Goal: Task Accomplishment & Management: Complete application form

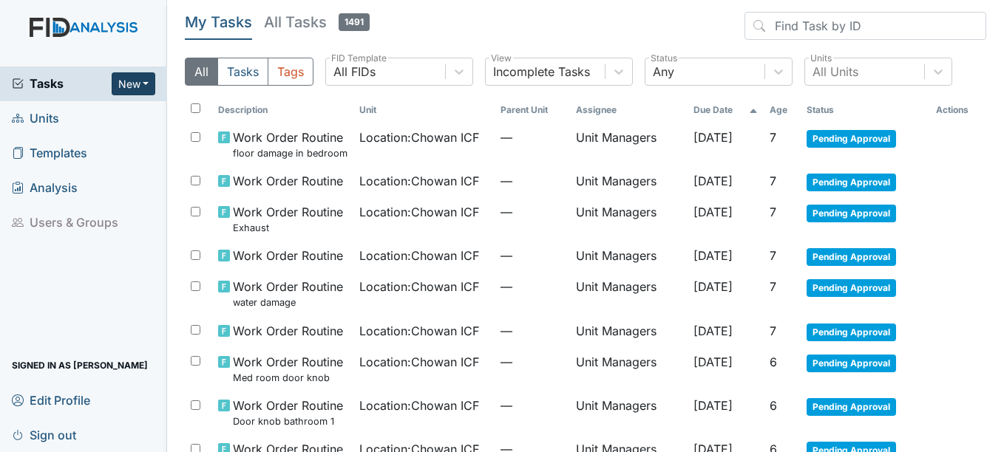
click at [141, 87] on button "New" at bounding box center [134, 83] width 44 height 23
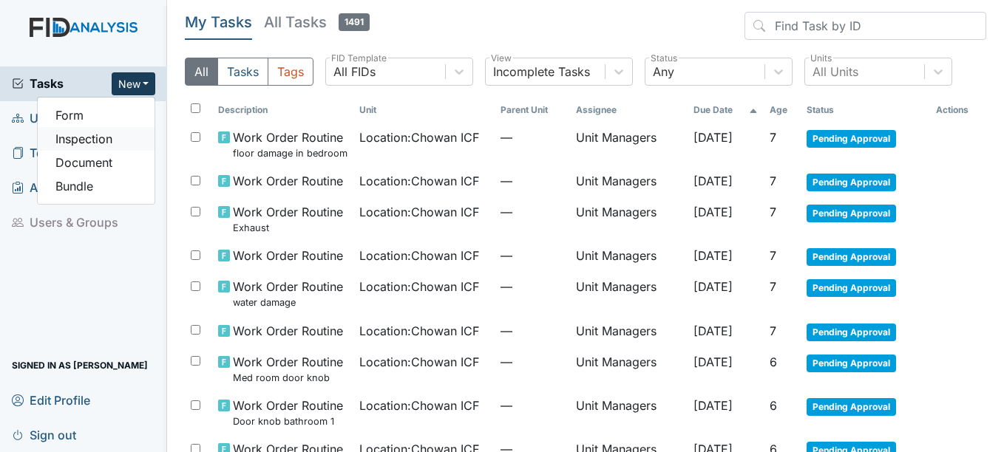
click at [113, 133] on link "Inspection" at bounding box center [96, 139] width 117 height 24
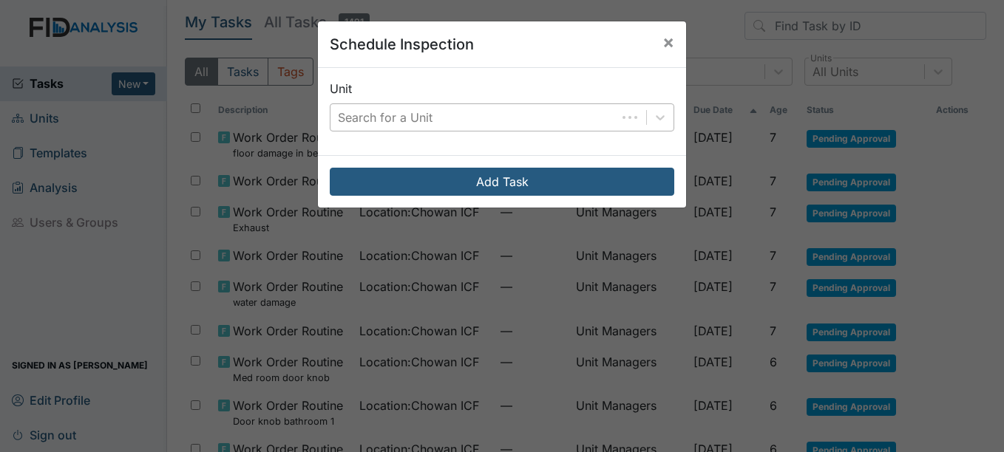
click at [365, 115] on div "Search for a Unit" at bounding box center [385, 118] width 95 height 18
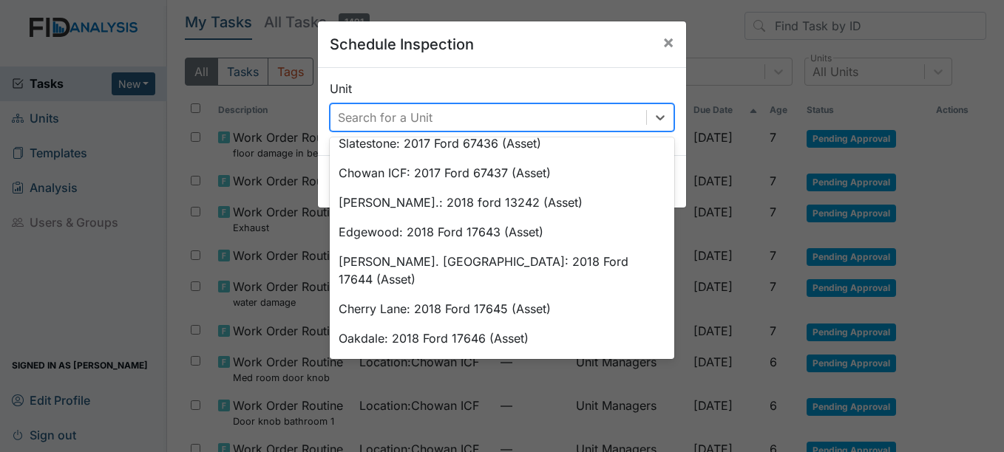
scroll to position [479, 0]
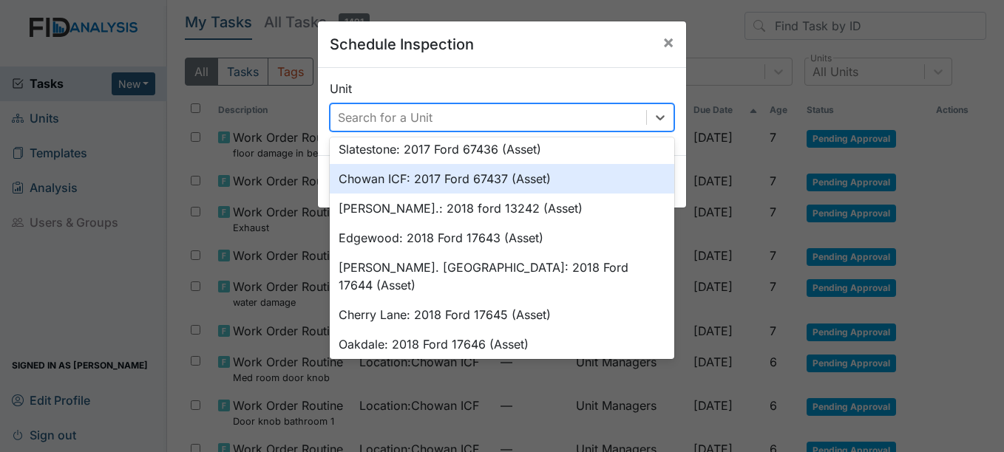
click at [542, 185] on div "Chowan ICF: 2017 Ford 67437 (Asset)" at bounding box center [502, 179] width 344 height 30
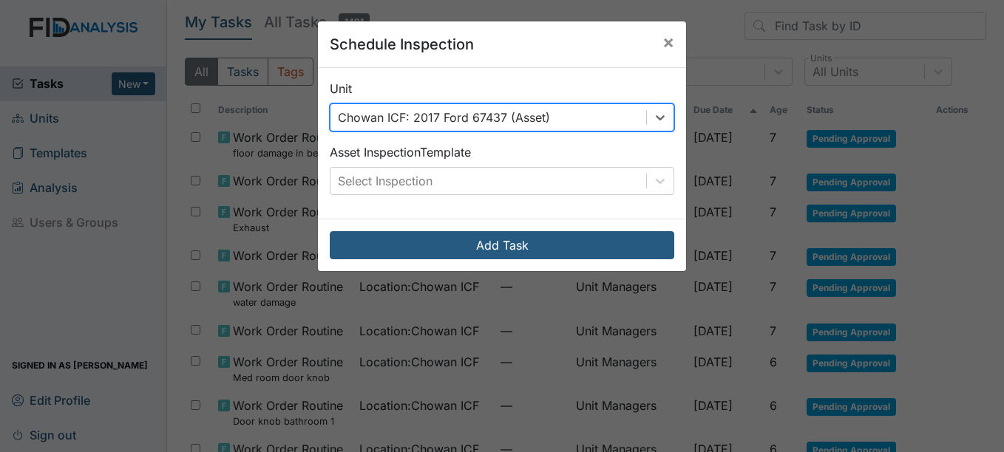
click at [577, 118] on div "Chowan ICF: 2017 Ford 67437 (Asset)" at bounding box center [488, 117] width 316 height 27
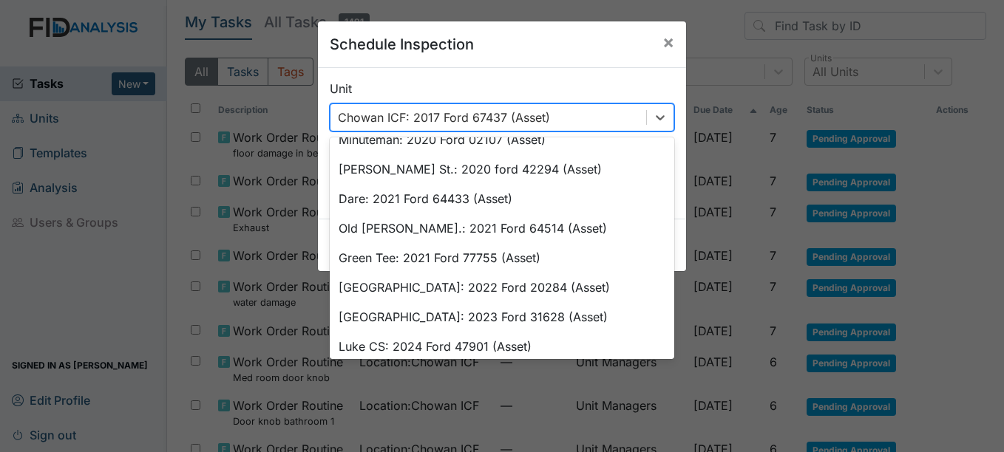
scroll to position [797, 0]
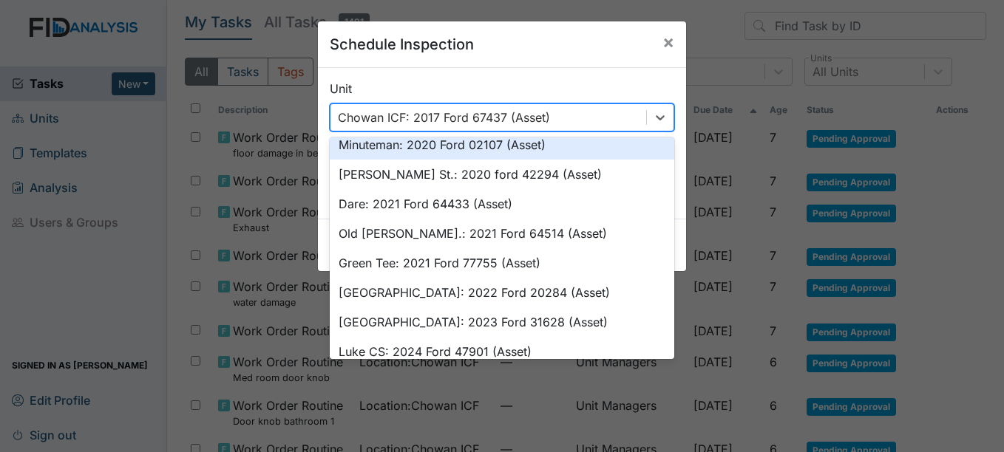
click at [633, 122] on div "Chowan ICF: 2017 Ford 67437 (Asset)" at bounding box center [488, 117] width 316 height 27
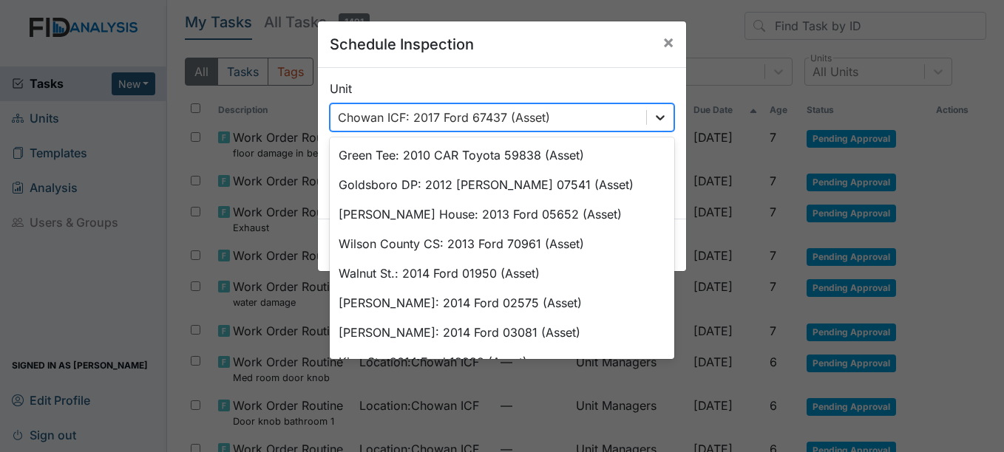
scroll to position [323, 0]
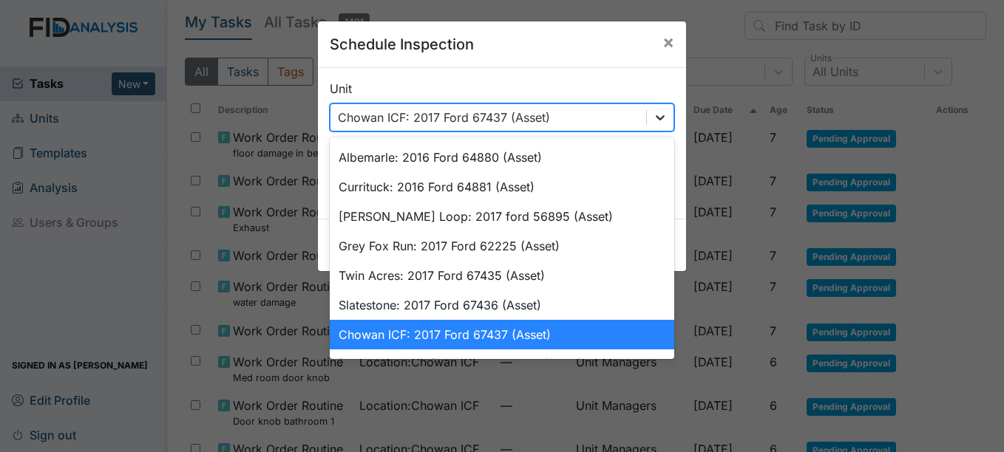
click at [655, 120] on icon at bounding box center [660, 117] width 15 height 15
click at [579, 106] on div "Chowan ICF: 2017 Ford 67437 (Asset)" at bounding box center [488, 117] width 316 height 27
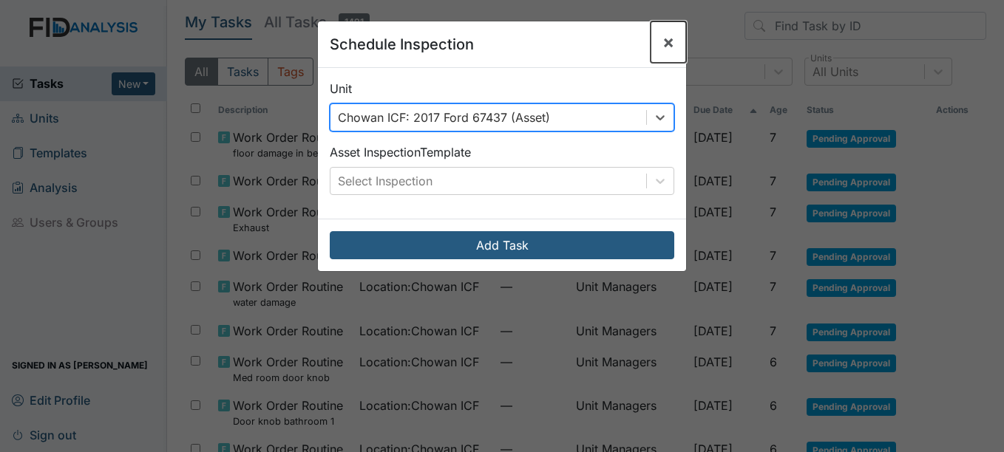
click at [675, 47] on button "×" at bounding box center [667, 41] width 35 height 41
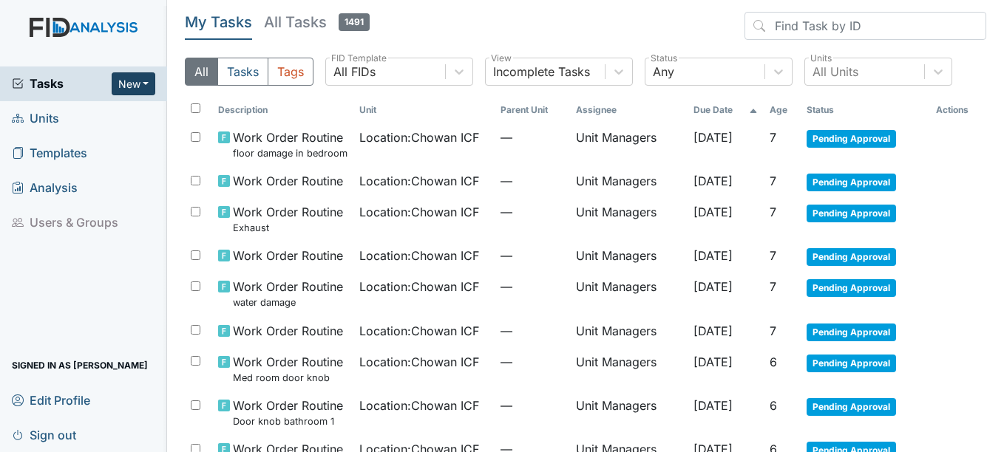
click at [138, 90] on button "New" at bounding box center [134, 83] width 44 height 23
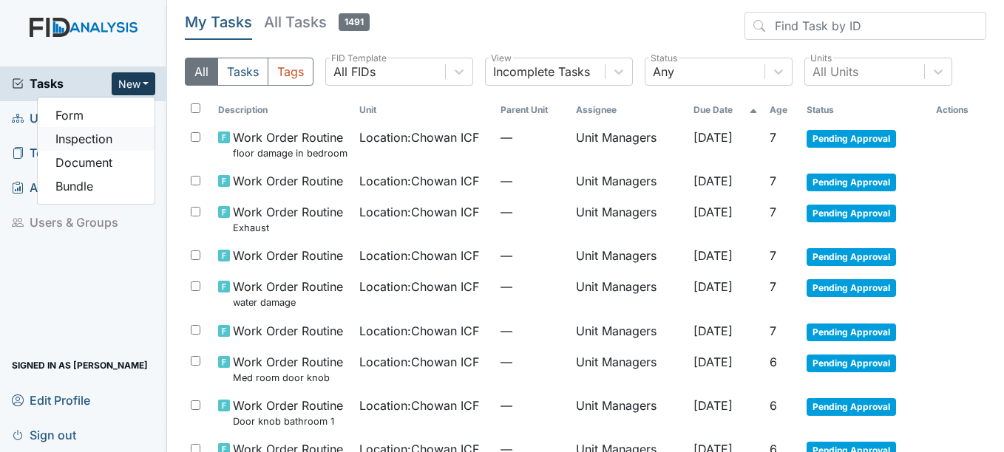
click at [123, 137] on link "Inspection" at bounding box center [96, 139] width 117 height 24
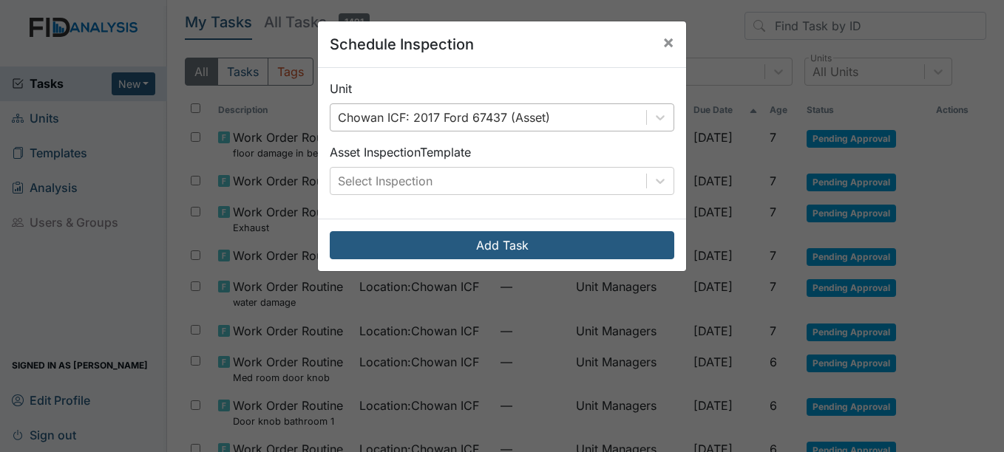
click at [464, 110] on div "Chowan ICF: 2017 Ford 67437 (Asset)" at bounding box center [444, 118] width 212 height 18
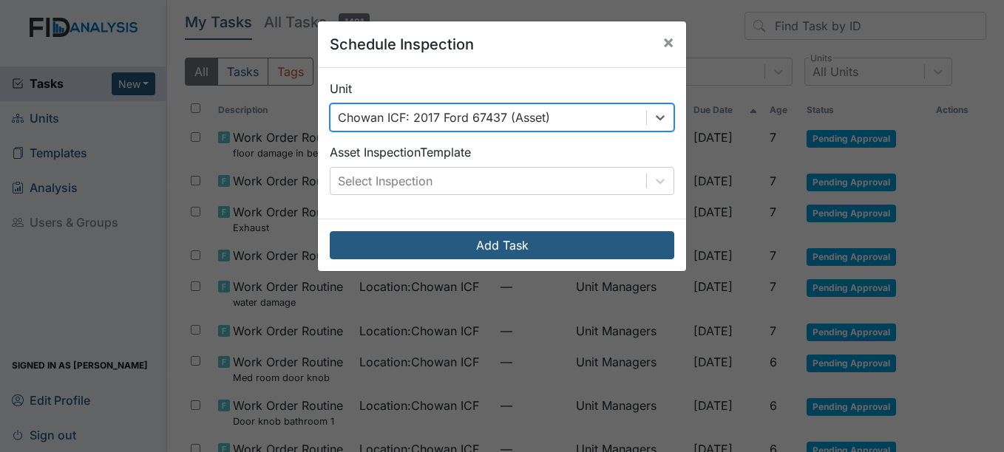
click at [551, 106] on div "Chowan ICF: 2017 Ford 67437 (Asset)" at bounding box center [488, 117] width 316 height 27
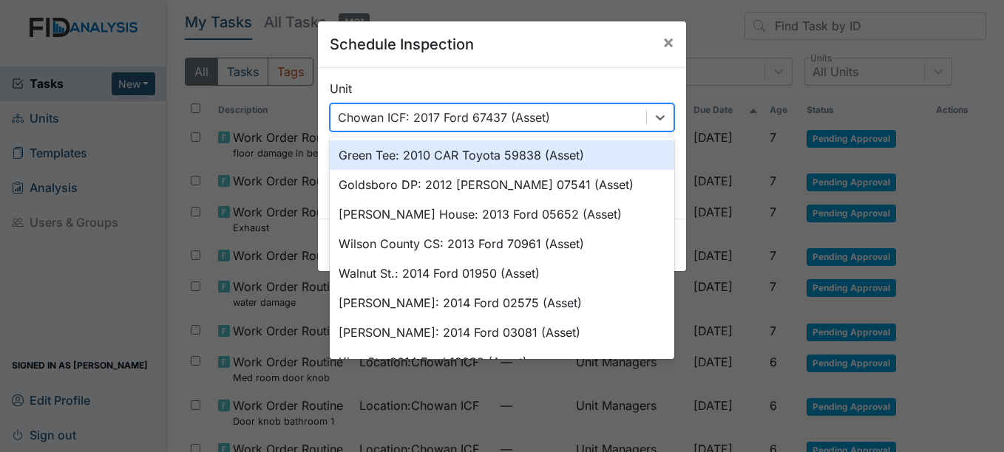
click at [558, 112] on div "Chowan ICF: 2017 Ford 67437 (Asset)" at bounding box center [488, 117] width 316 height 27
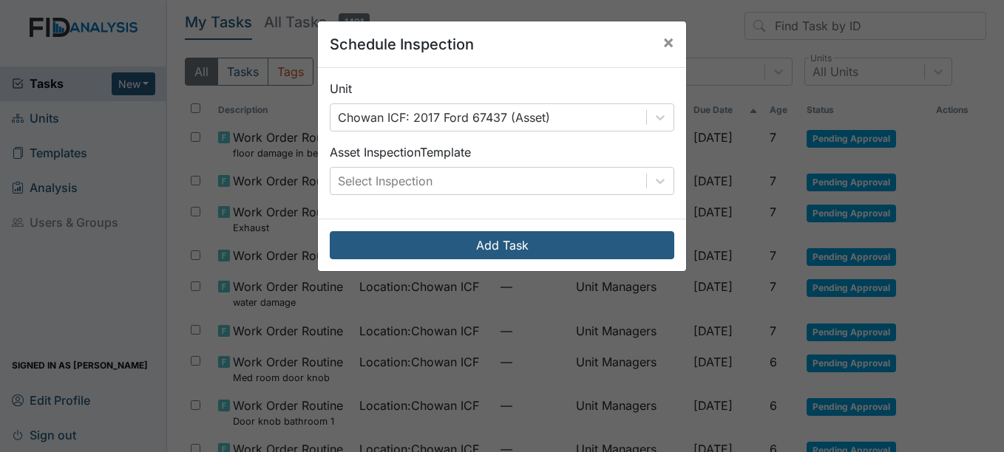
click at [565, 132] on div "Unit Chowan ICF: 2017 Ford 67437 (Asset) Asset Inspection Template Select Inspe…" at bounding box center [502, 143] width 368 height 151
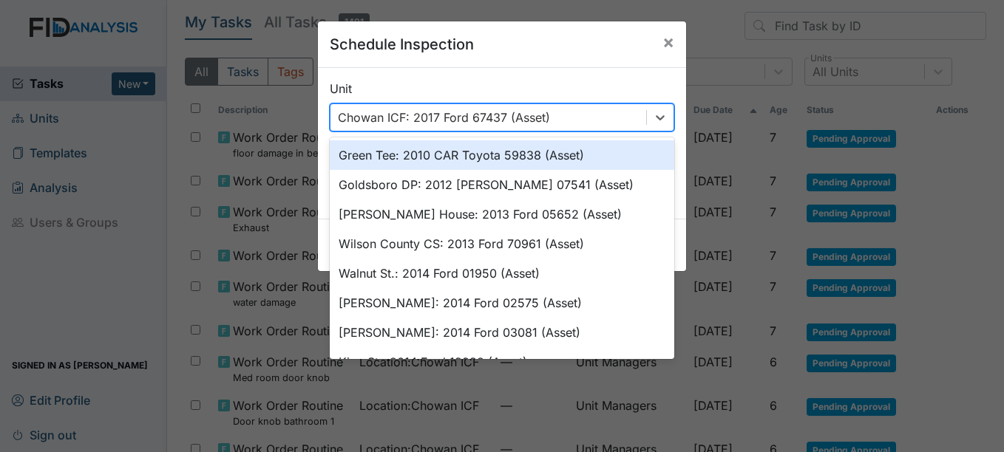
click at [547, 103] on div "Chowan ICF: 2017 Ford 67437 (Asset)" at bounding box center [502, 117] width 344 height 28
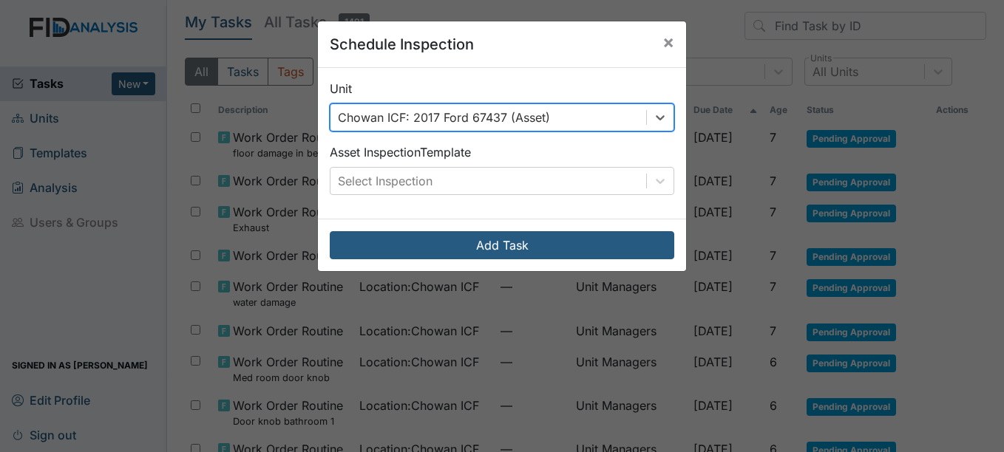
click at [546, 113] on div "Chowan ICF: 2017 Ford 67437 (Asset)" at bounding box center [488, 117] width 316 height 27
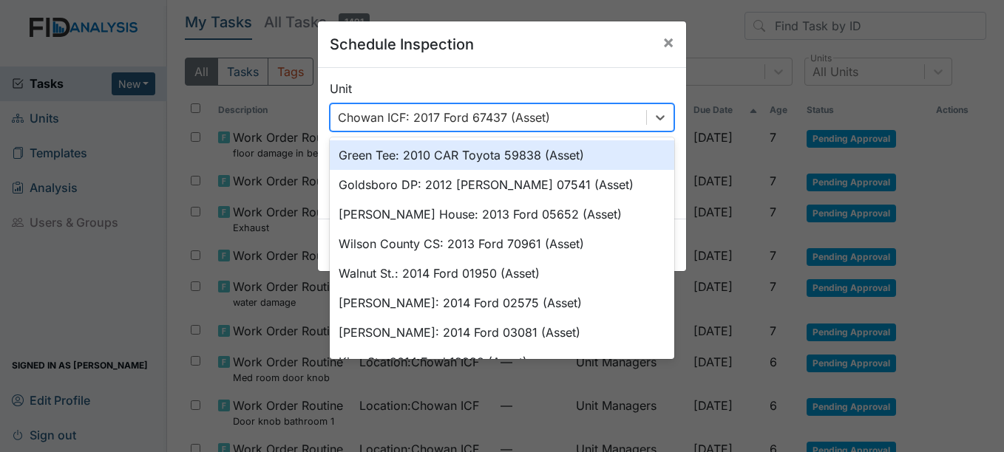
click at [546, 113] on div "Chowan ICF: 2017 Ford 67437 (Asset)" at bounding box center [488, 117] width 316 height 27
click at [567, 109] on div "Chowan ICF: 2017 Ford 67437 (Asset)" at bounding box center [488, 117] width 316 height 27
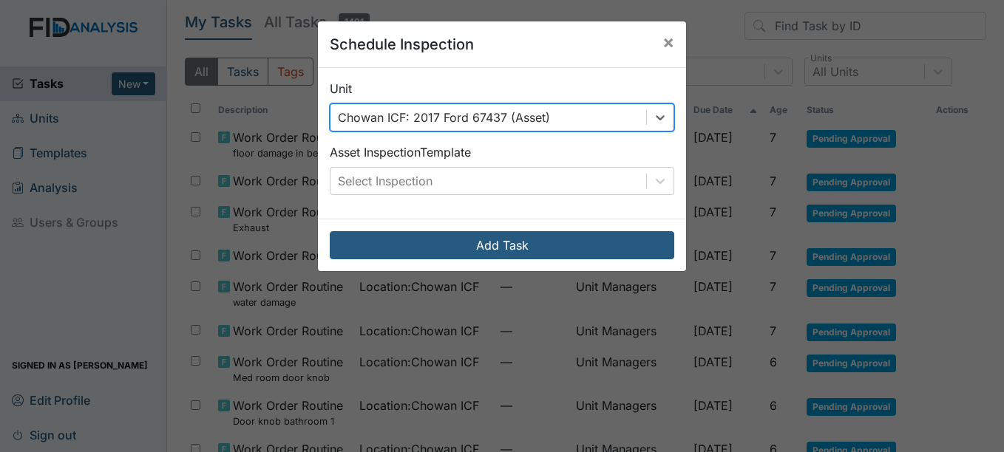
click at [632, 122] on div "Chowan ICF: 2017 Ford 67437 (Asset)" at bounding box center [488, 117] width 316 height 27
click at [554, 127] on div "Chowan ICF: 2017 Ford 67437 (Asset)" at bounding box center [488, 117] width 316 height 27
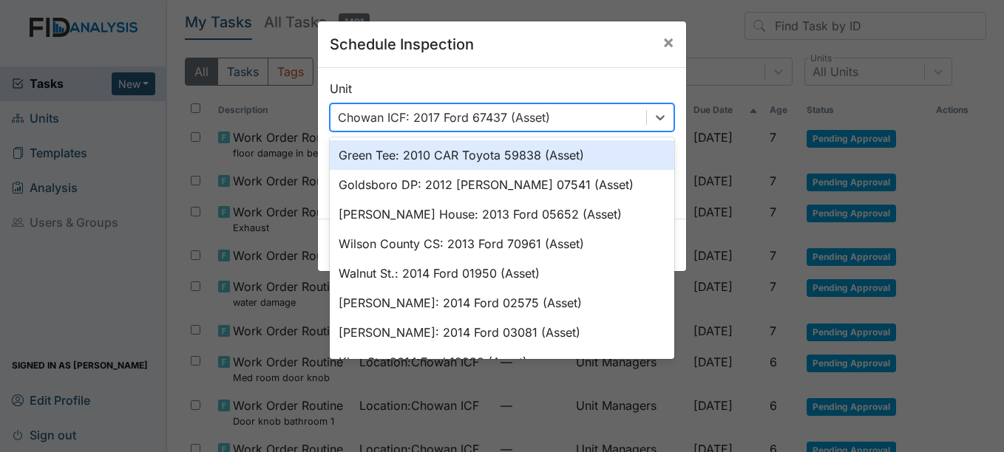
click at [555, 127] on div "Chowan ICF: 2017 Ford 67437 (Asset)" at bounding box center [488, 117] width 316 height 27
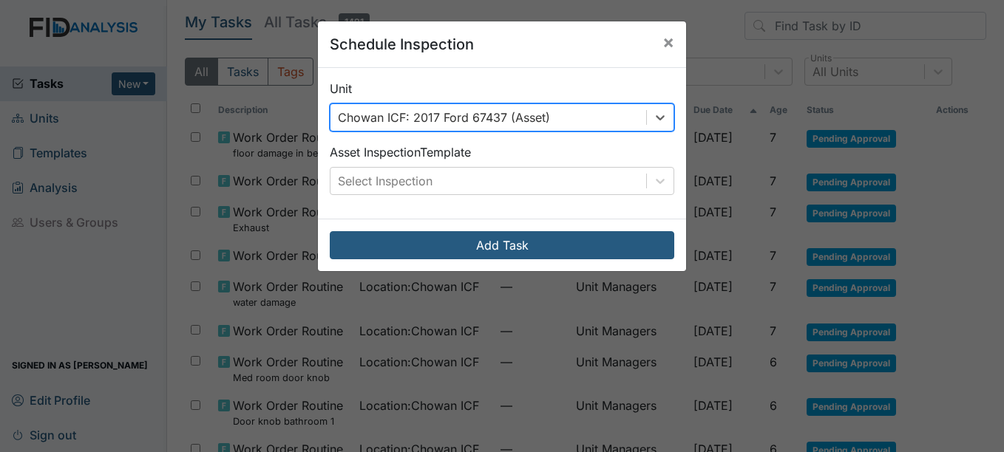
click at [555, 127] on div "Chowan ICF: 2017 Ford 67437 (Asset)" at bounding box center [488, 117] width 316 height 27
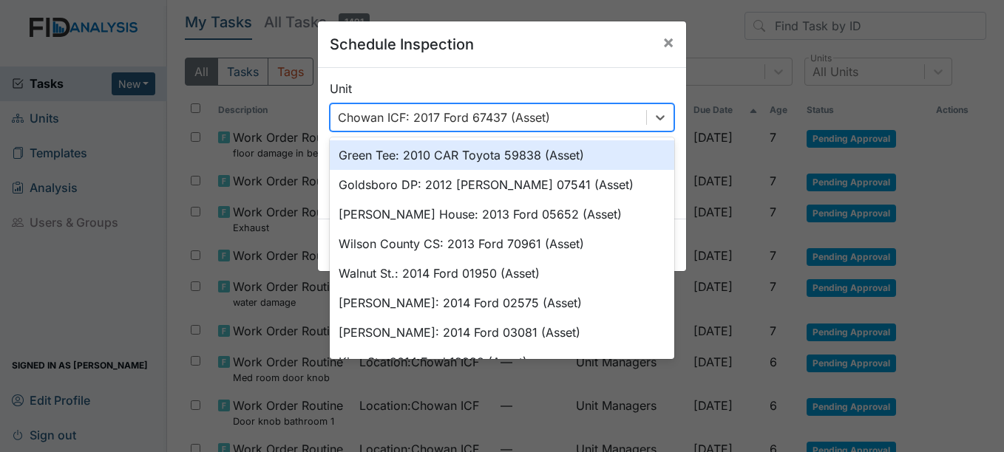
click at [555, 127] on div "Chowan ICF: 2017 Ford 67437 (Asset)" at bounding box center [488, 117] width 316 height 27
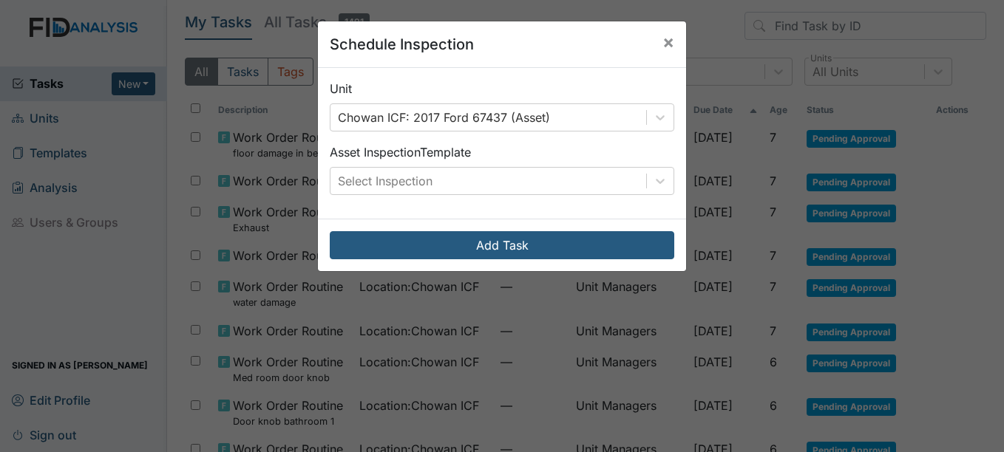
click at [585, 73] on div "Unit Chowan ICF: 2017 Ford 67437 (Asset) Asset Inspection Template Select Inspe…" at bounding box center [502, 143] width 368 height 151
click at [590, 188] on div "Select Inspection" at bounding box center [488, 181] width 316 height 27
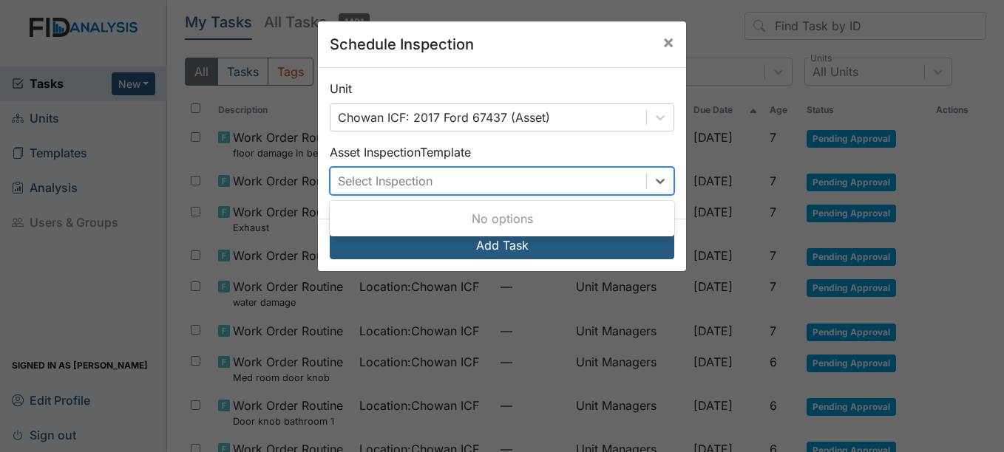
click at [591, 187] on div "Select Inspection" at bounding box center [488, 181] width 316 height 27
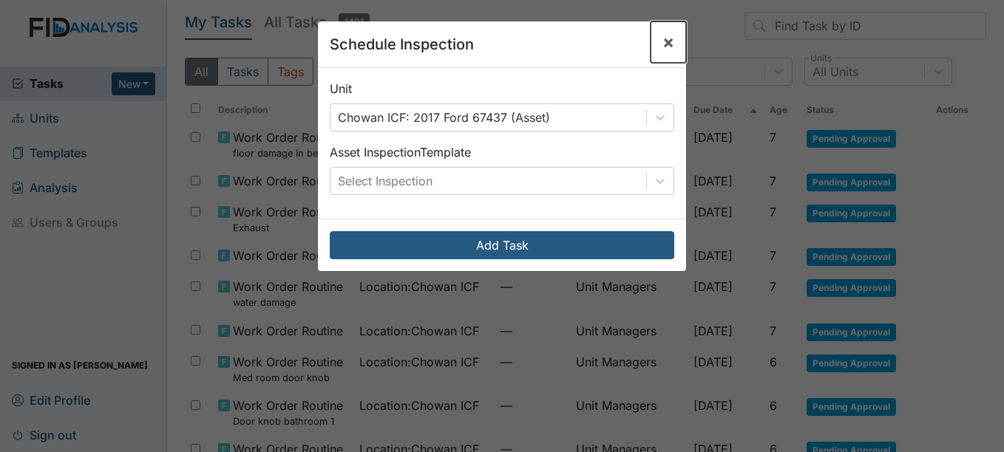
click at [653, 48] on button "×" at bounding box center [667, 41] width 35 height 41
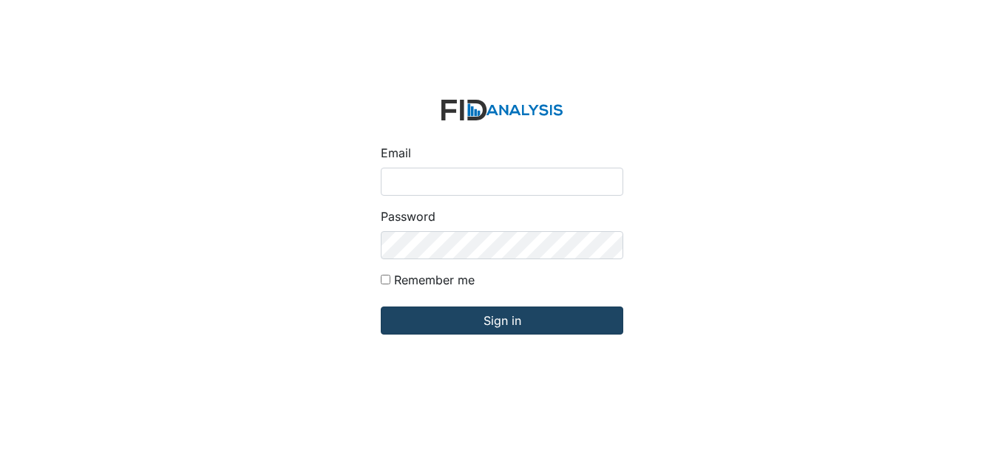
type input "[EMAIL_ADDRESS][DOMAIN_NAME]"
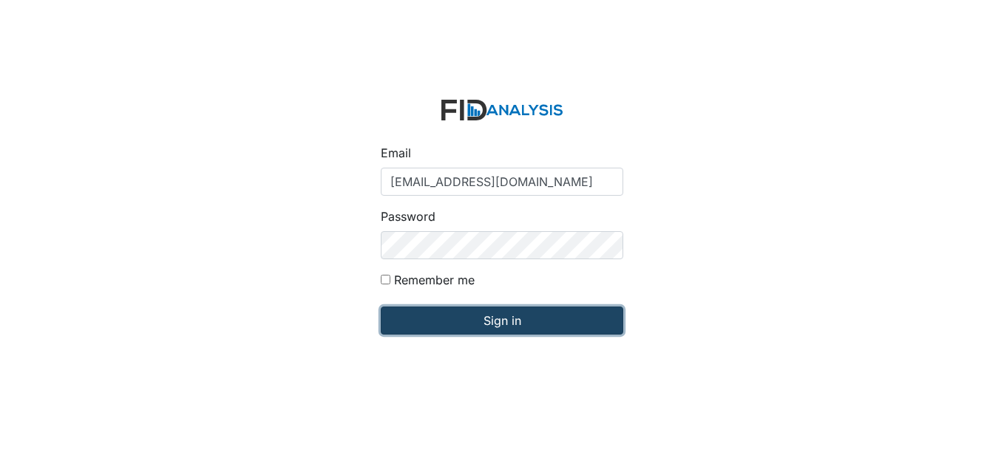
click at [427, 329] on input "Sign in" at bounding box center [502, 321] width 242 height 28
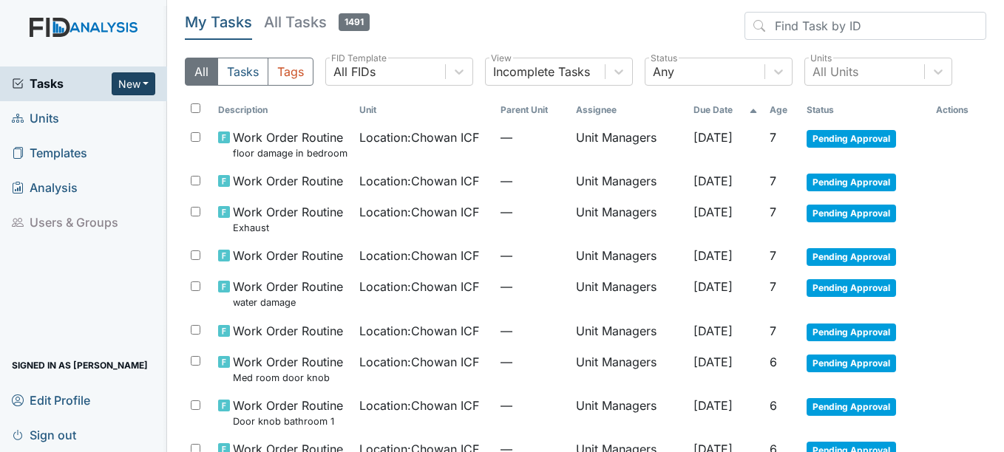
click at [146, 81] on button "New" at bounding box center [134, 83] width 44 height 23
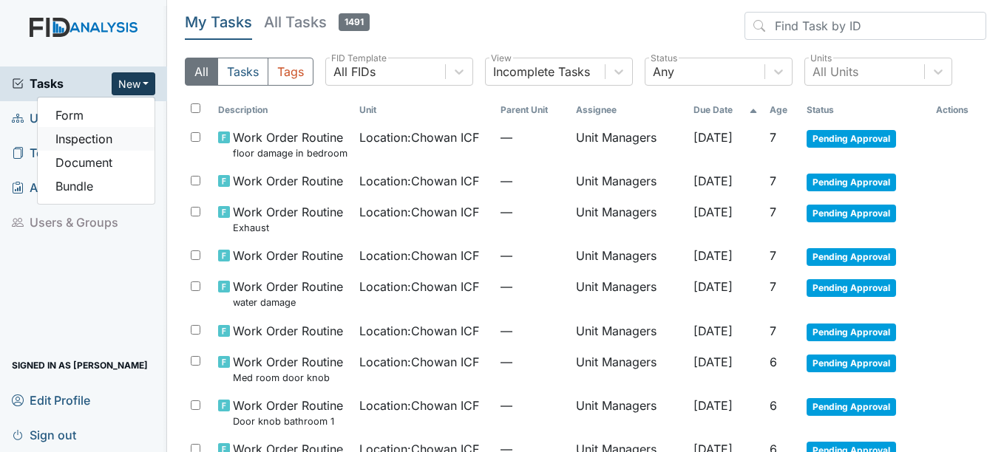
click at [115, 140] on link "Inspection" at bounding box center [96, 139] width 117 height 24
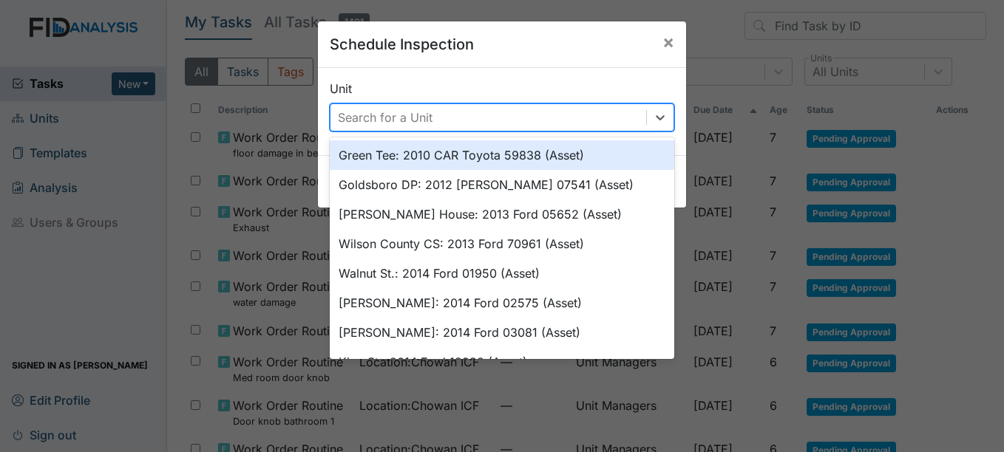
click at [344, 113] on div "Search for a Unit" at bounding box center [385, 118] width 95 height 18
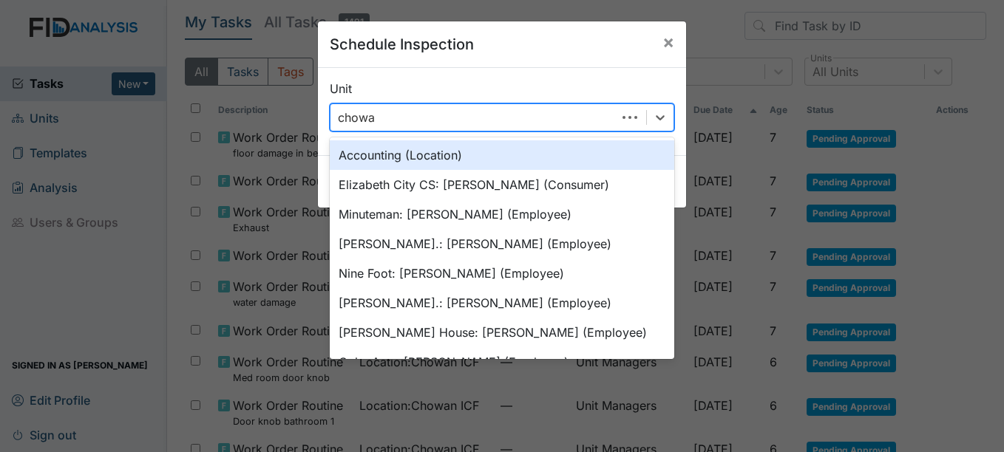
type input "chowan"
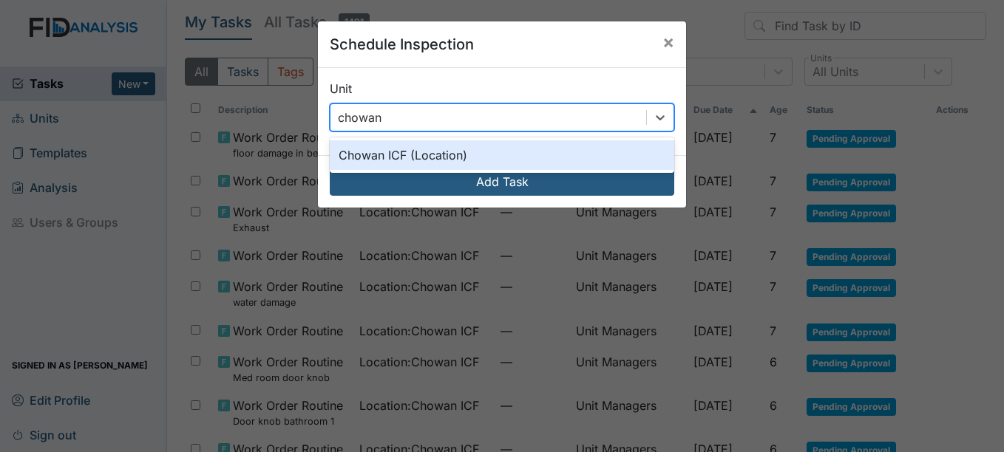
click at [358, 148] on div "Chowan ICF (Location)" at bounding box center [502, 155] width 344 height 30
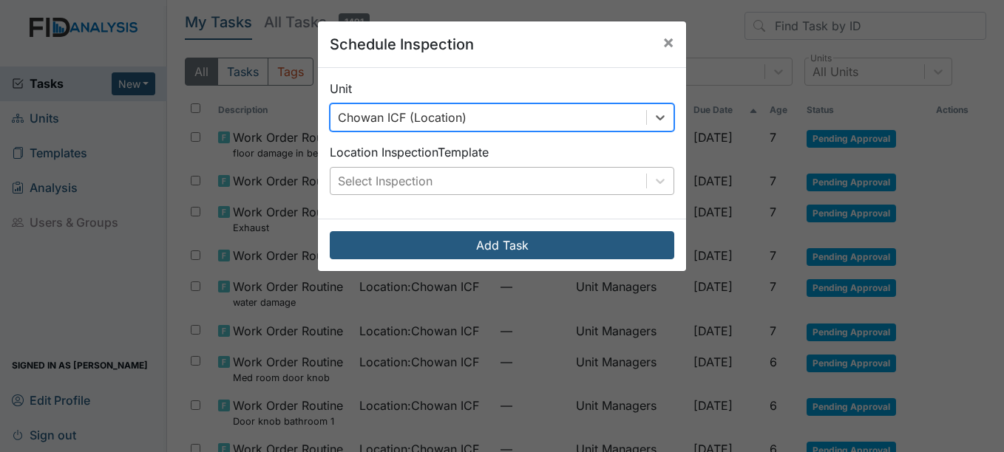
click at [362, 182] on div "Select Inspection" at bounding box center [385, 181] width 95 height 18
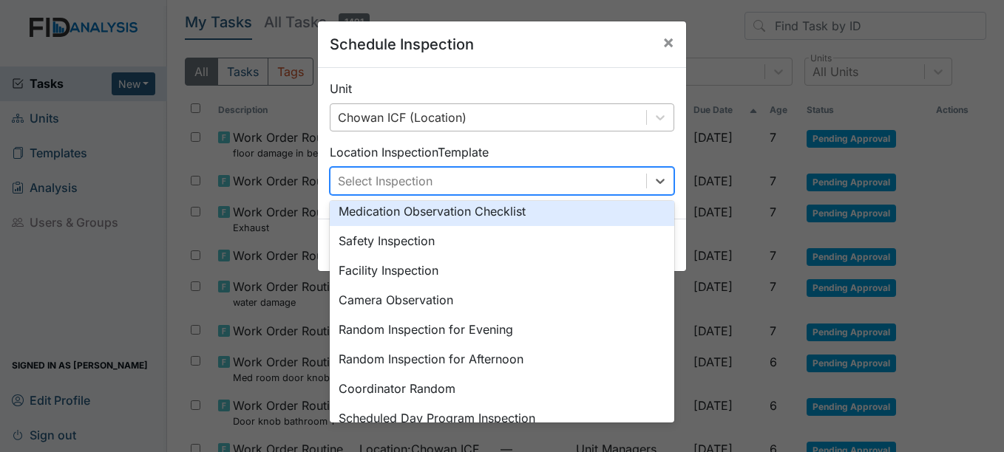
scroll to position [62, 0]
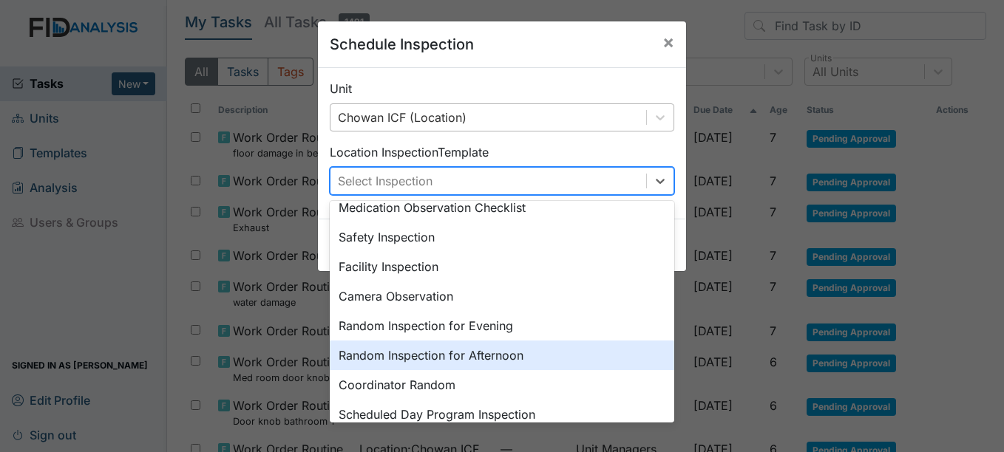
click at [538, 352] on div "Random Inspection for Afternoon" at bounding box center [502, 356] width 344 height 30
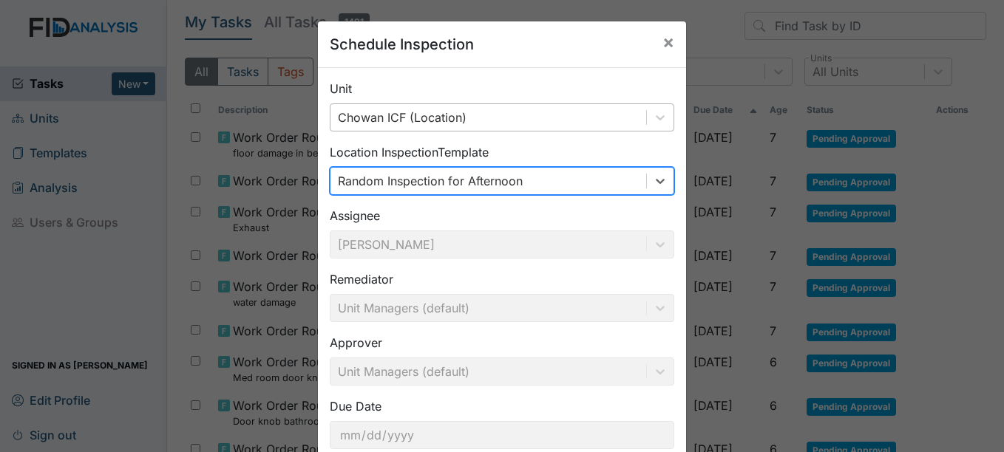
scroll to position [95, 0]
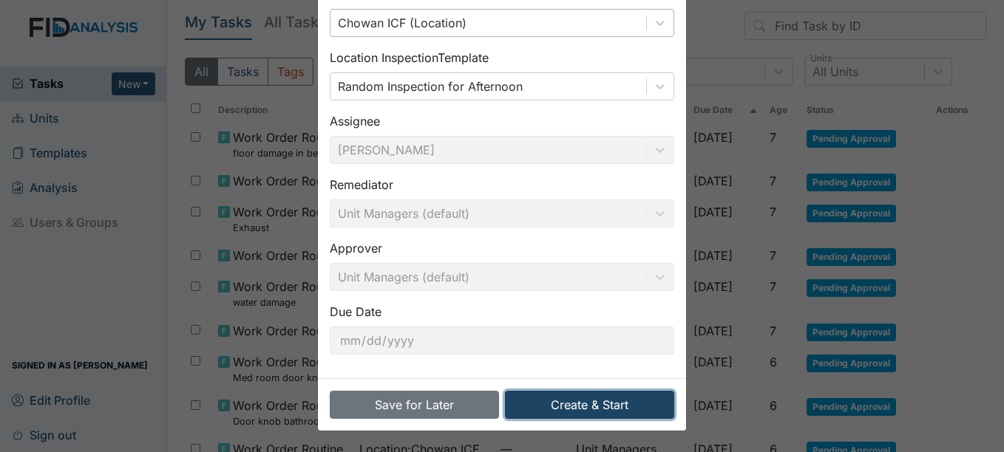
click at [591, 409] on button "Create & Start" at bounding box center [589, 405] width 169 height 28
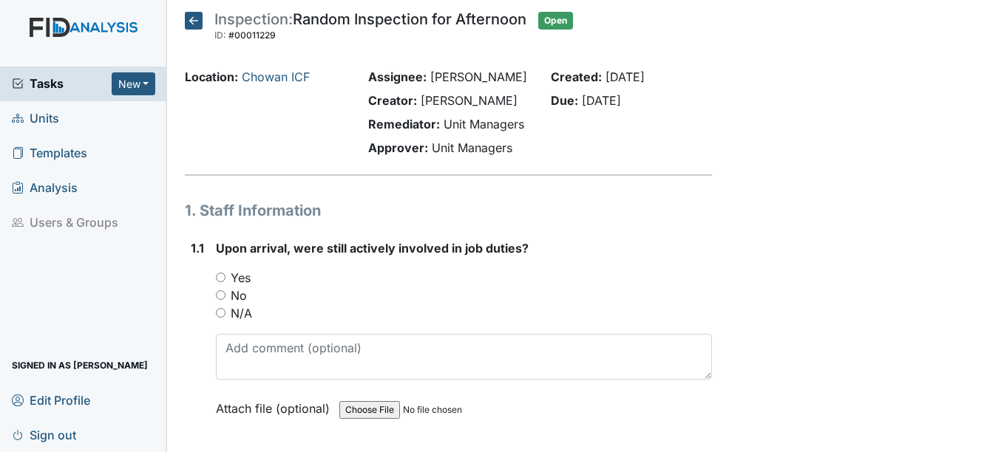
click at [228, 272] on div "Yes" at bounding box center [463, 278] width 495 height 18
click at [224, 275] on input "Yes" at bounding box center [221, 278] width 10 height 10
radio input "true"
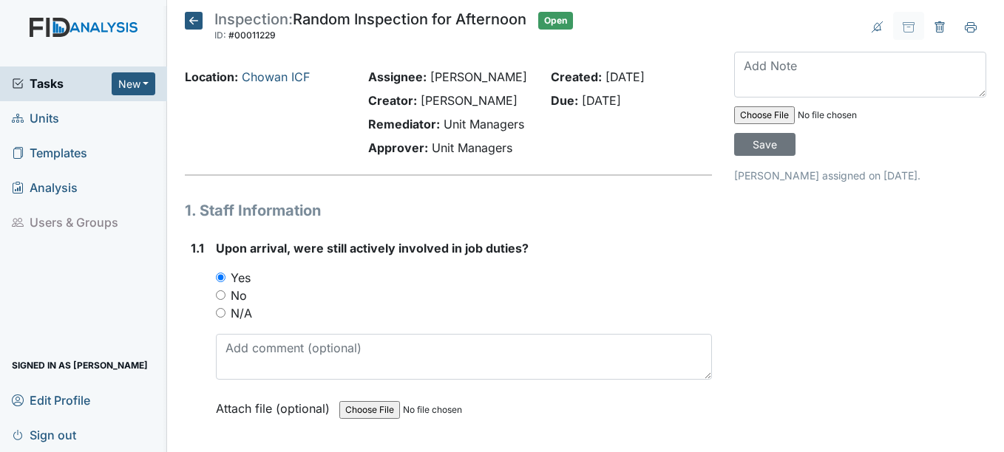
drag, startPoint x: 287, startPoint y: 265, endPoint x: 446, endPoint y: 261, distance: 158.2
click at [446, 261] on div "Upon arrival, were still actively involved in job duties? You must select one o…" at bounding box center [463, 333] width 495 height 188
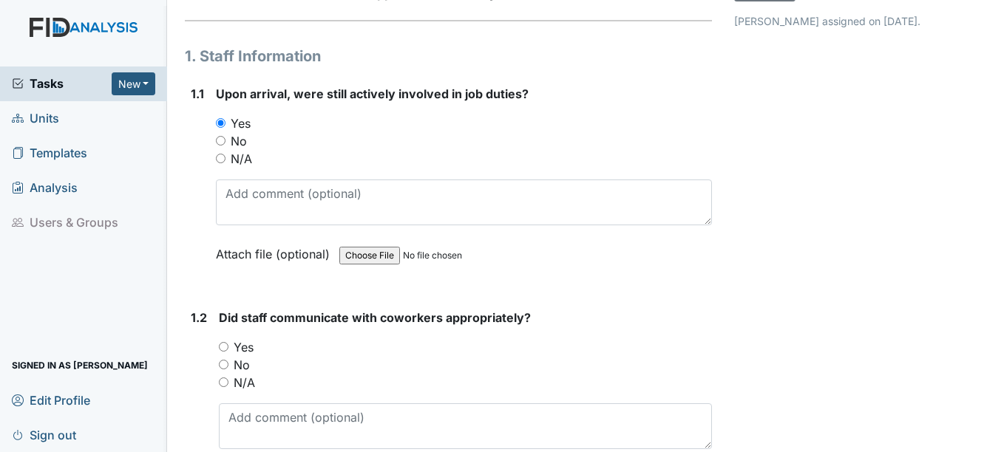
scroll to position [201, 0]
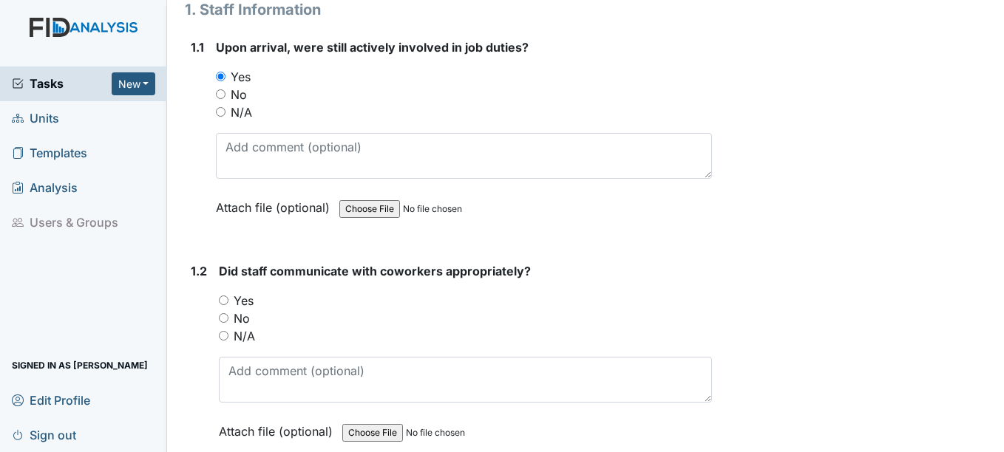
click at [228, 300] on input "Yes" at bounding box center [224, 301] width 10 height 10
radio input "true"
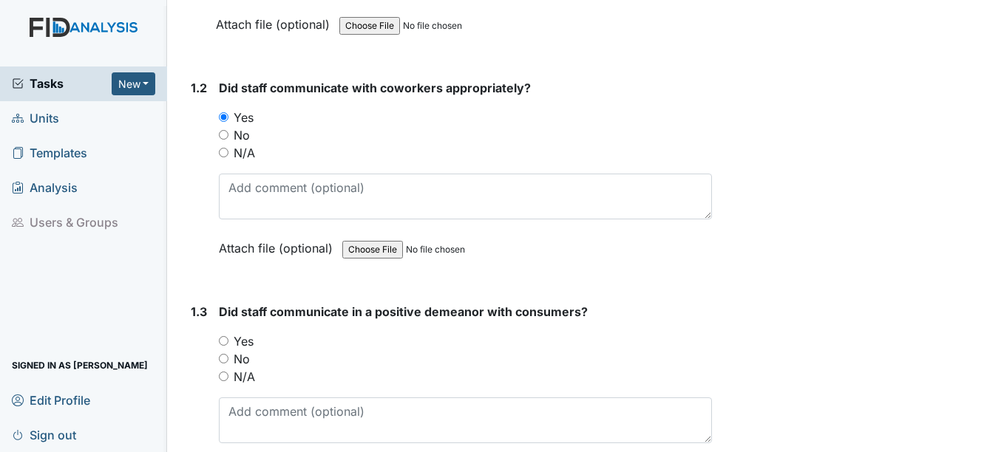
scroll to position [392, 0]
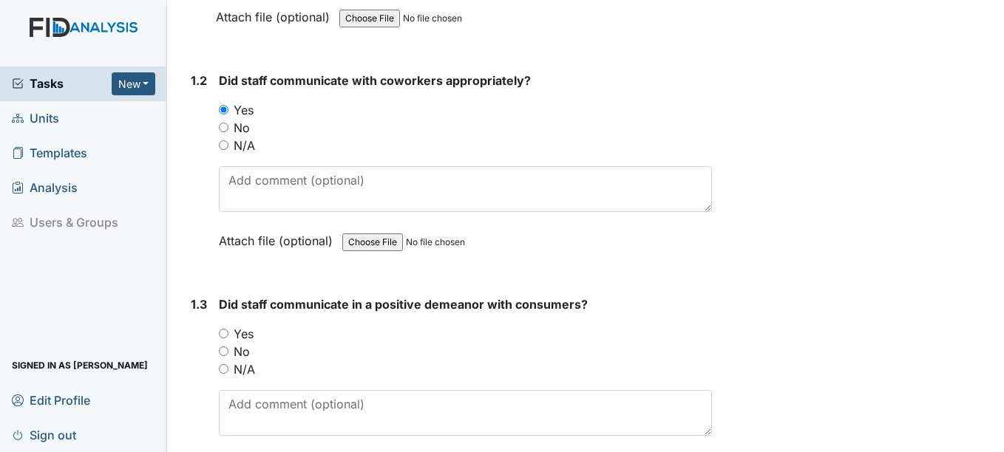
click at [242, 335] on label "Yes" at bounding box center [244, 334] width 20 height 18
click at [228, 335] on input "Yes" at bounding box center [224, 334] width 10 height 10
radio input "true"
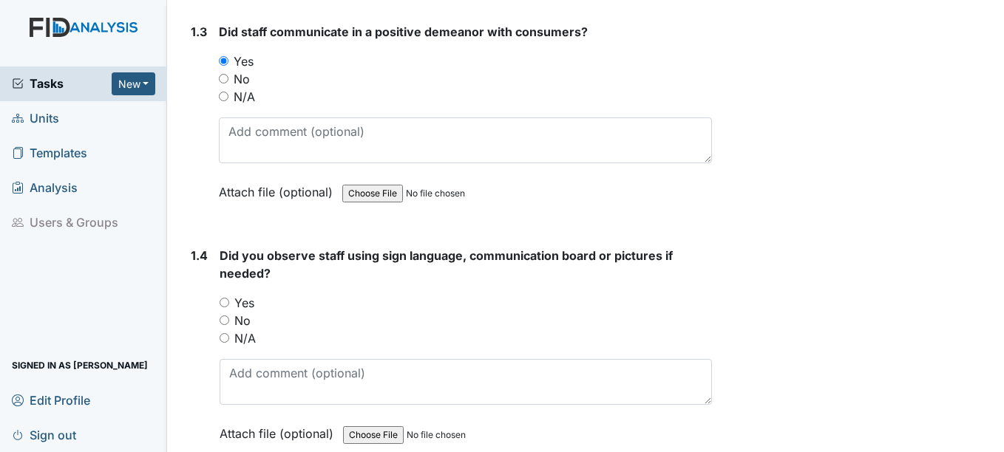
scroll to position [668, 0]
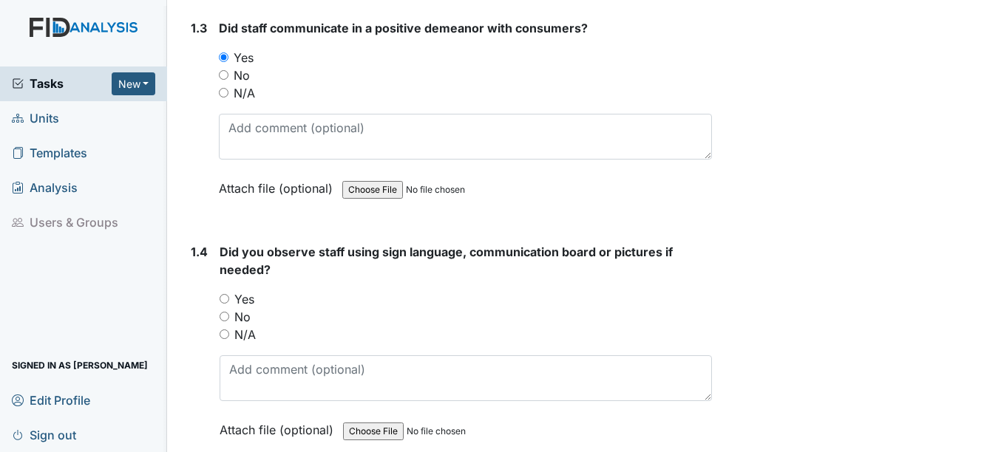
click at [250, 335] on label "N/A" at bounding box center [244, 335] width 21 height 18
click at [229, 335] on input "N/A" at bounding box center [224, 335] width 10 height 10
radio input "true"
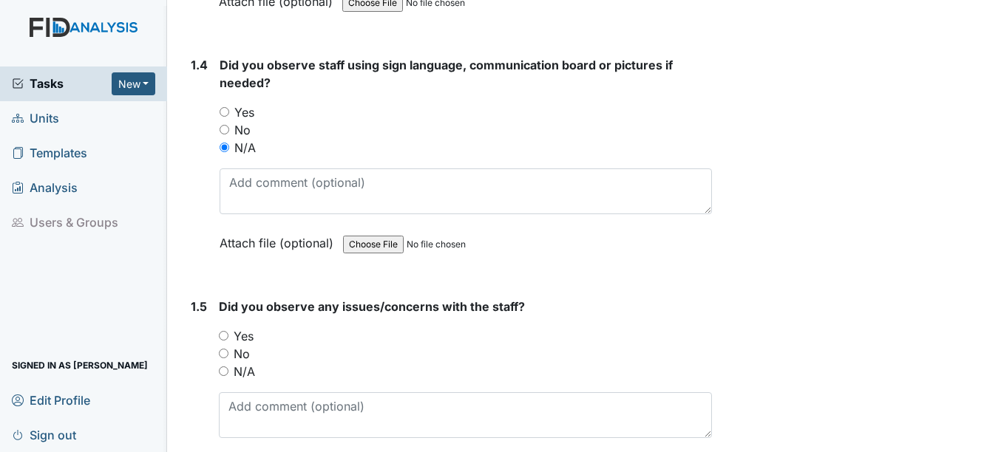
scroll to position [863, 0]
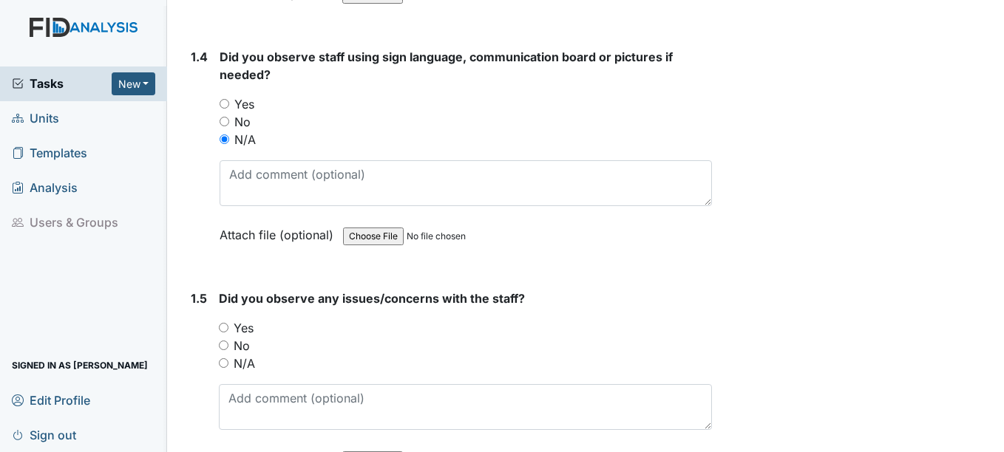
click at [254, 359] on label "N/A" at bounding box center [244, 364] width 21 height 18
click at [228, 359] on input "N/A" at bounding box center [224, 363] width 10 height 10
radio input "true"
click at [227, 363] on input "N/A" at bounding box center [224, 363] width 10 height 10
click at [224, 344] on input "No" at bounding box center [224, 346] width 10 height 10
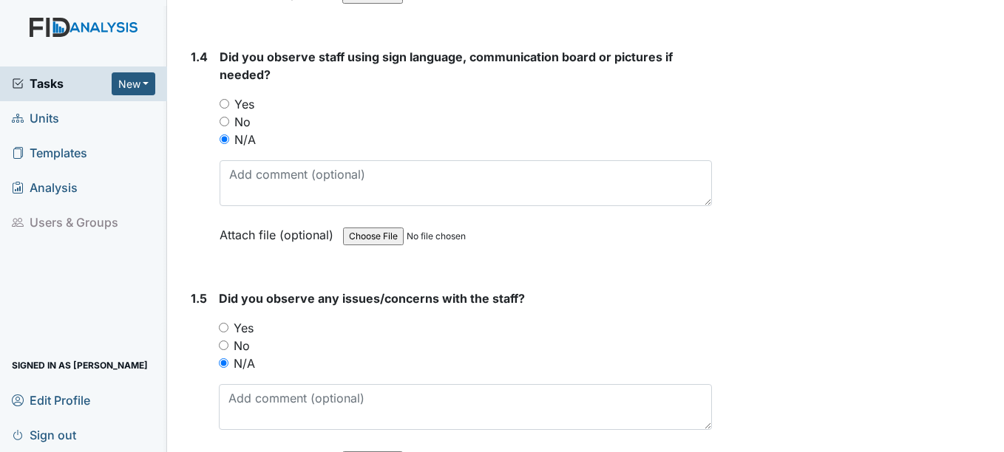
radio input "true"
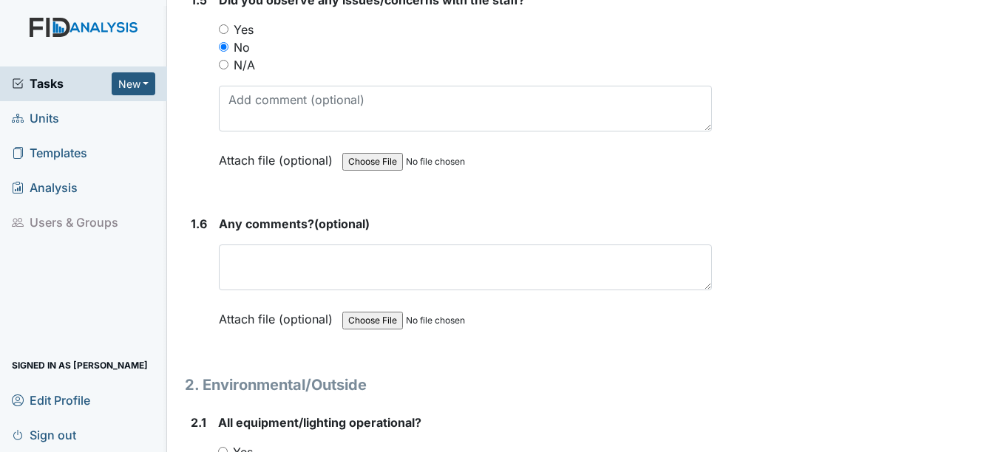
scroll to position [1163, 0]
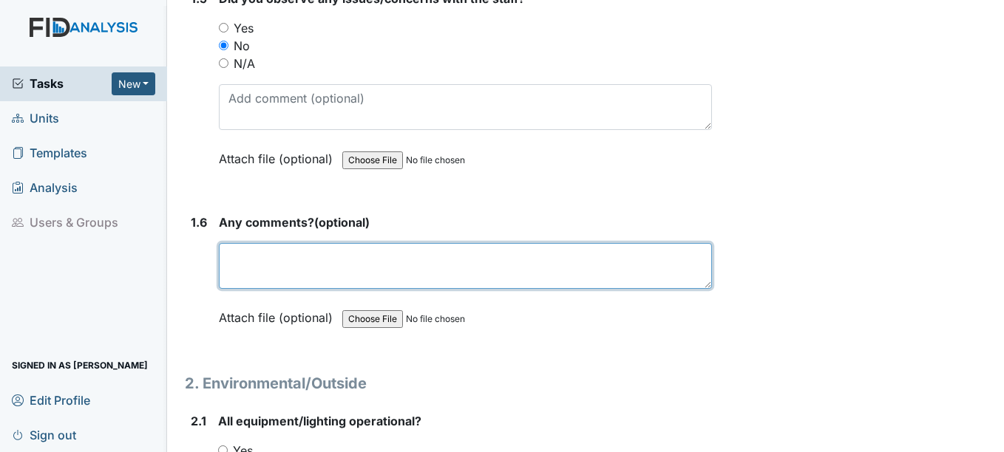
click at [416, 259] on textarea at bounding box center [465, 266] width 492 height 46
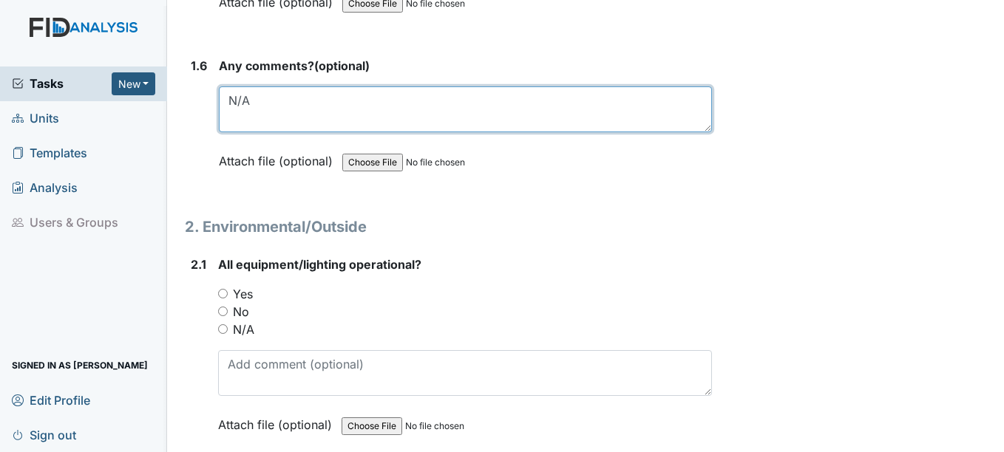
scroll to position [1332, 0]
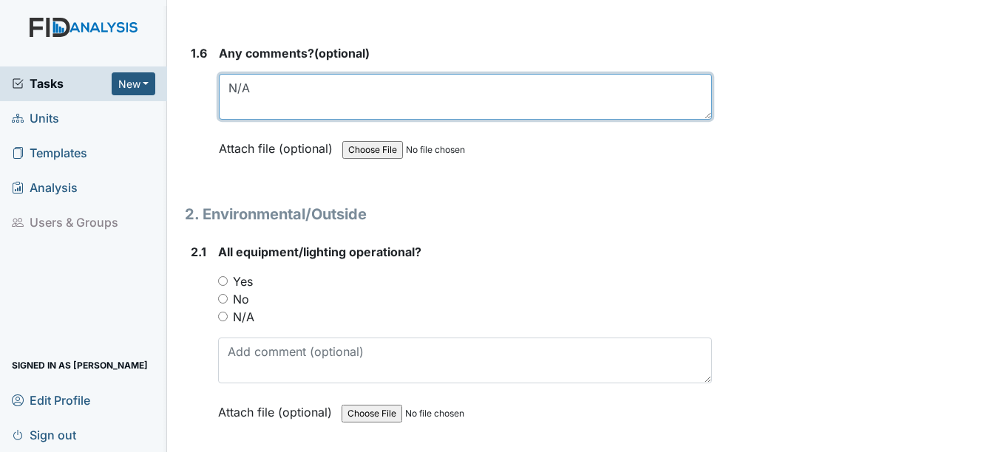
type textarea "N/A"
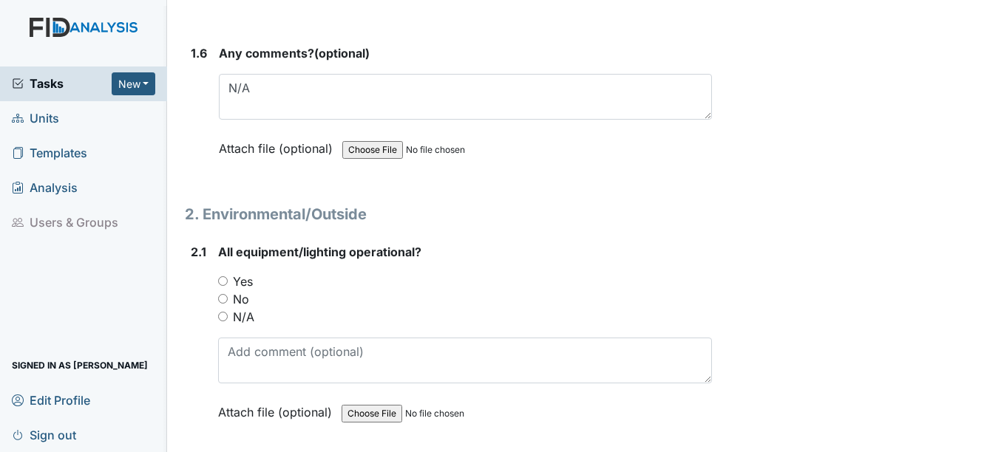
click at [220, 285] on input "Yes" at bounding box center [223, 281] width 10 height 10
radio input "true"
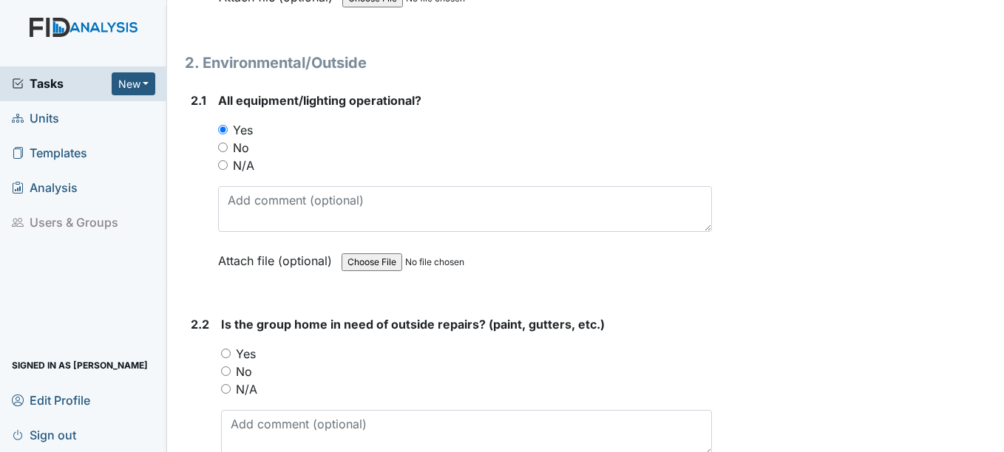
scroll to position [1493, 0]
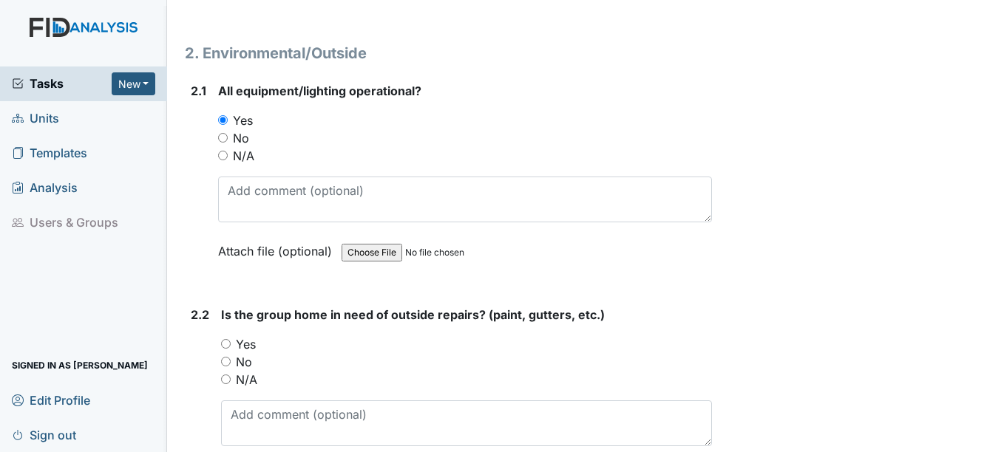
click at [226, 361] on input "No" at bounding box center [226, 362] width 10 height 10
radio input "true"
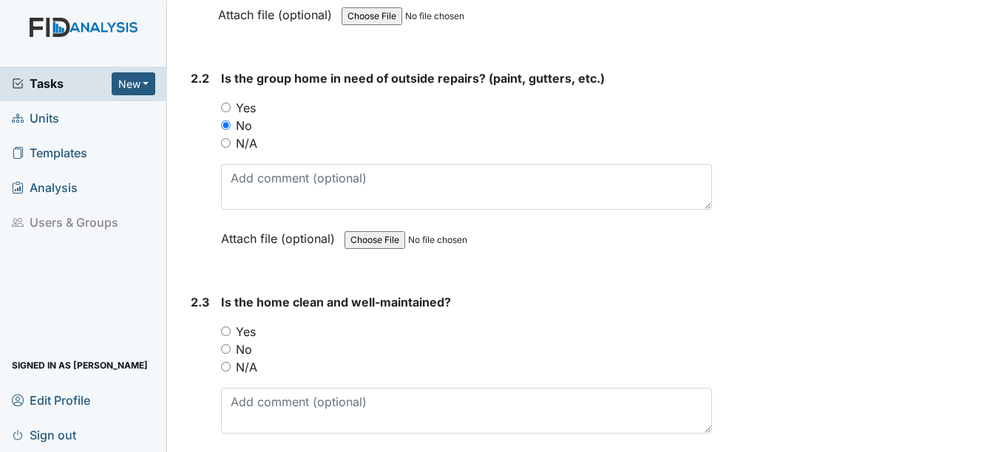
scroll to position [1760, 0]
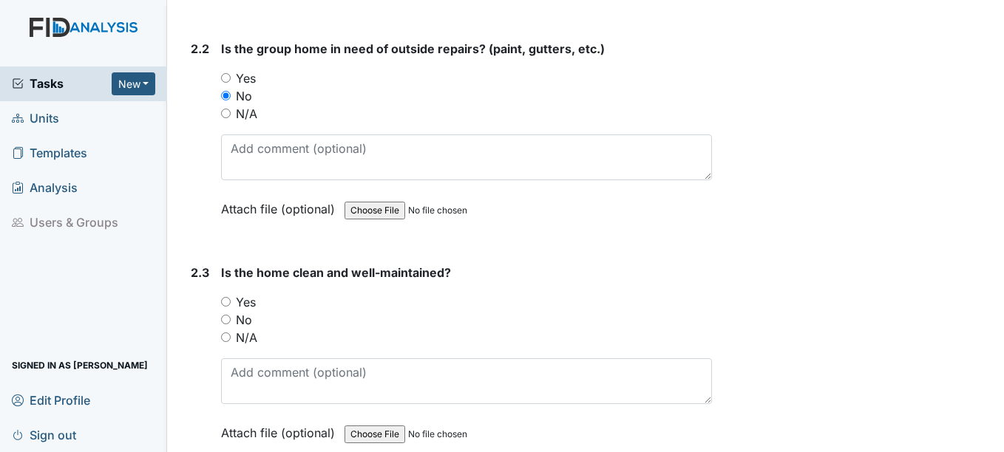
click at [231, 315] on input "No" at bounding box center [226, 320] width 10 height 10
radio input "true"
click at [231, 315] on input "No" at bounding box center [226, 320] width 10 height 10
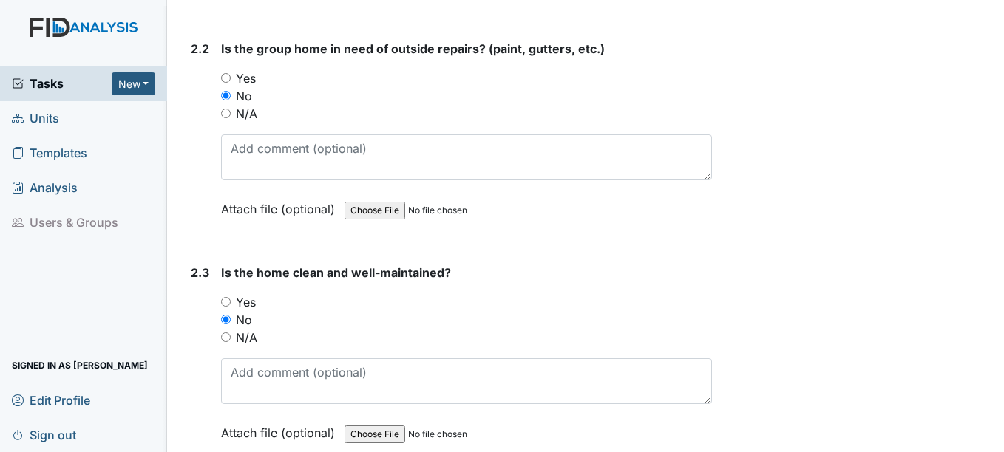
click at [231, 315] on input "No" at bounding box center [226, 320] width 10 height 10
click at [226, 302] on input "Yes" at bounding box center [226, 302] width 10 height 10
radio input "true"
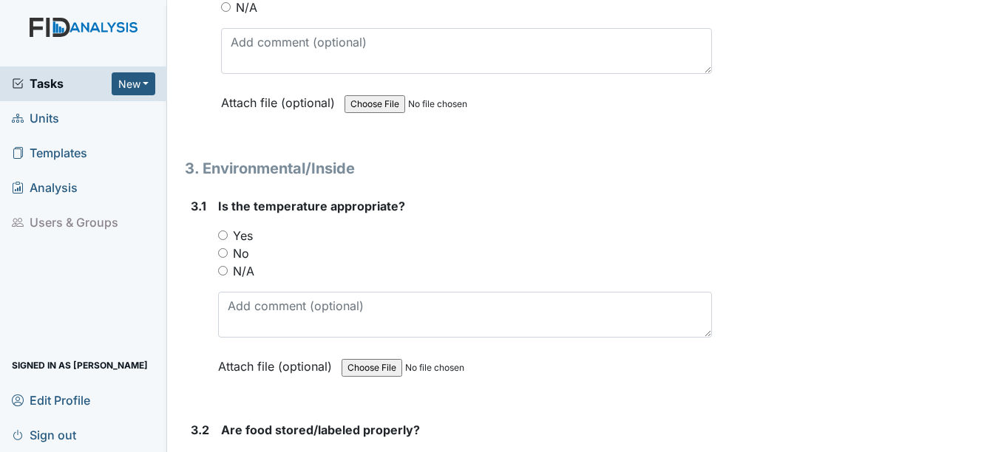
scroll to position [2105, 0]
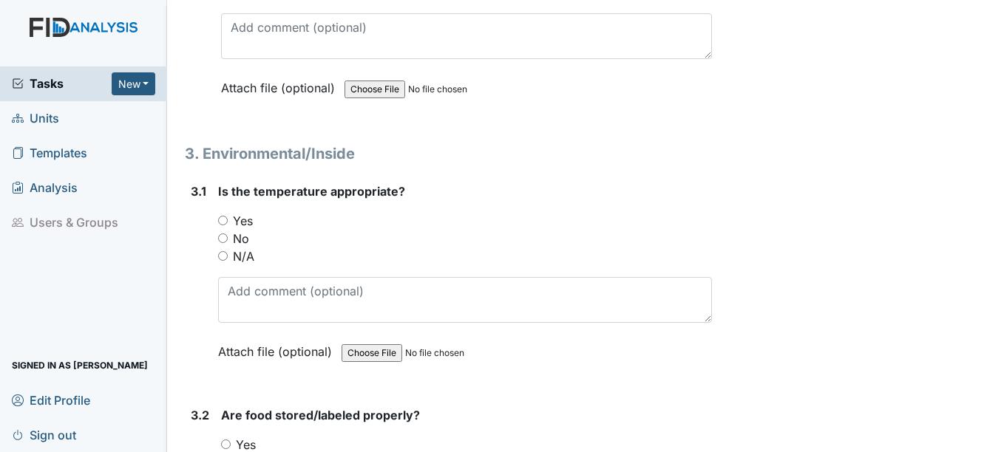
click at [219, 220] on input "Yes" at bounding box center [223, 221] width 10 height 10
radio input "true"
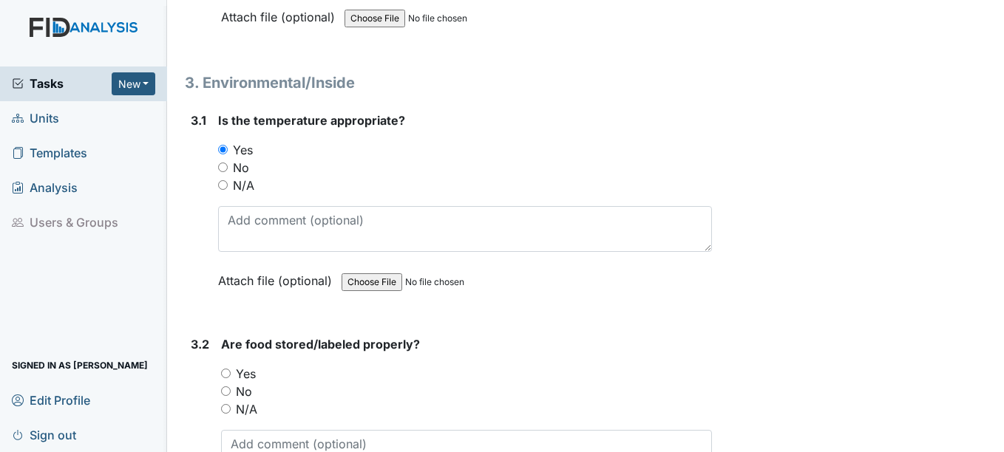
scroll to position [2210, 0]
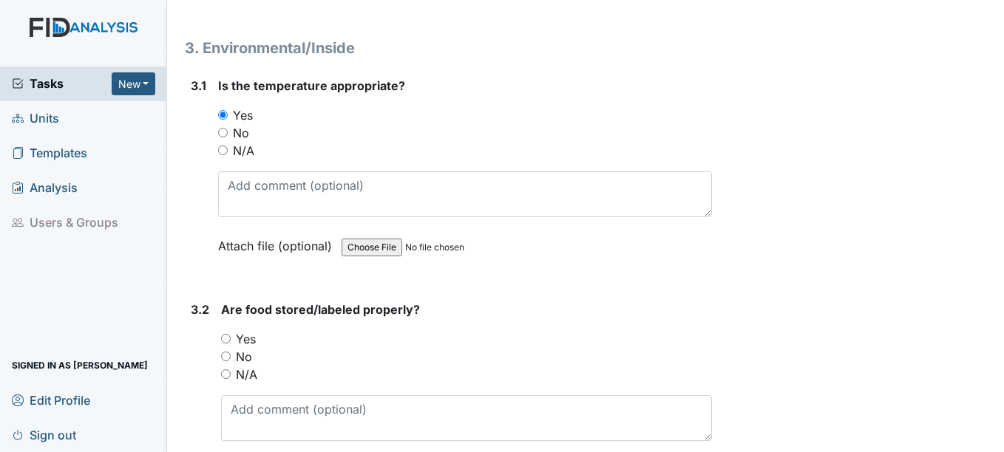
click at [227, 339] on input "Yes" at bounding box center [226, 339] width 10 height 10
radio input "true"
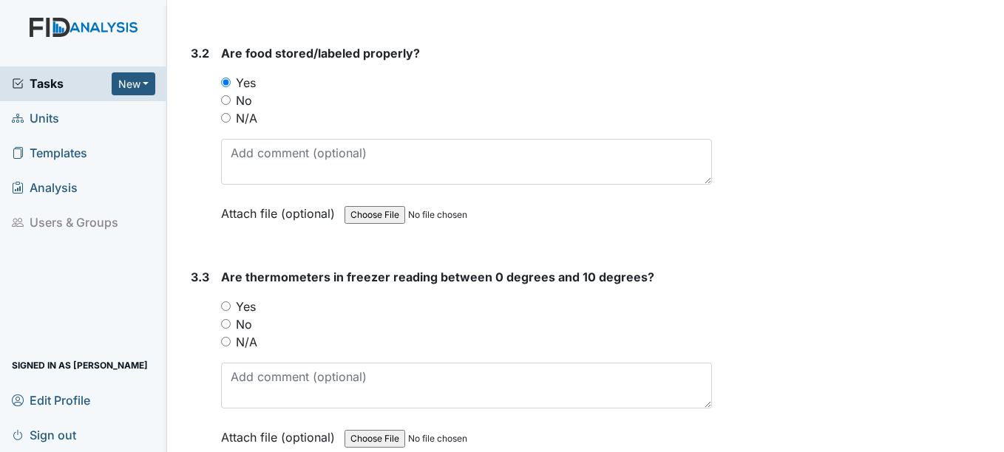
scroll to position [2468, 0]
click at [223, 303] on input "Yes" at bounding box center [226, 305] width 10 height 10
radio input "true"
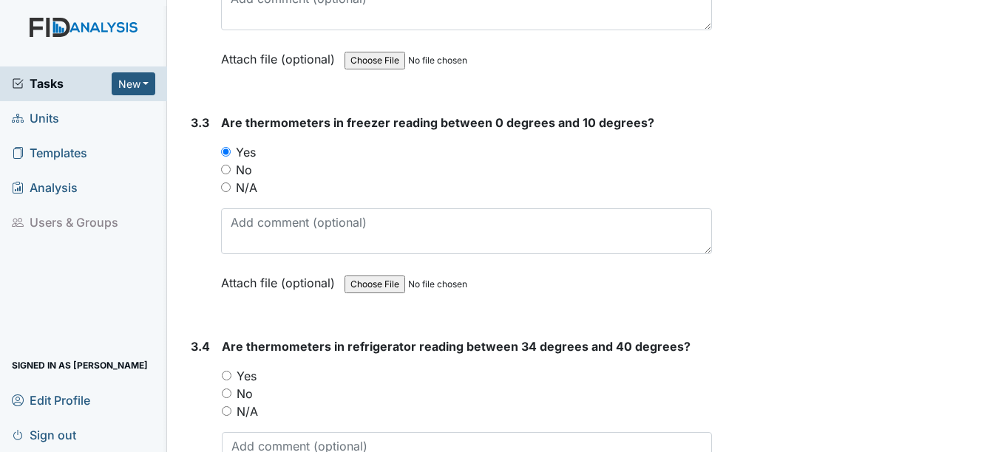
scroll to position [2634, 0]
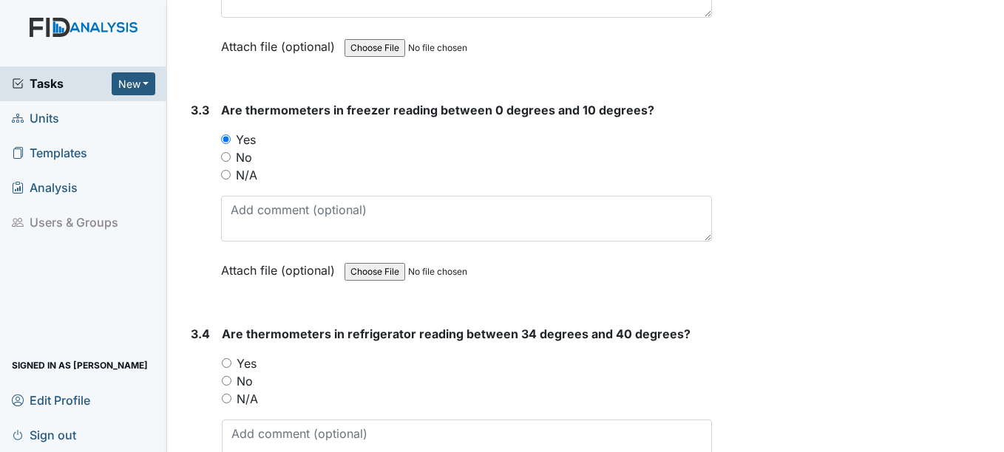
click at [227, 362] on input "Yes" at bounding box center [227, 363] width 10 height 10
radio input "true"
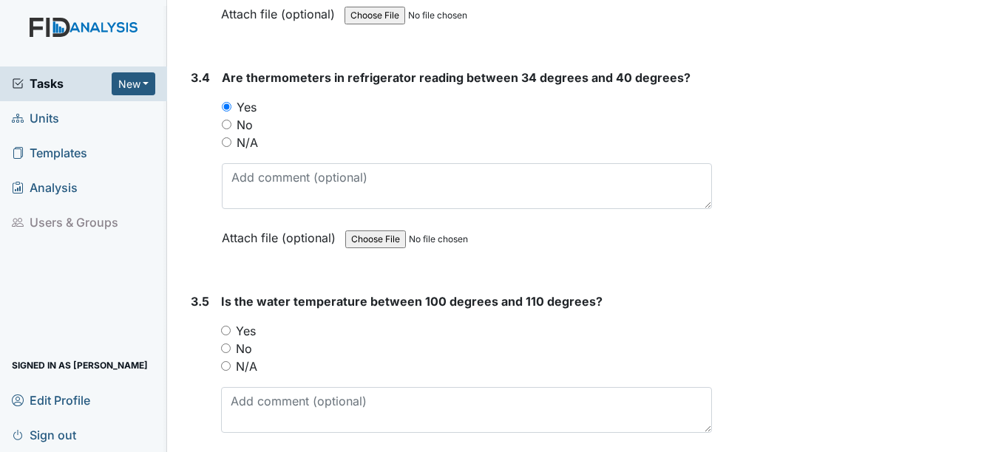
scroll to position [2891, 0]
click at [225, 325] on input "Yes" at bounding box center [226, 330] width 10 height 10
radio input "true"
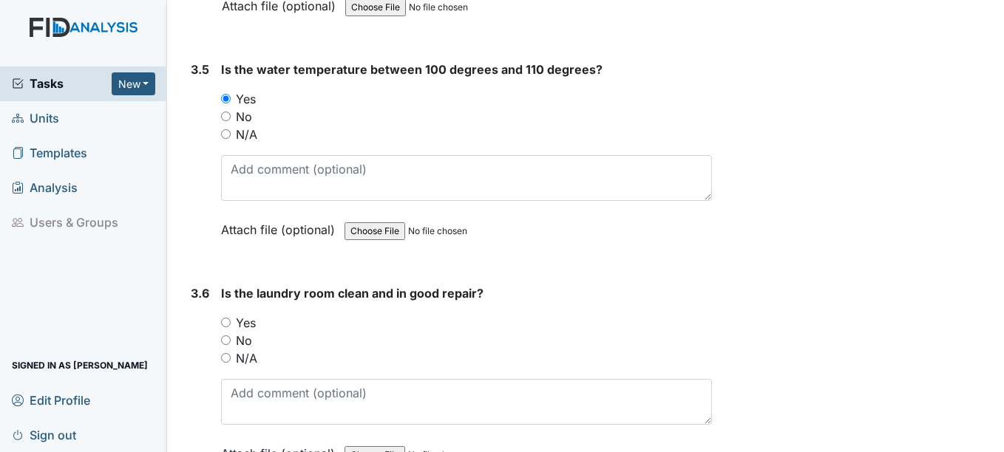
scroll to position [3124, 0]
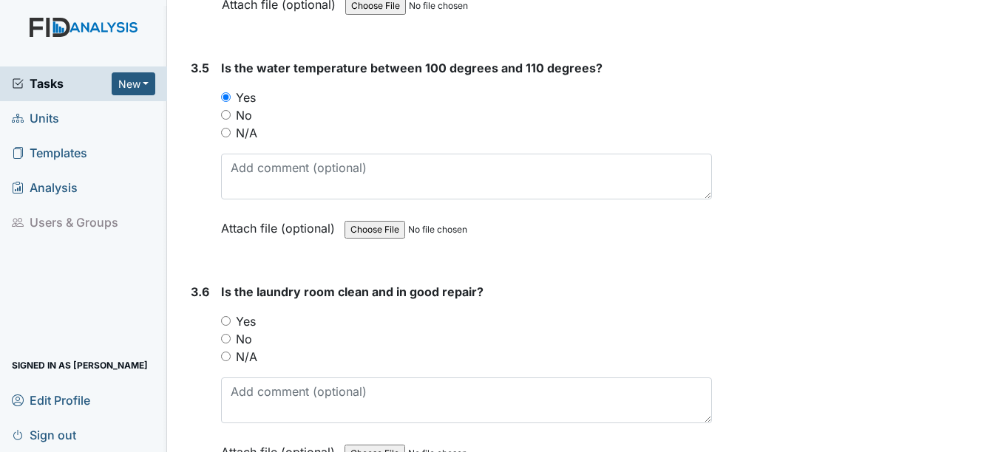
click at [227, 321] on input "Yes" at bounding box center [226, 321] width 10 height 10
radio input "true"
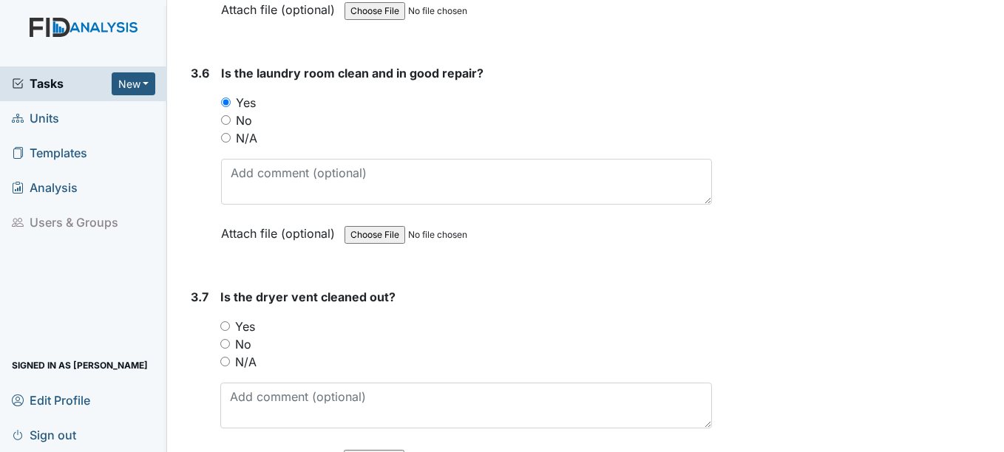
scroll to position [3346, 0]
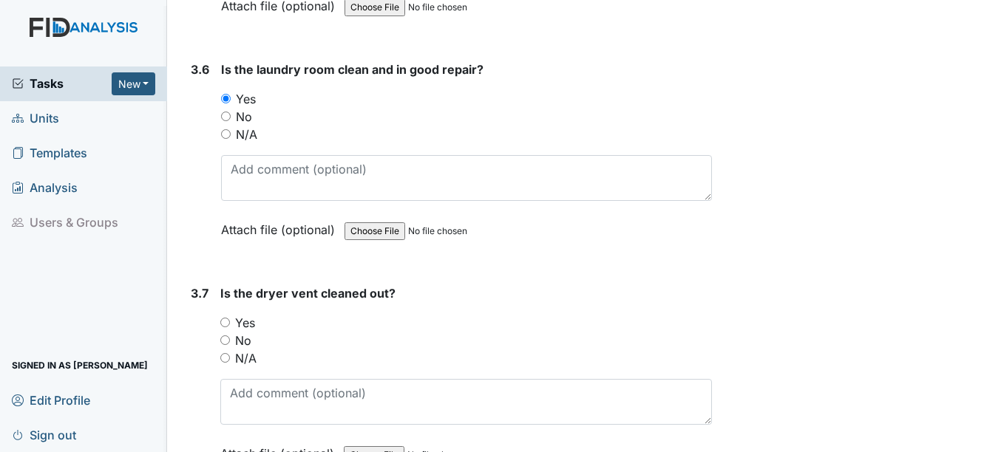
click at [229, 327] on input "Yes" at bounding box center [225, 323] width 10 height 10
radio input "true"
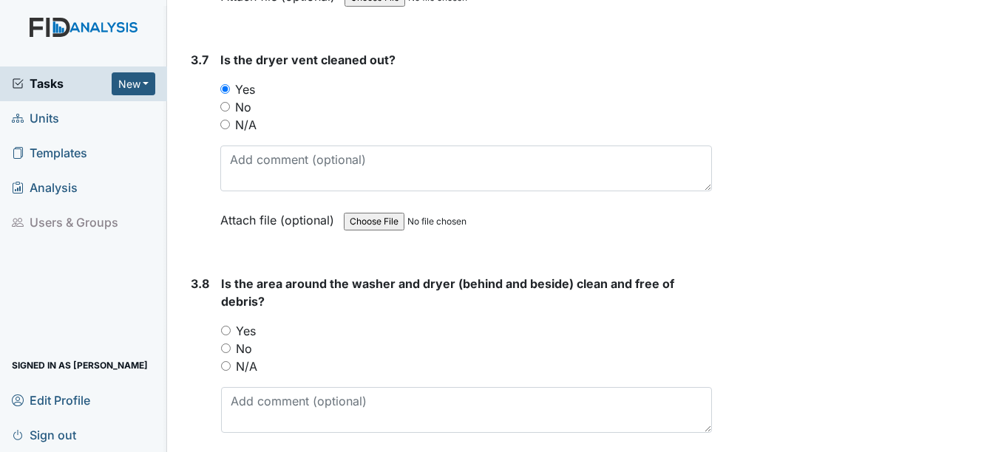
scroll to position [3597, 0]
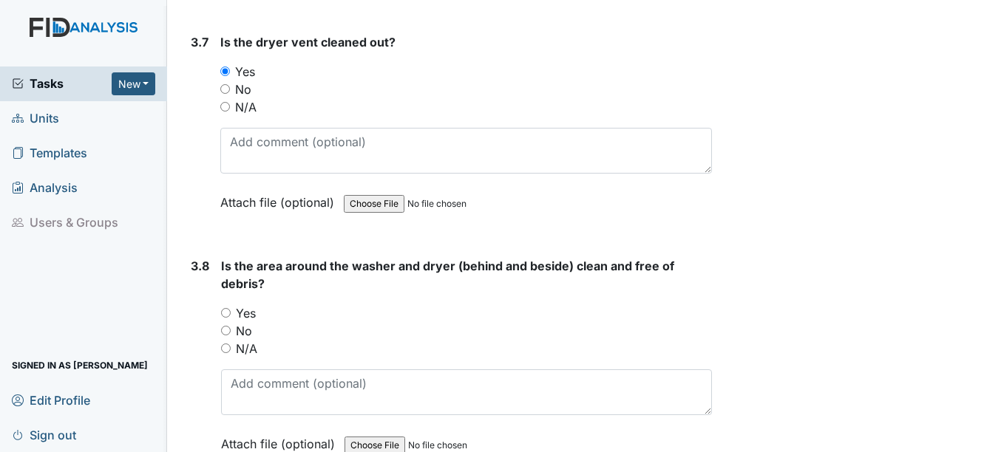
click at [225, 308] on input "Yes" at bounding box center [226, 313] width 10 height 10
radio input "true"
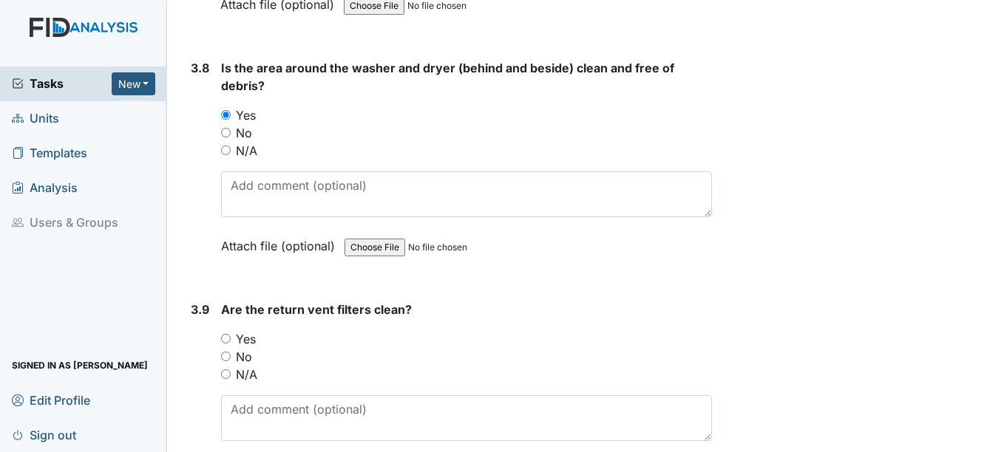
click at [223, 343] on input "Yes" at bounding box center [226, 339] width 10 height 10
radio input "true"
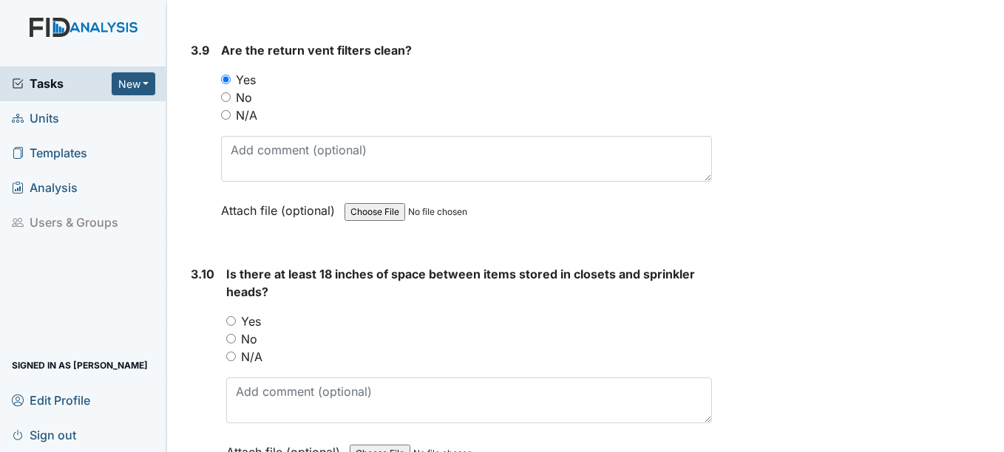
scroll to position [4056, 0]
click at [231, 336] on input "No" at bounding box center [231, 338] width 10 height 10
radio input "true"
click at [231, 358] on input "N/A" at bounding box center [231, 355] width 10 height 10
radio input "true"
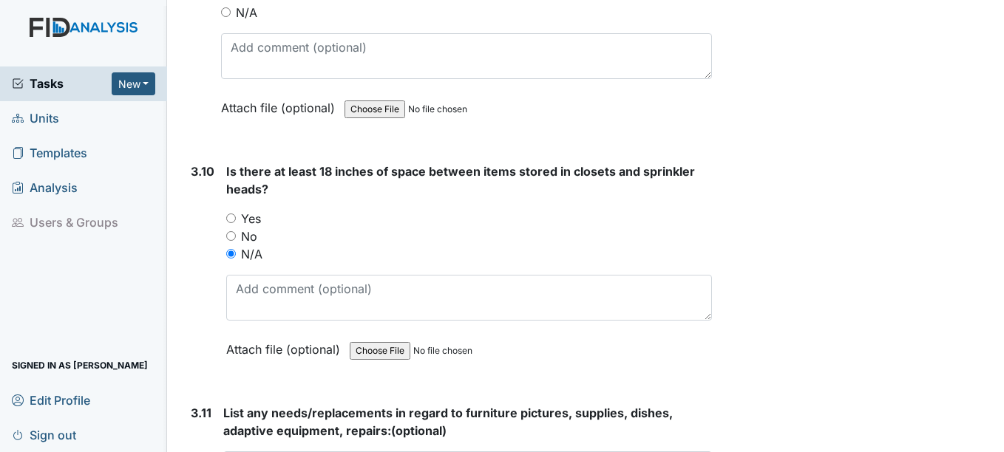
scroll to position [4159, 0]
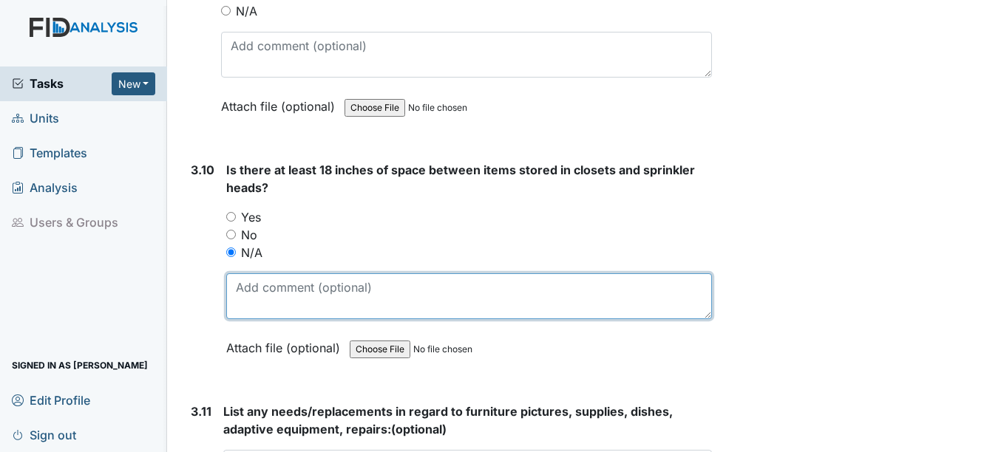
click at [242, 312] on textarea at bounding box center [468, 296] width 485 height 46
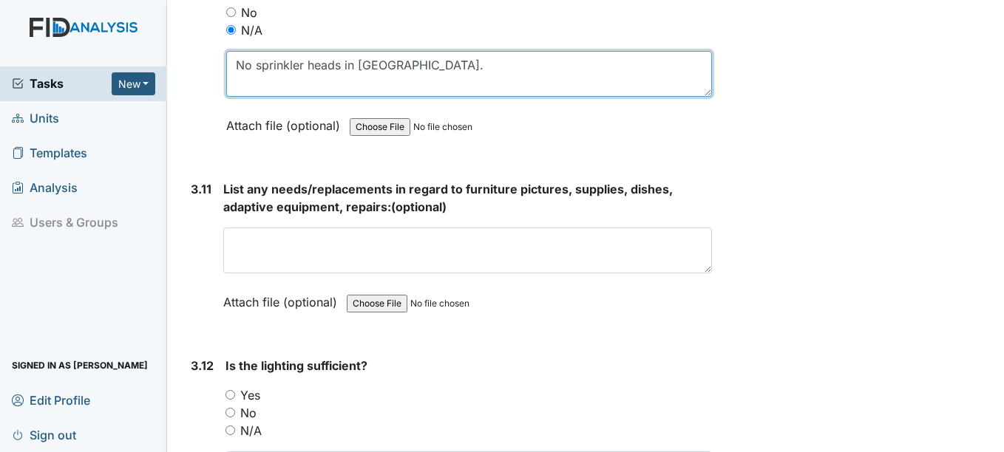
scroll to position [4396, 0]
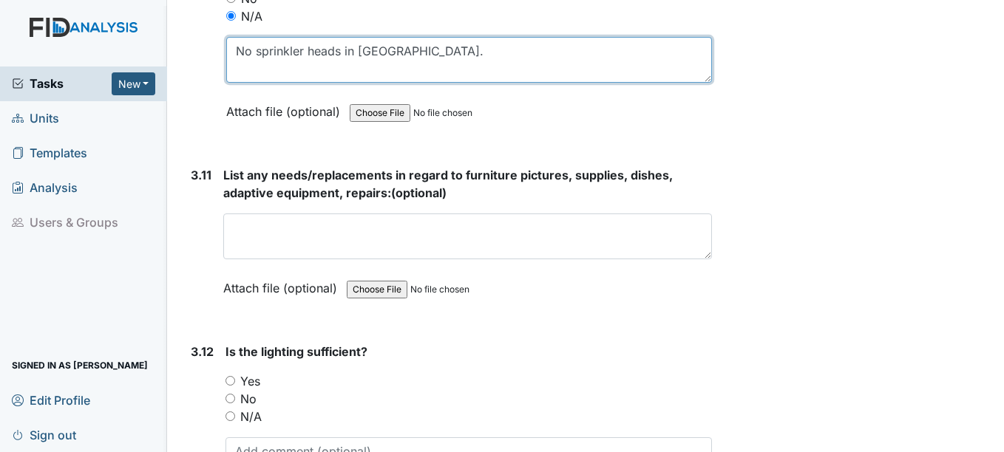
type textarea "No sprinkler heads in chowan house."
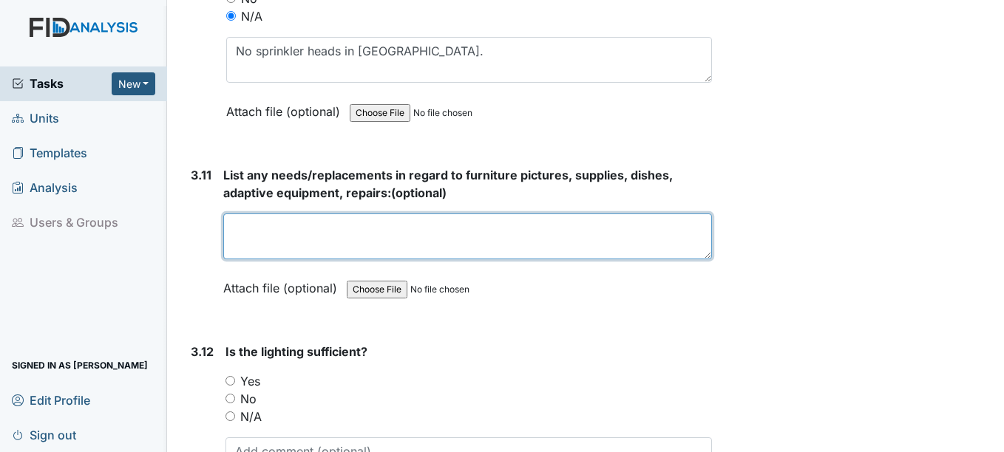
click at [633, 251] on textarea at bounding box center [467, 237] width 488 height 46
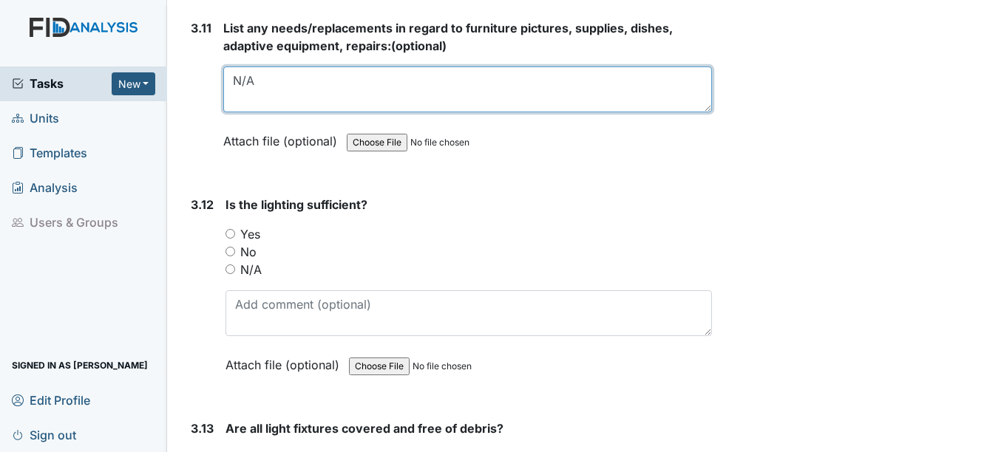
scroll to position [4554, 0]
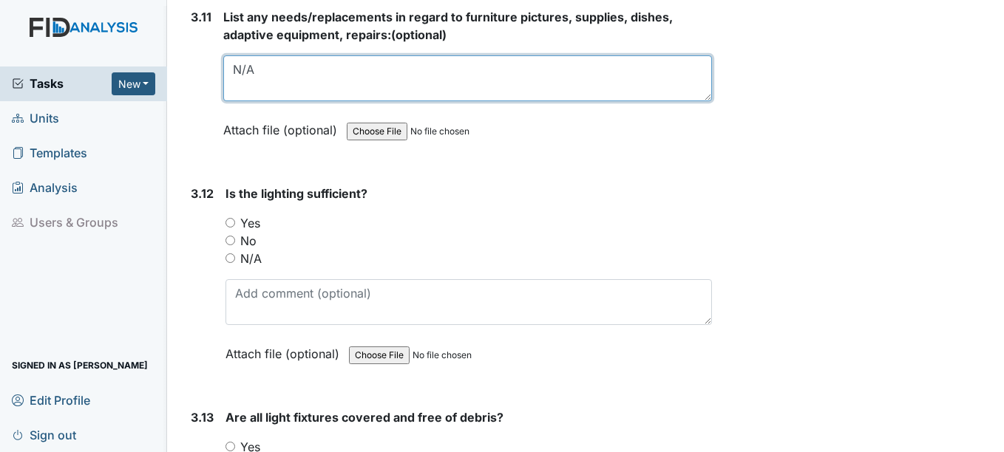
type textarea "N/A"
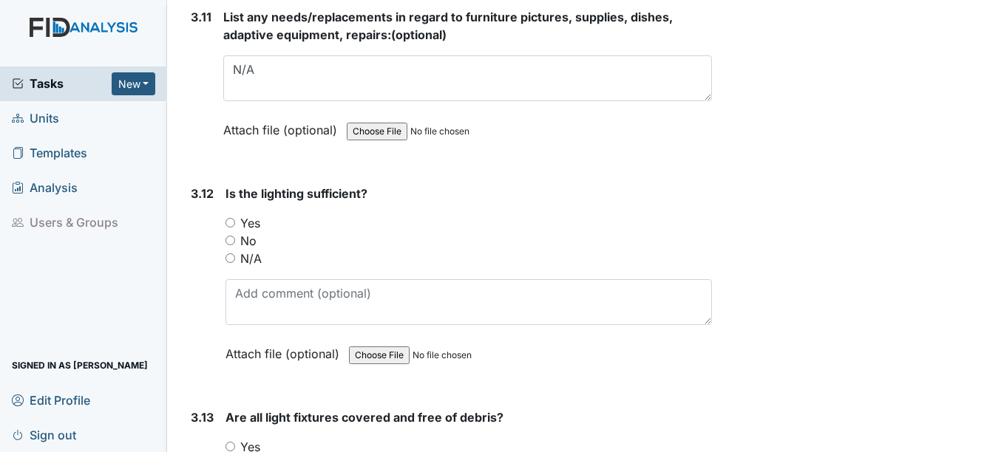
click at [256, 225] on label "Yes" at bounding box center [250, 223] width 20 height 18
click at [235, 225] on input "Yes" at bounding box center [230, 223] width 10 height 10
radio input "true"
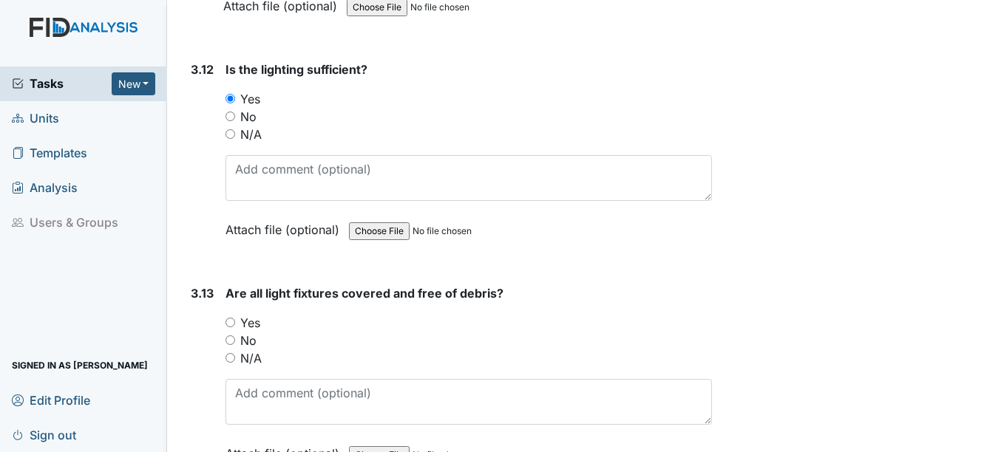
click at [231, 322] on input "Yes" at bounding box center [230, 323] width 10 height 10
radio input "true"
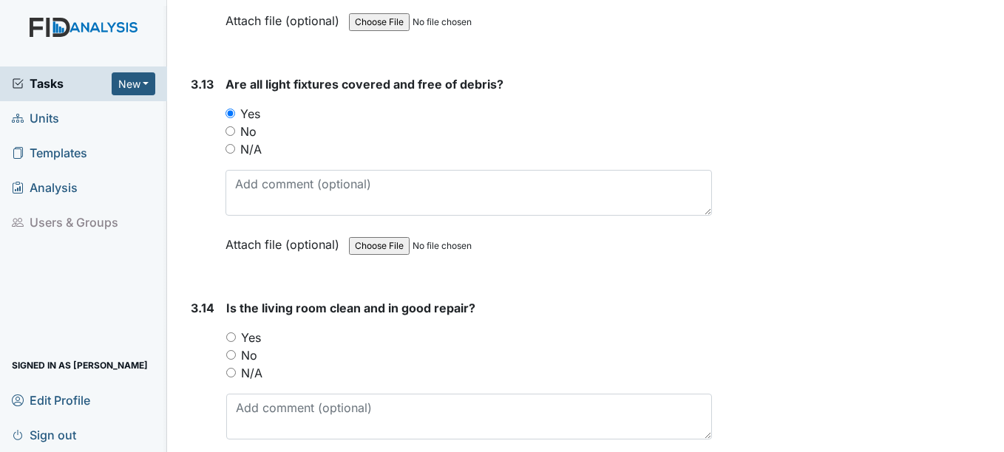
click at [233, 336] on input "Yes" at bounding box center [231, 338] width 10 height 10
radio input "true"
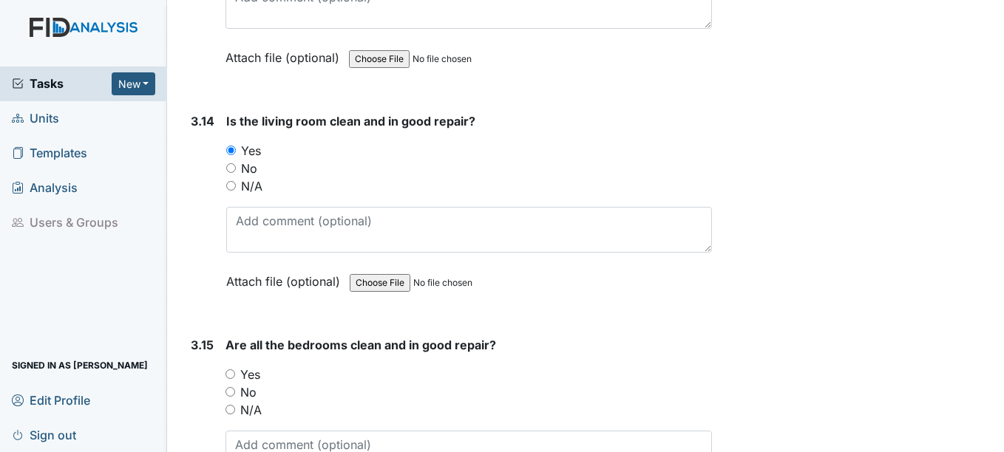
scroll to position [5094, 0]
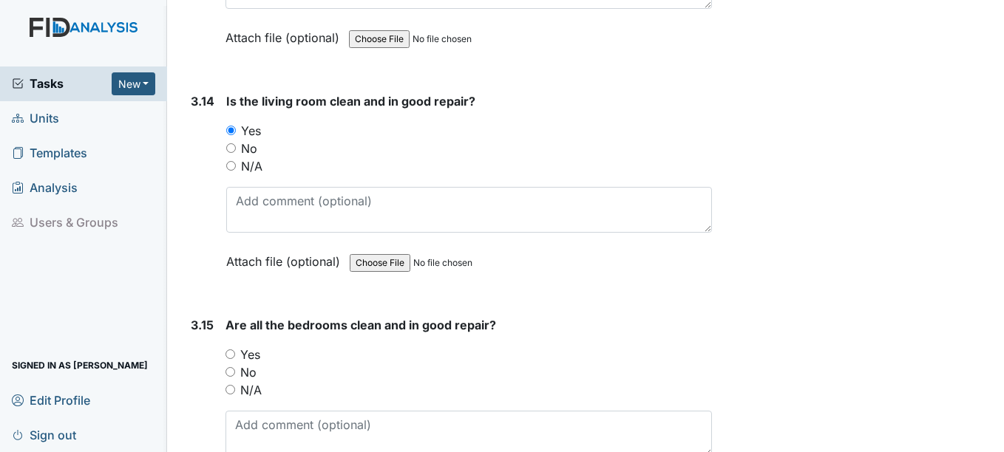
click at [231, 354] on input "Yes" at bounding box center [230, 355] width 10 height 10
radio input "true"
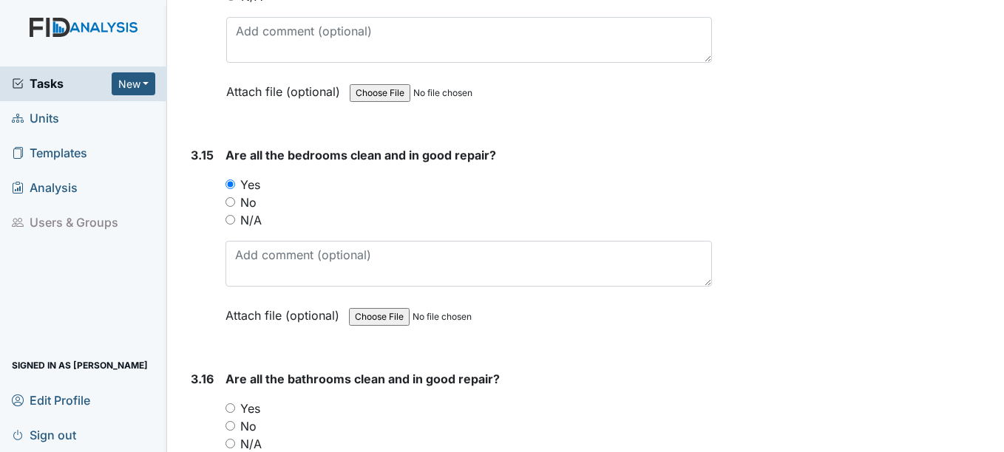
scroll to position [5285, 0]
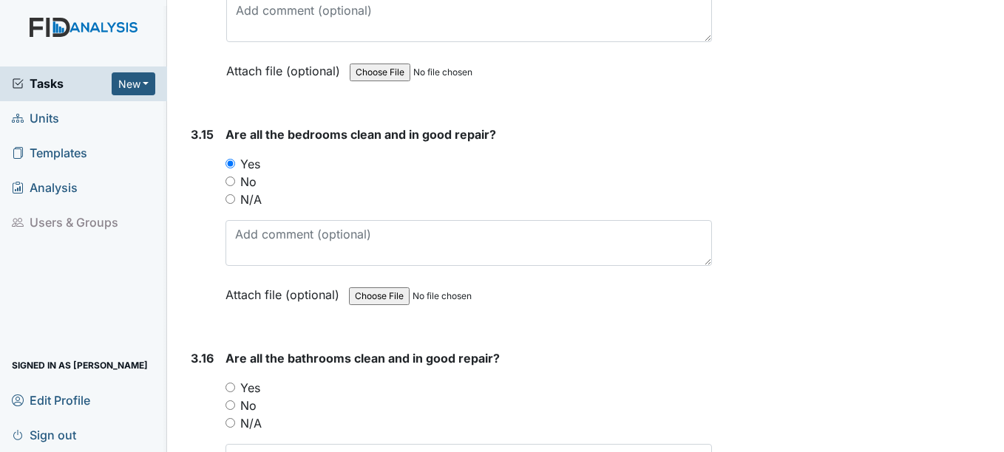
click at [231, 387] on input "Yes" at bounding box center [230, 388] width 10 height 10
radio input "true"
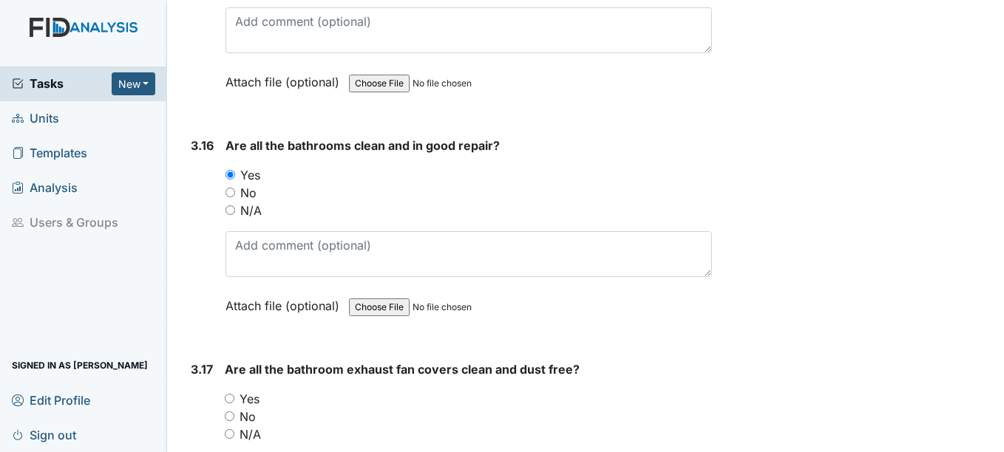
scroll to position [5508, 0]
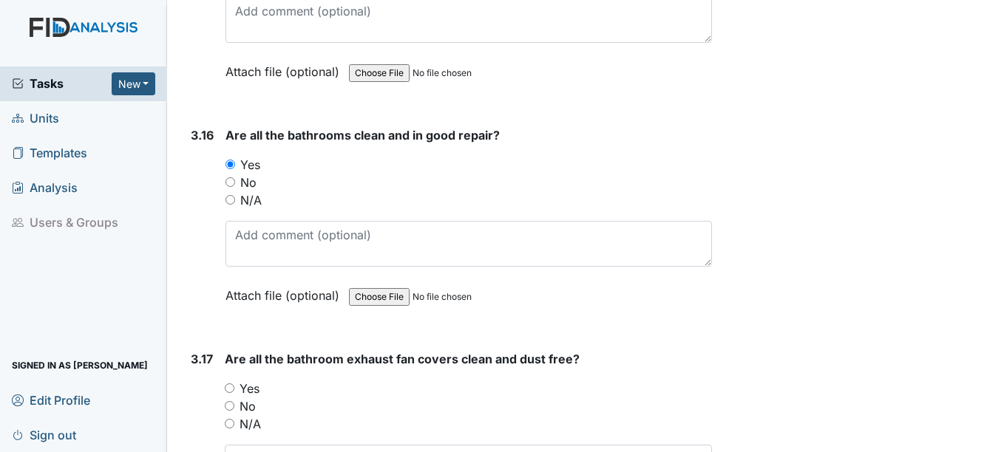
click at [231, 388] on input "Yes" at bounding box center [230, 389] width 10 height 10
radio input "true"
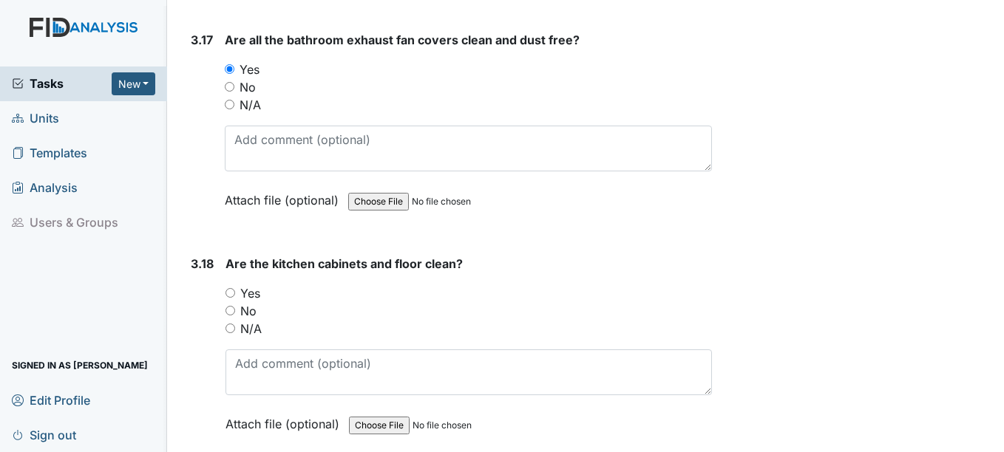
scroll to position [5828, 0]
click at [229, 307] on input "No" at bounding box center [230, 309] width 10 height 10
radio input "true"
click at [231, 309] on input "No" at bounding box center [230, 309] width 10 height 10
click at [232, 291] on input "Yes" at bounding box center [230, 292] width 10 height 10
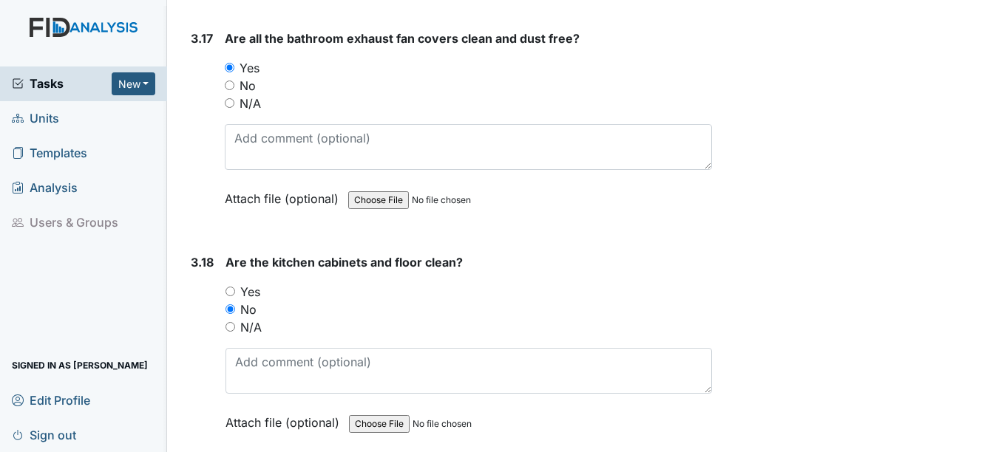
radio input "true"
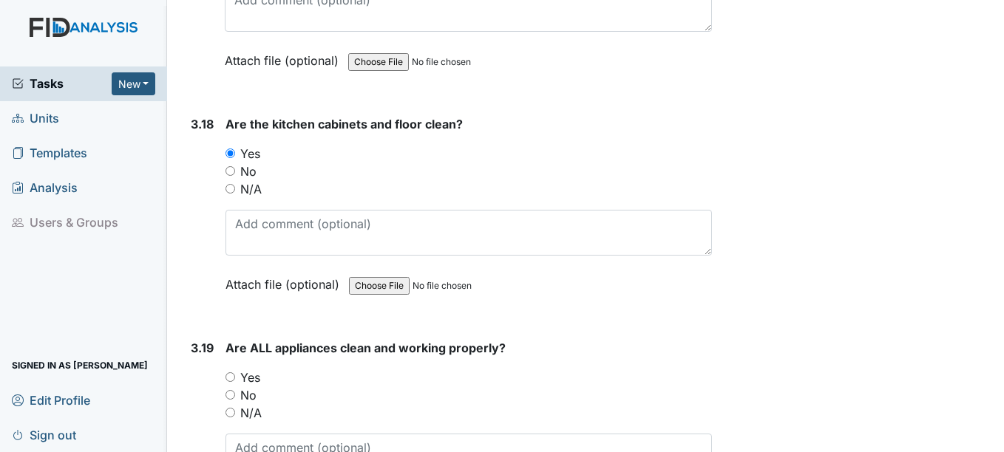
scroll to position [5973, 0]
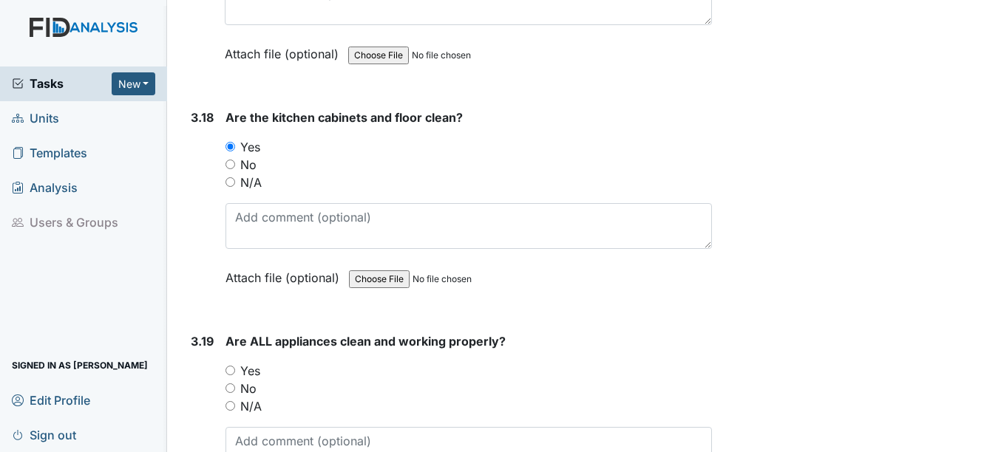
click at [254, 378] on label "Yes" at bounding box center [250, 371] width 20 height 18
click at [235, 375] on input "Yes" at bounding box center [230, 371] width 10 height 10
radio input "true"
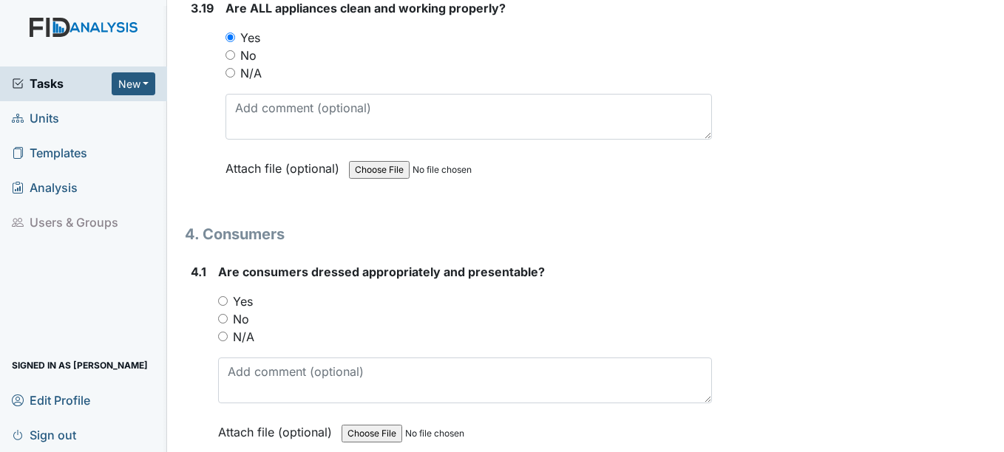
scroll to position [6321, 0]
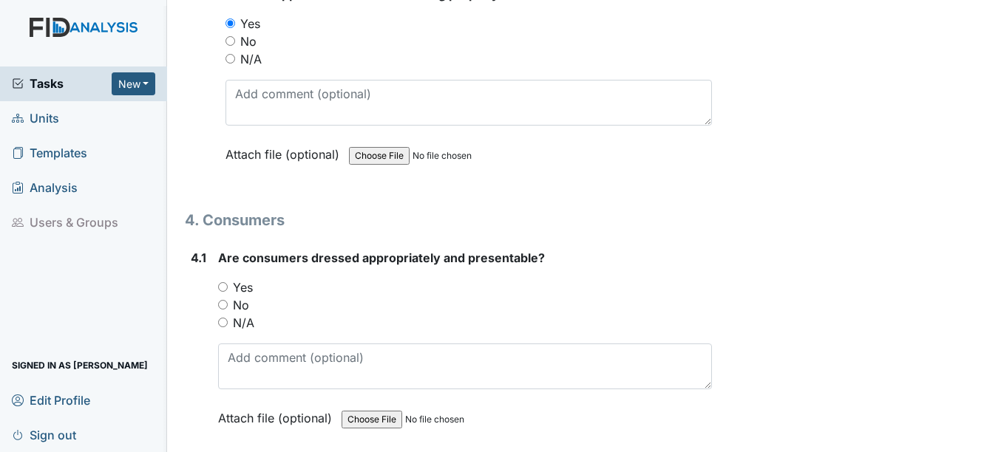
click at [219, 282] on input "Yes" at bounding box center [223, 287] width 10 height 10
radio input "true"
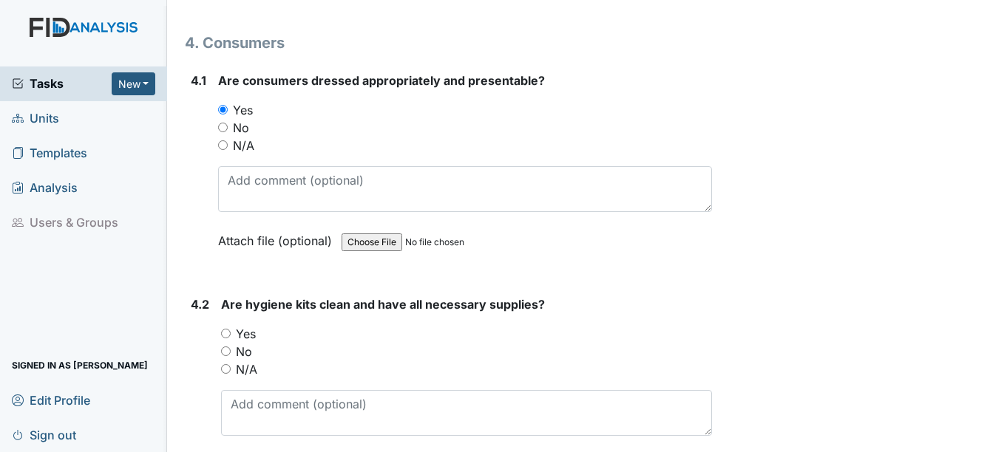
scroll to position [6528, 0]
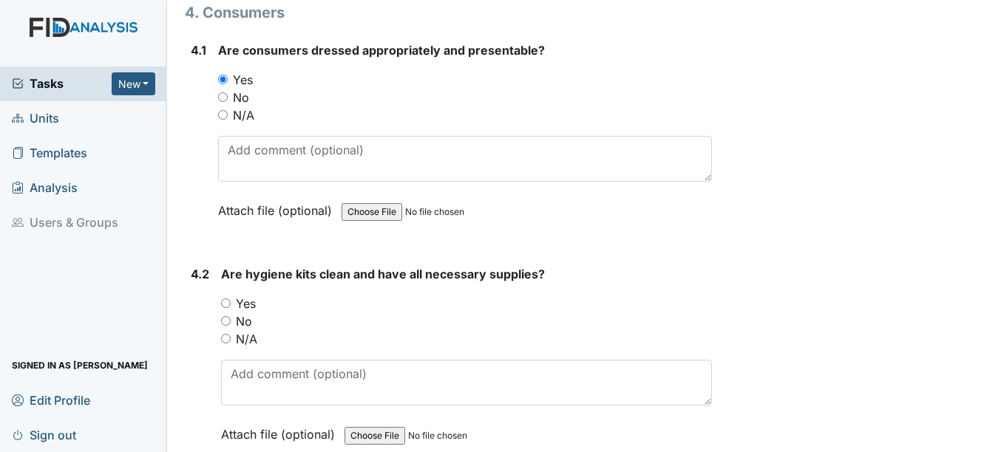
click at [228, 303] on input "Yes" at bounding box center [226, 304] width 10 height 10
radio input "true"
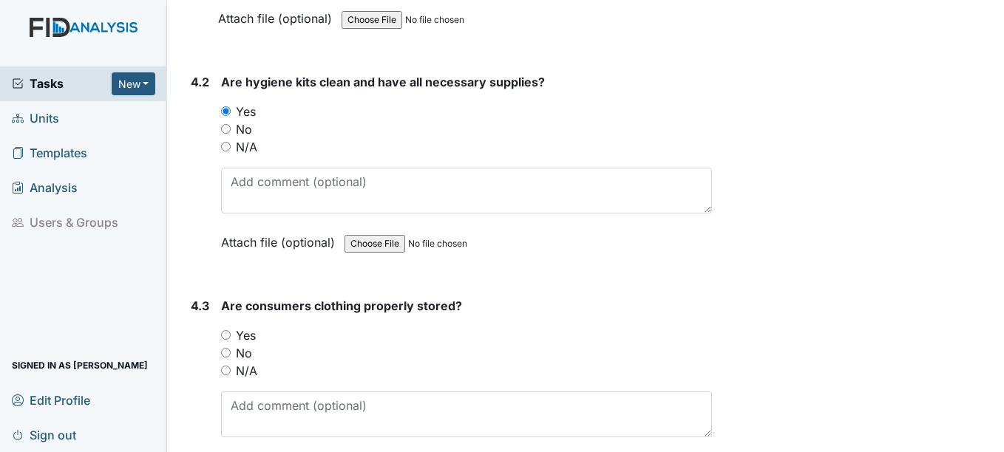
scroll to position [6747, 0]
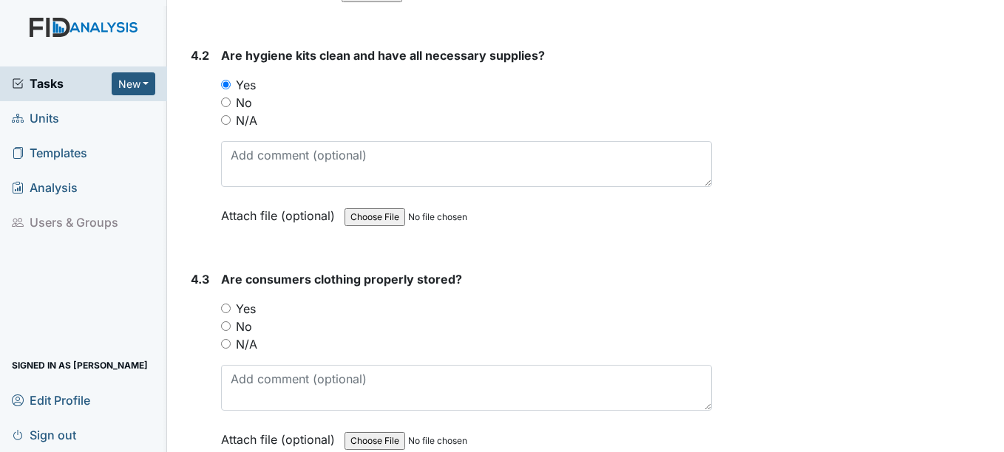
click at [226, 308] on input "Yes" at bounding box center [226, 309] width 10 height 10
radio input "true"
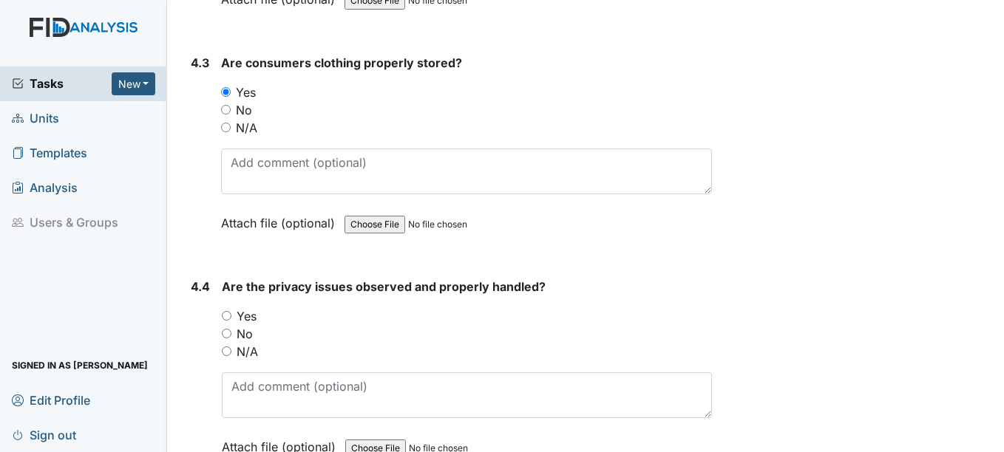
scroll to position [6969, 0]
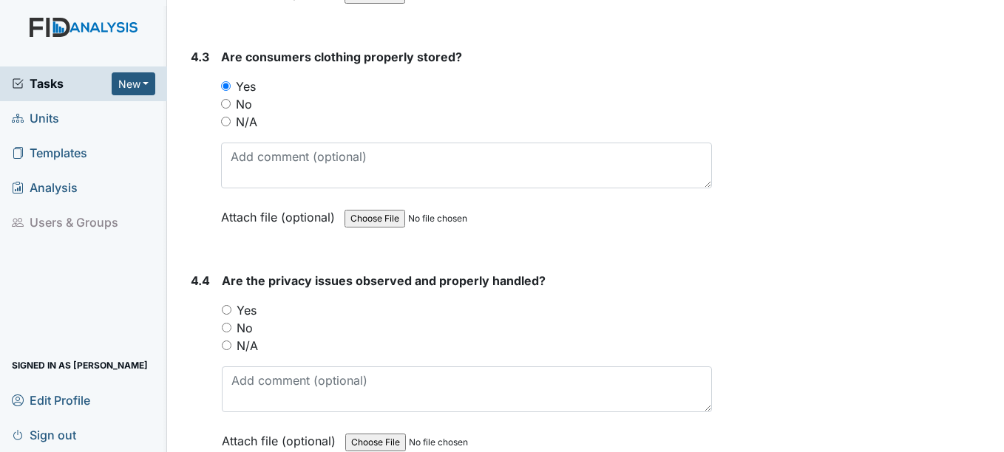
click at [249, 313] on label "Yes" at bounding box center [246, 311] width 20 height 18
click at [231, 313] on input "Yes" at bounding box center [227, 310] width 10 height 10
radio input "true"
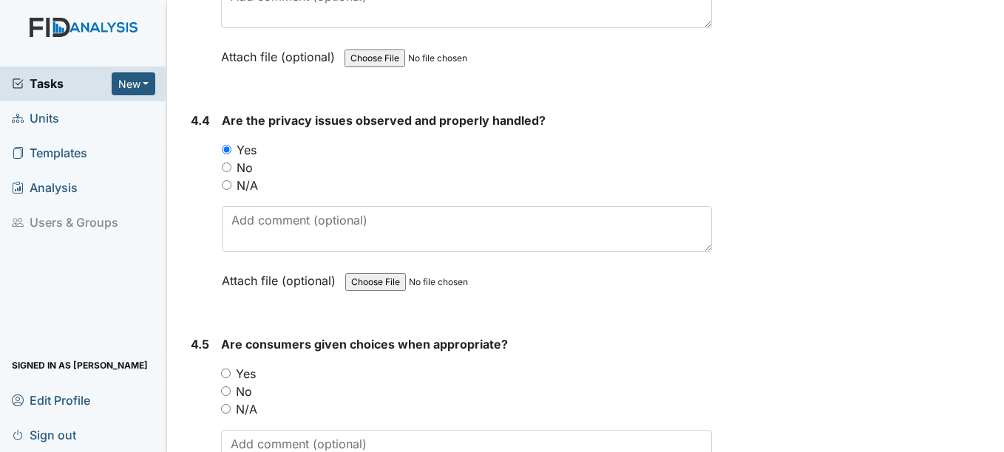
scroll to position [7162, 0]
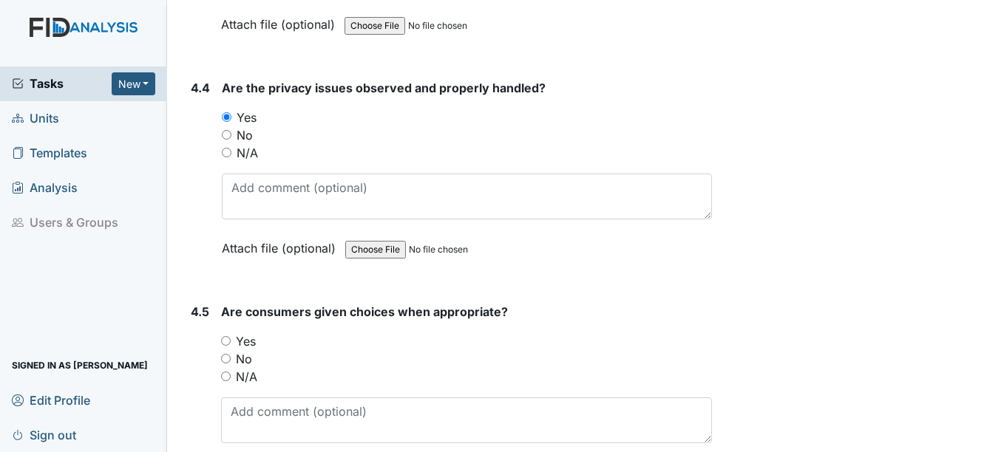
click at [228, 341] on input "Yes" at bounding box center [226, 341] width 10 height 10
radio input "true"
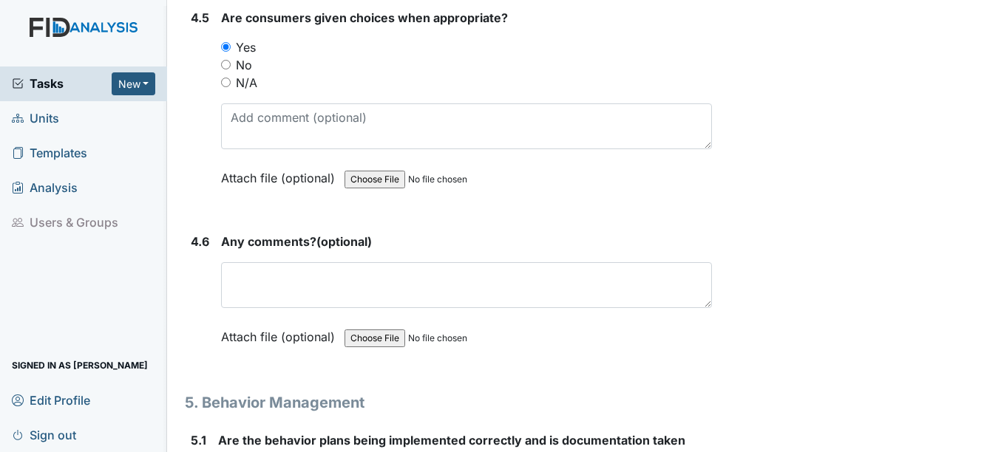
scroll to position [7457, 0]
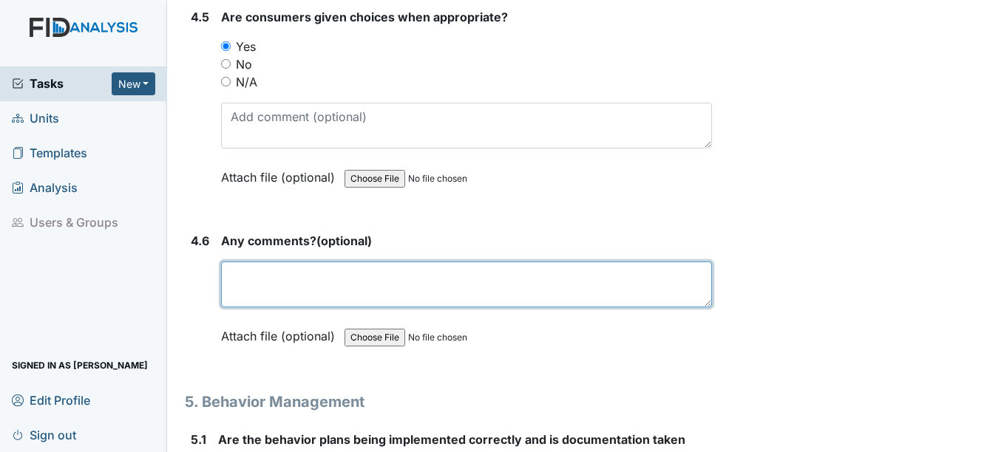
click at [256, 296] on textarea at bounding box center [466, 285] width 490 height 46
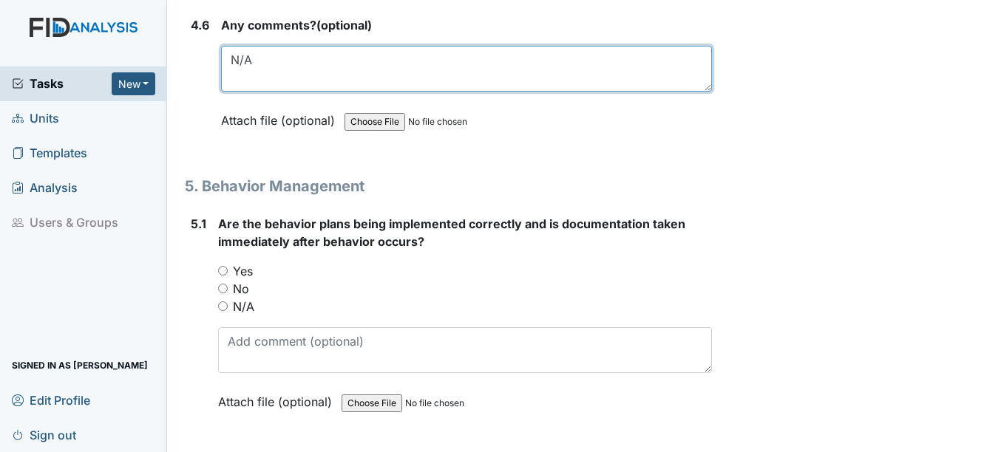
scroll to position [7674, 0]
type textarea "N/A"
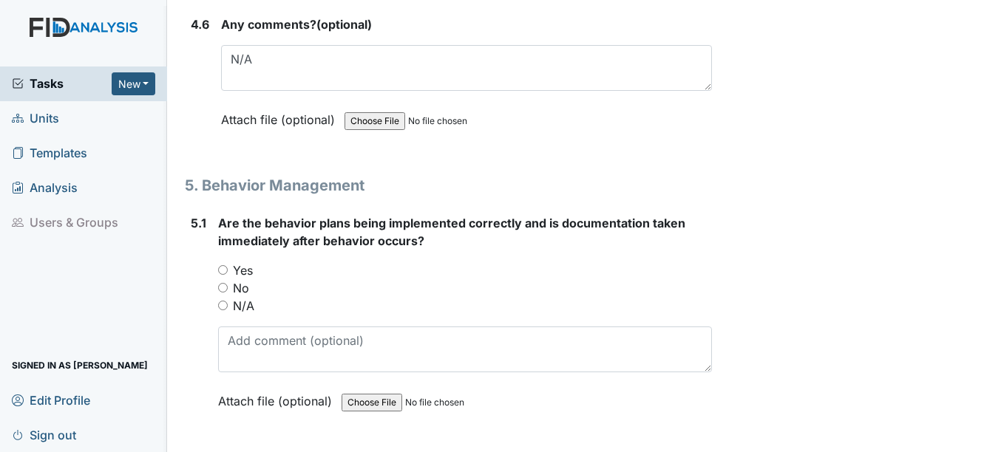
click at [225, 266] on input "Yes" at bounding box center [223, 270] width 10 height 10
radio input "true"
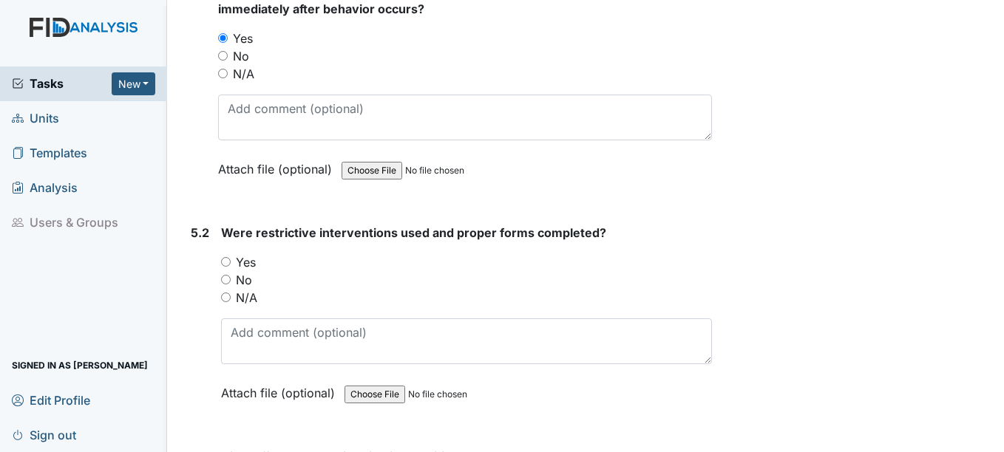
scroll to position [7926, 0]
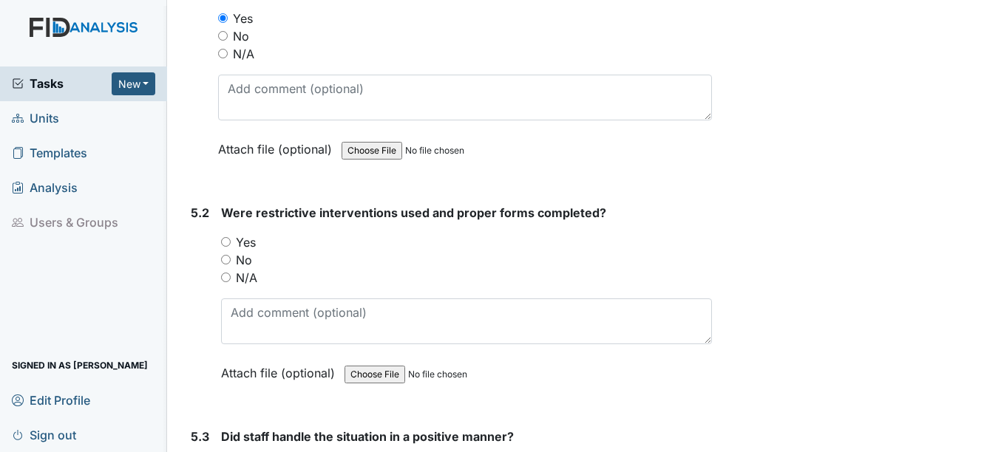
click at [231, 277] on input "N/A" at bounding box center [226, 278] width 10 height 10
radio input "true"
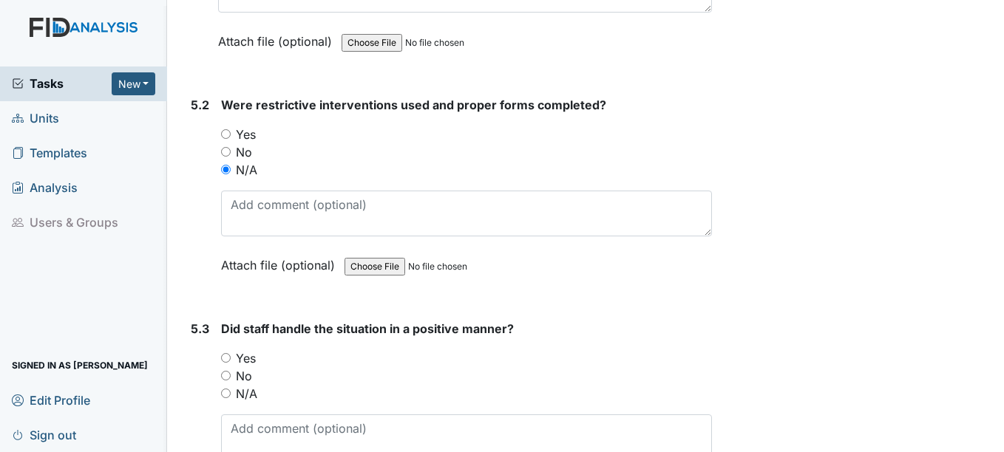
scroll to position [8094, 0]
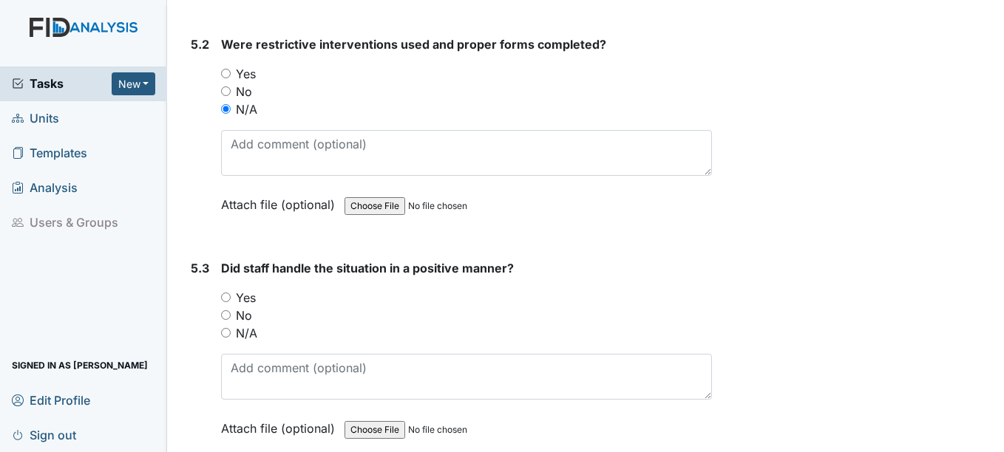
click at [226, 297] on input "Yes" at bounding box center [226, 298] width 10 height 10
radio input "true"
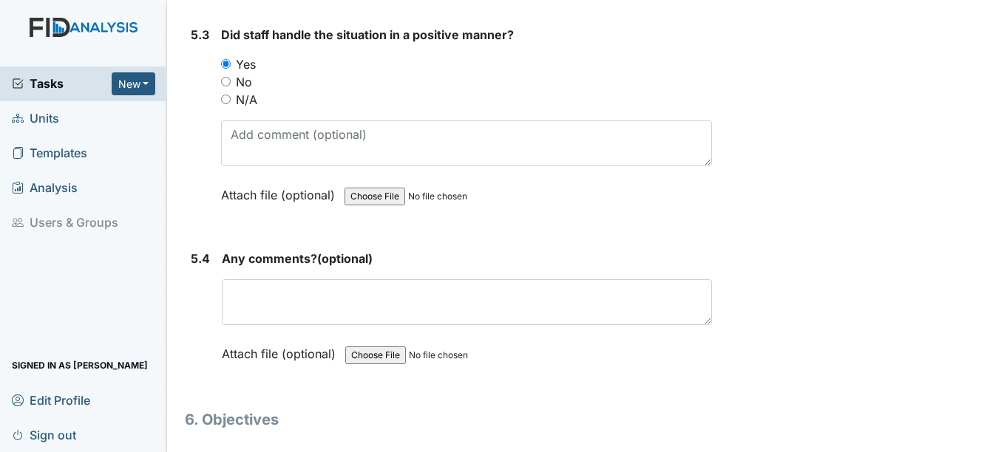
scroll to position [8328, 0]
click at [228, 98] on input "N/A" at bounding box center [226, 99] width 10 height 10
radio input "true"
click at [228, 63] on input "Yes" at bounding box center [226, 63] width 10 height 10
radio input "true"
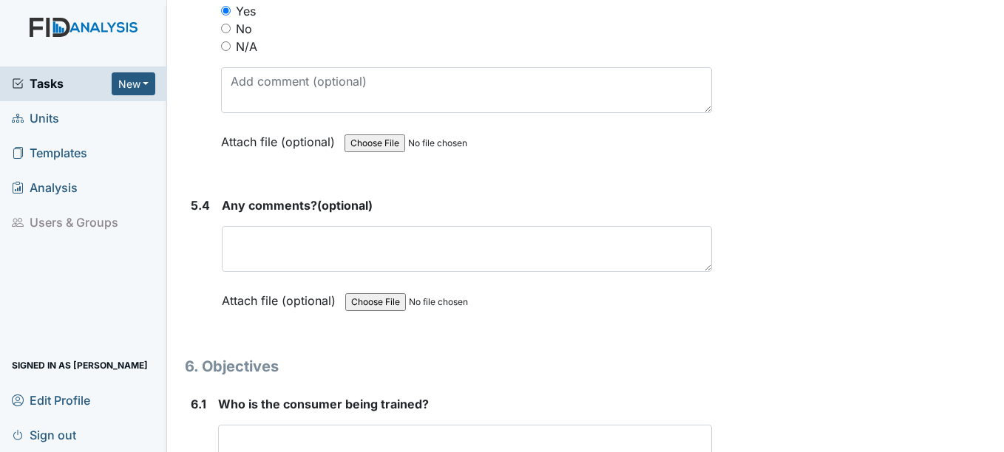
scroll to position [8405, 0]
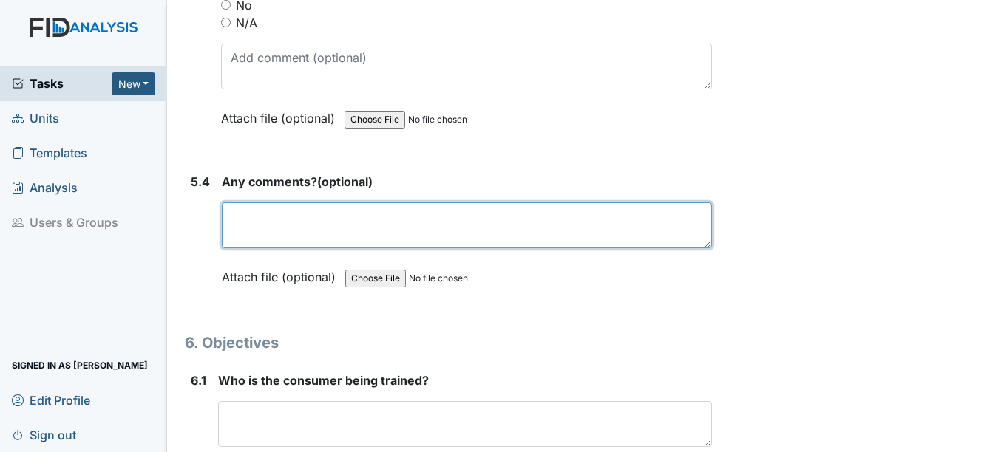
click at [321, 222] on textarea at bounding box center [466, 225] width 489 height 46
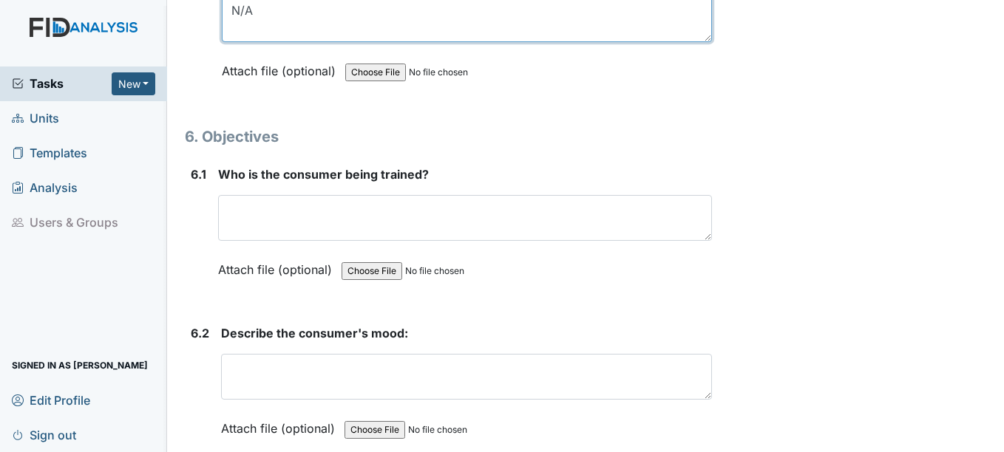
scroll to position [8614, 0]
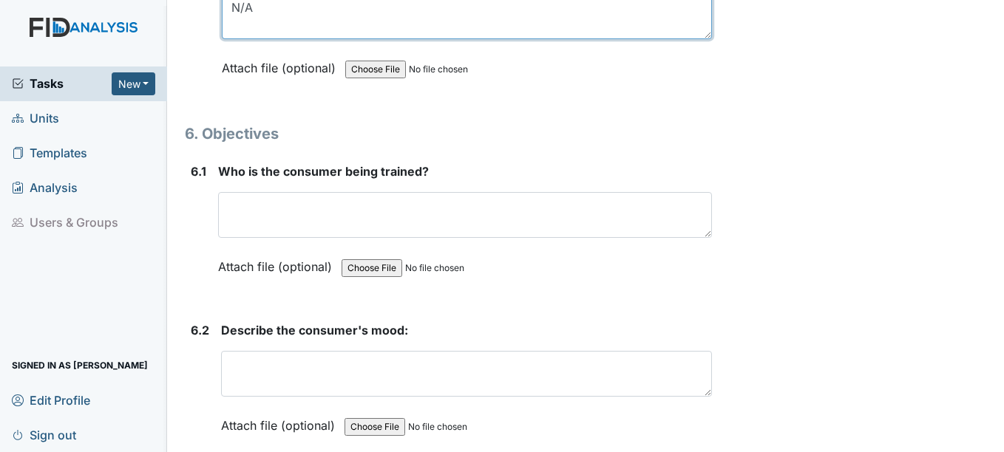
type textarea "N/A"
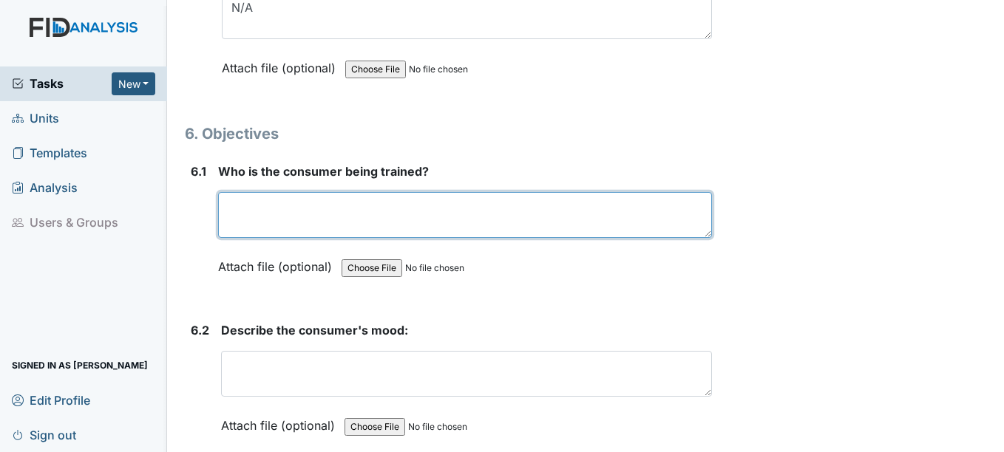
click at [476, 212] on textarea at bounding box center [464, 215] width 493 height 46
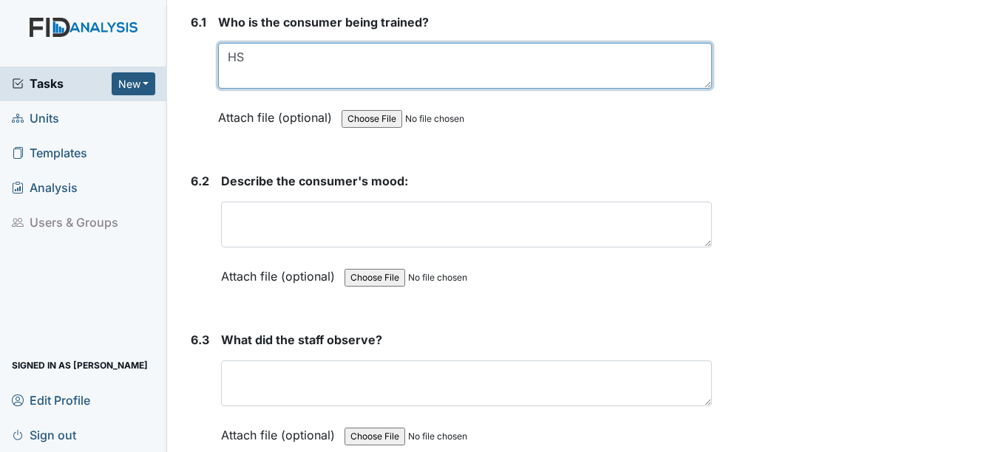
scroll to position [8768, 0]
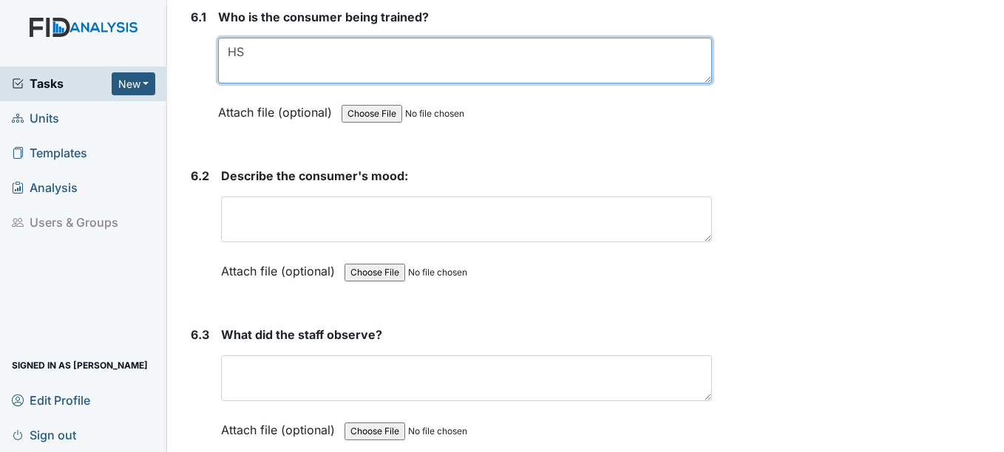
type textarea "HS"
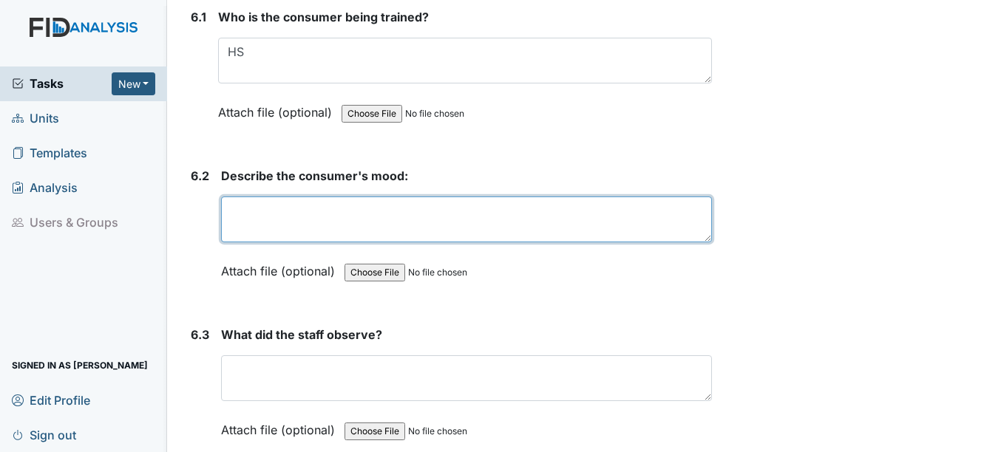
click at [551, 206] on textarea at bounding box center [466, 220] width 490 height 46
type textarea "o"
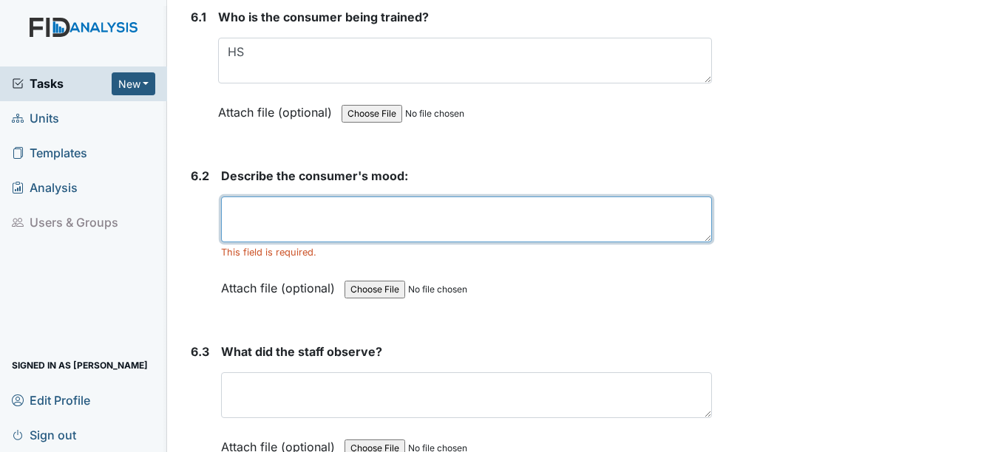
click at [280, 207] on textarea at bounding box center [466, 220] width 490 height 46
click at [280, 207] on textarea "c" at bounding box center [466, 220] width 490 height 46
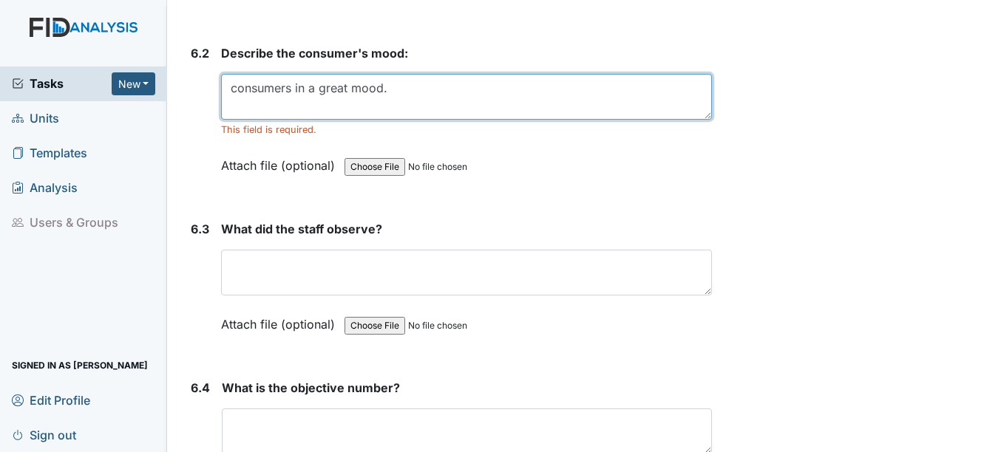
scroll to position [8896, 0]
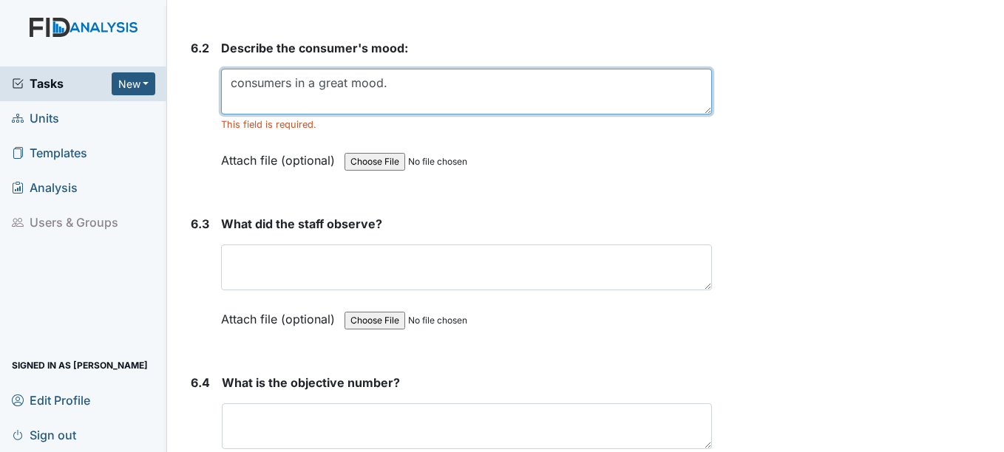
type textarea "consumers in a great mood."
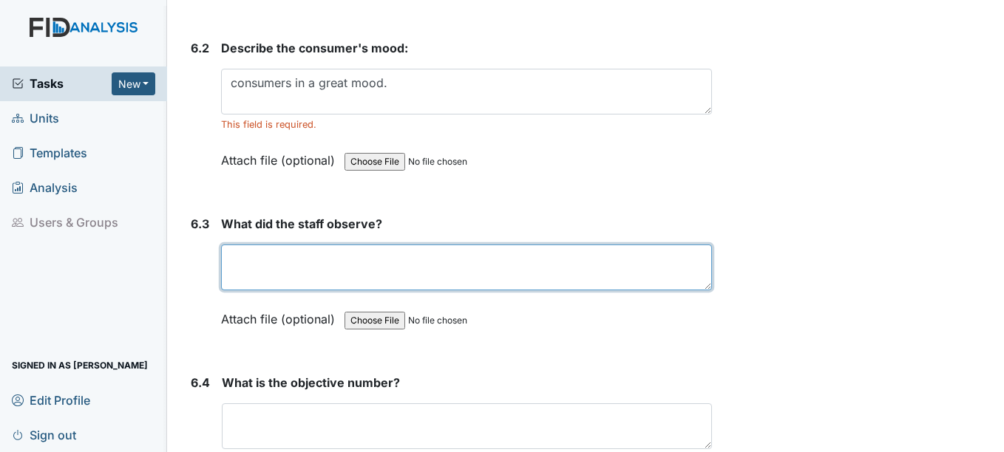
click at [237, 262] on textarea at bounding box center [466, 268] width 490 height 46
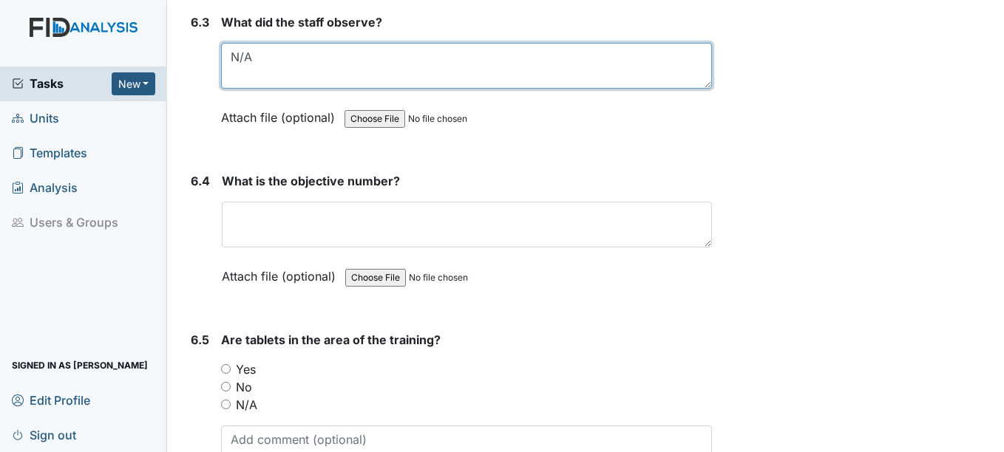
scroll to position [9129, 0]
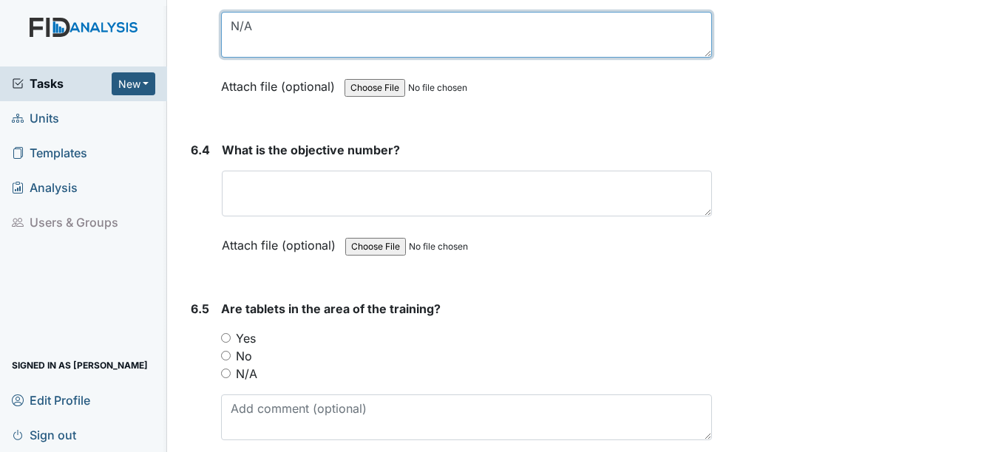
type textarea "N/A"
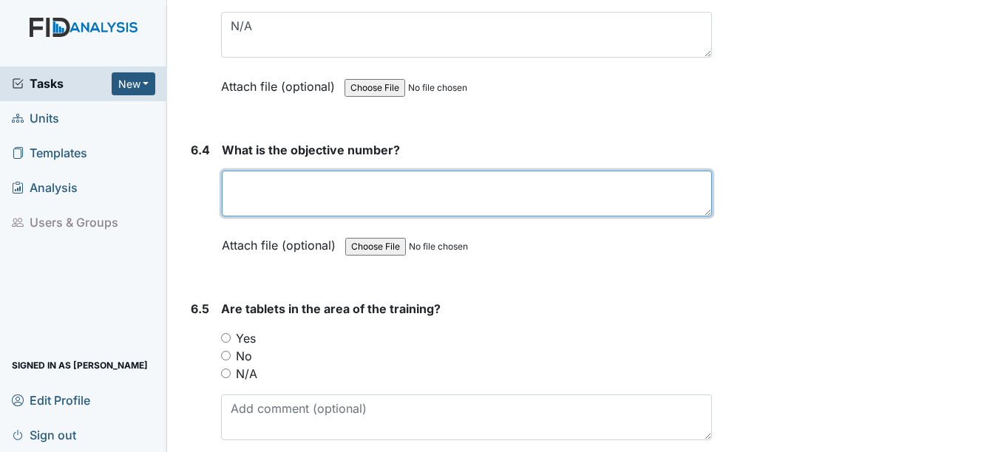
click at [239, 189] on textarea at bounding box center [466, 194] width 489 height 46
type textarea "N/A"
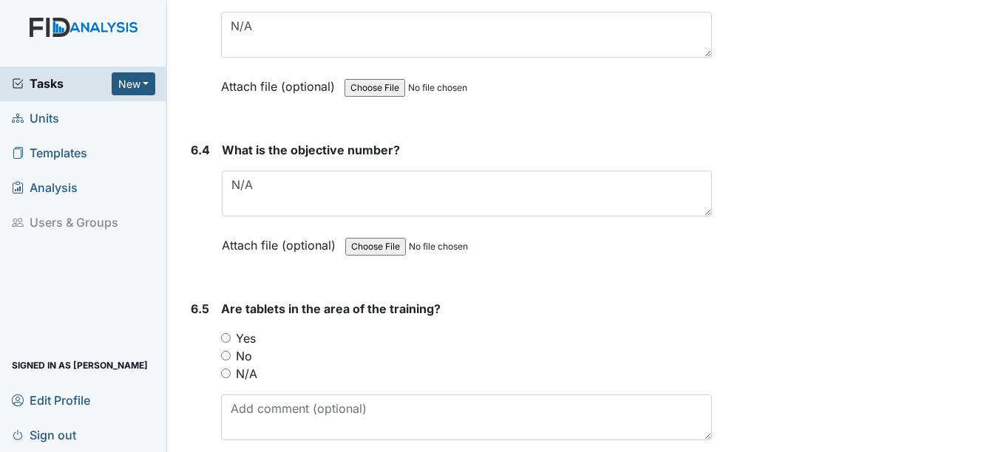
click at [226, 333] on input "Yes" at bounding box center [226, 338] width 10 height 10
radio input "true"
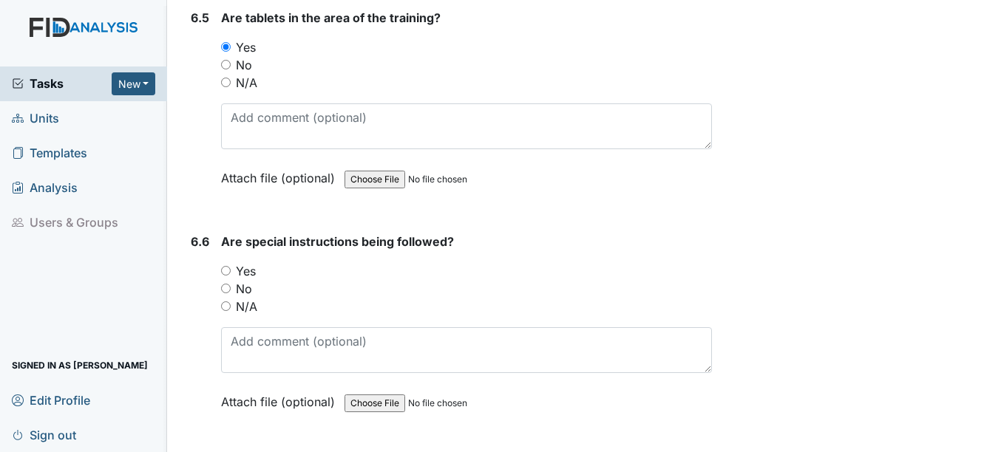
scroll to position [9421, 0]
click at [228, 269] on input "Yes" at bounding box center [226, 270] width 10 height 10
radio input "true"
click at [226, 305] on input "N/A" at bounding box center [226, 306] width 10 height 10
radio input "true"
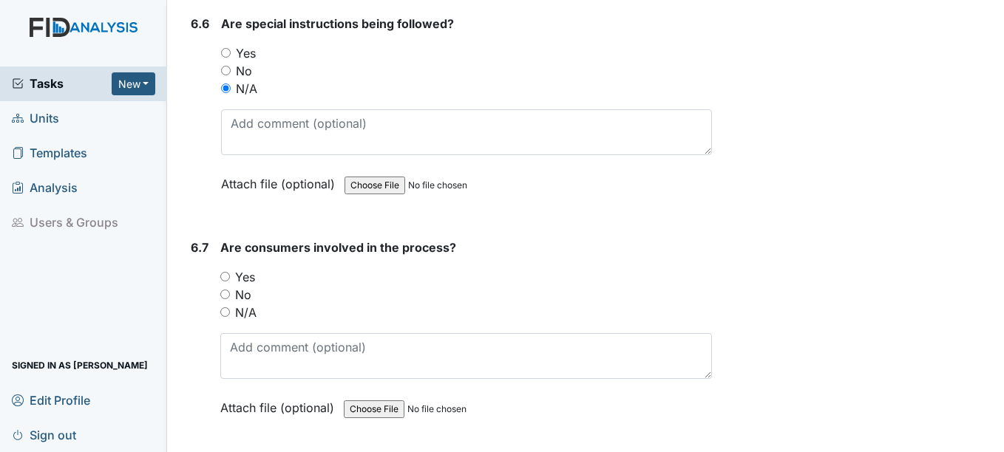
scroll to position [9651, 0]
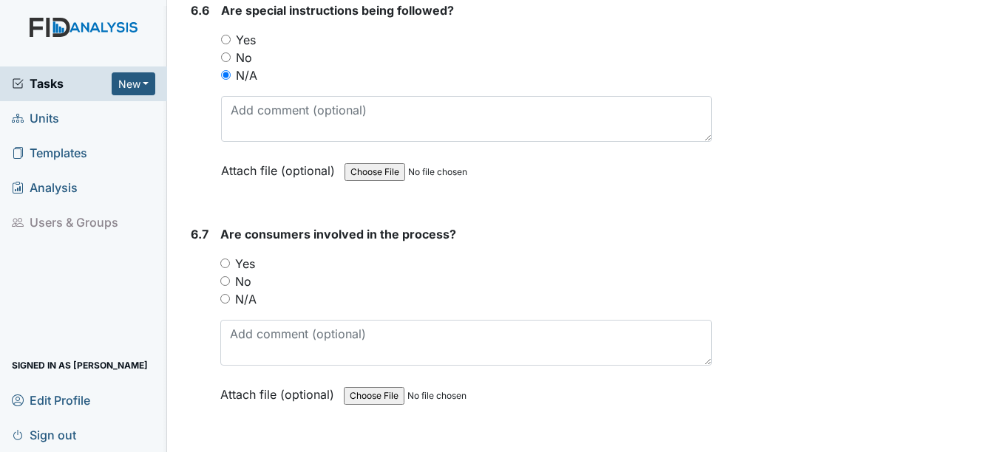
click at [228, 263] on input "Yes" at bounding box center [225, 264] width 10 height 10
radio input "true"
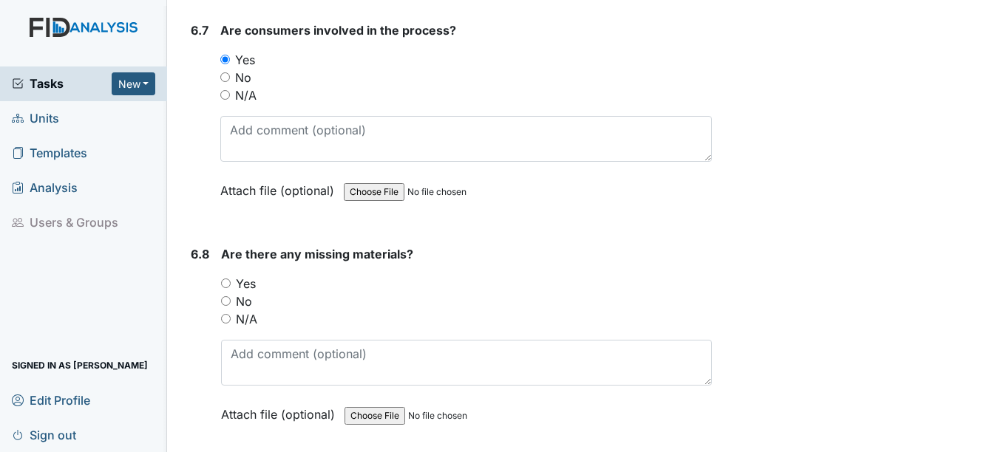
scroll to position [9878, 0]
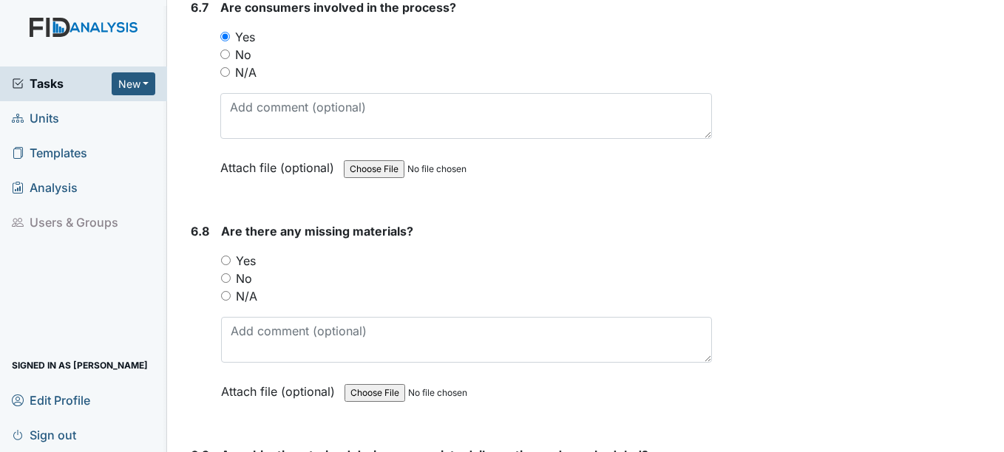
click at [228, 260] on input "Yes" at bounding box center [226, 261] width 10 height 10
radio input "true"
click at [222, 274] on input "No" at bounding box center [226, 278] width 10 height 10
radio input "true"
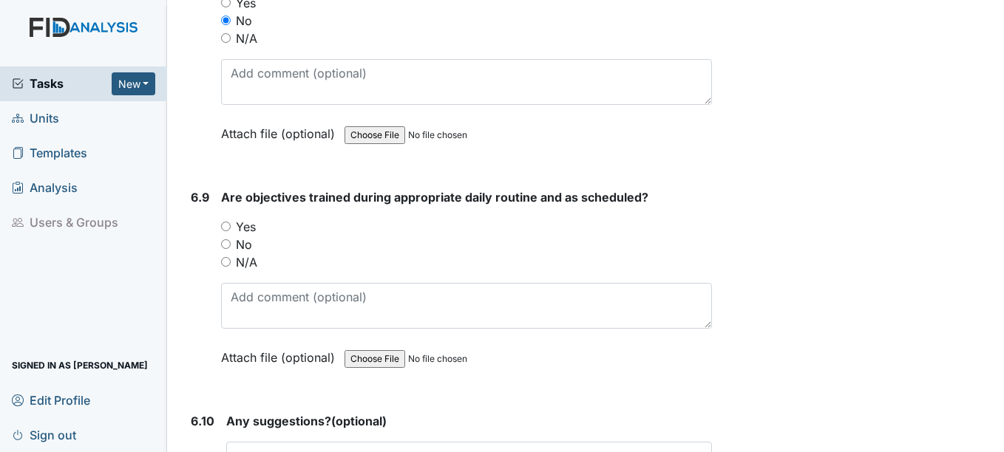
click at [226, 226] on input "Yes" at bounding box center [226, 227] width 10 height 10
radio input "true"
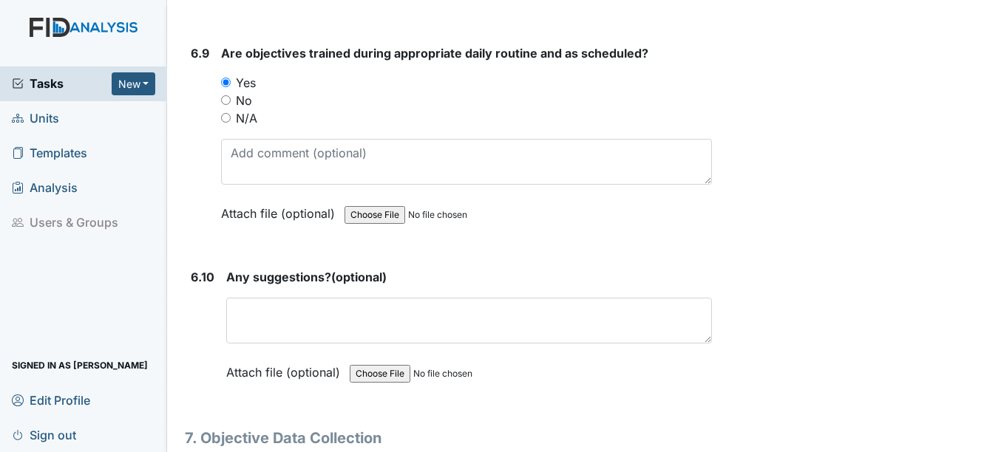
scroll to position [10290, 0]
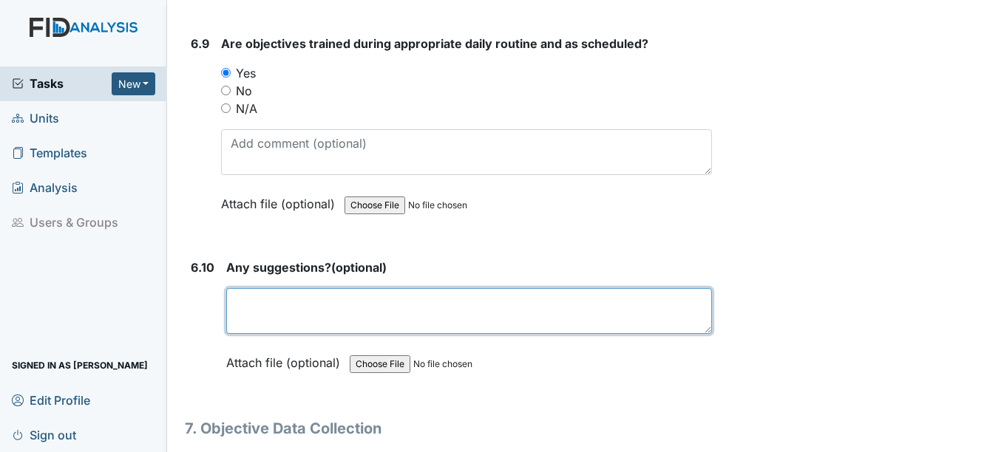
click at [299, 307] on textarea at bounding box center [468, 311] width 485 height 46
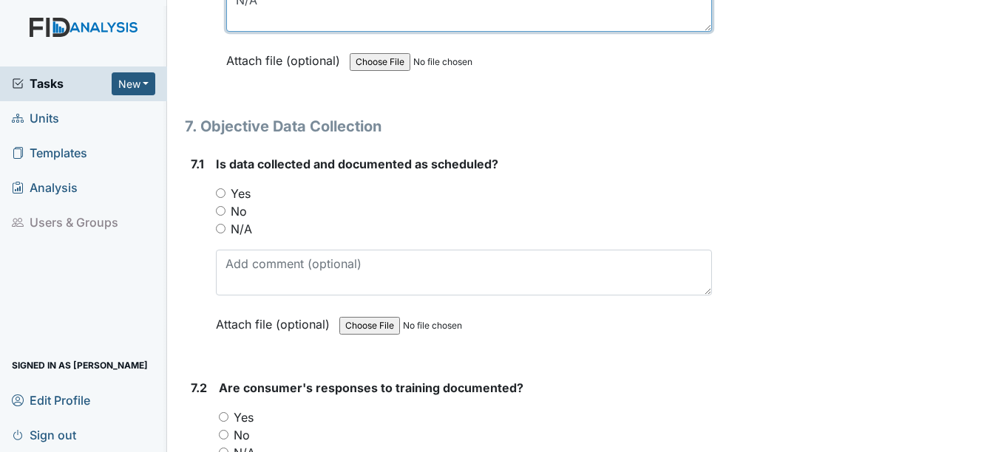
scroll to position [10618, 0]
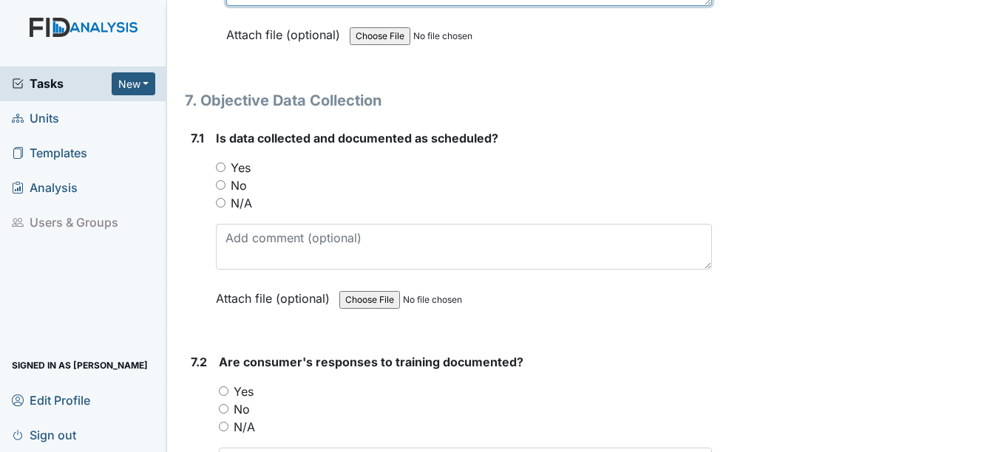
type textarea "N/A"
click at [225, 167] on input "Yes" at bounding box center [221, 168] width 10 height 10
radio input "true"
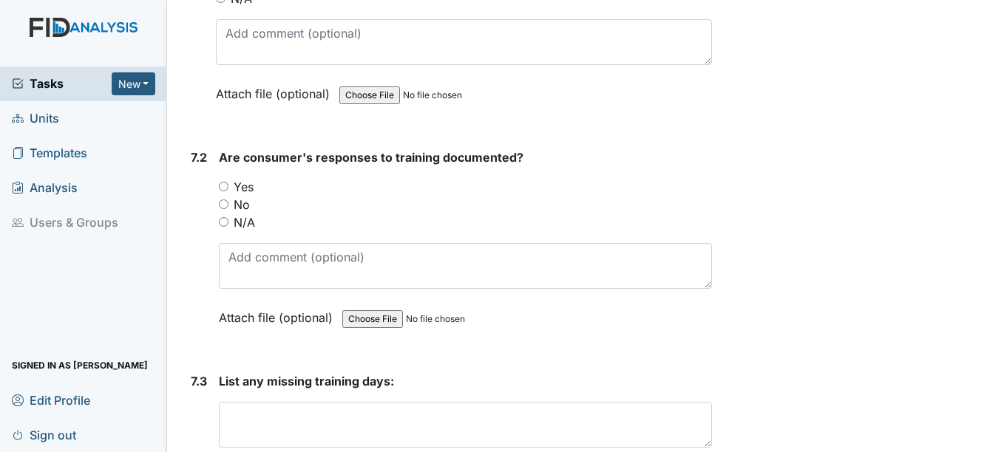
click at [225, 186] on input "Yes" at bounding box center [224, 187] width 10 height 10
radio input "true"
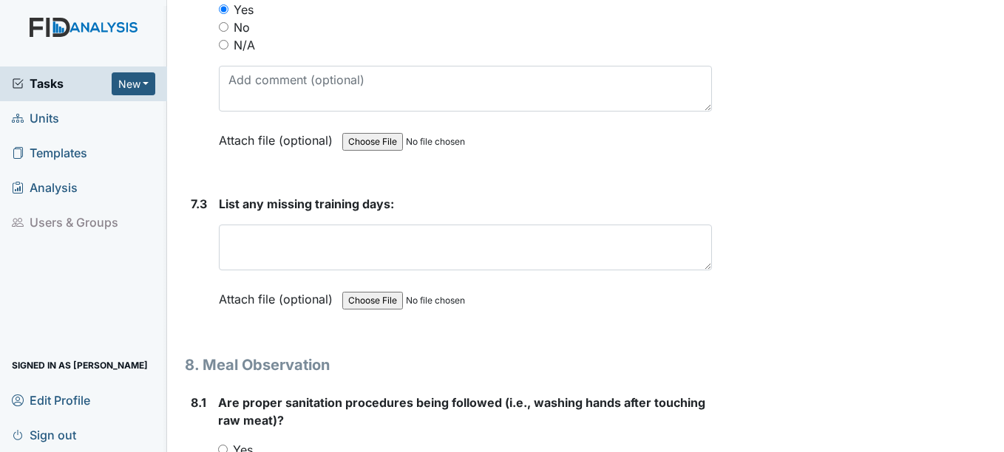
scroll to position [11001, 0]
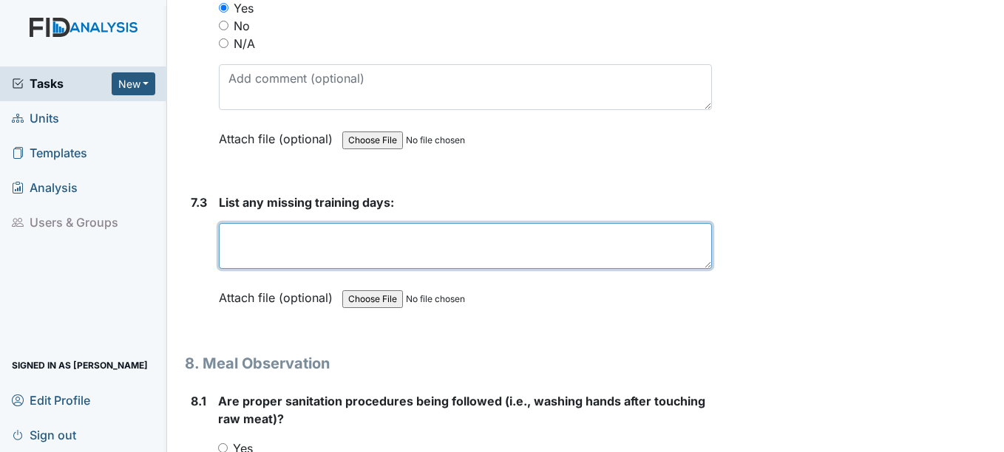
click at [255, 243] on textarea at bounding box center [465, 246] width 492 height 46
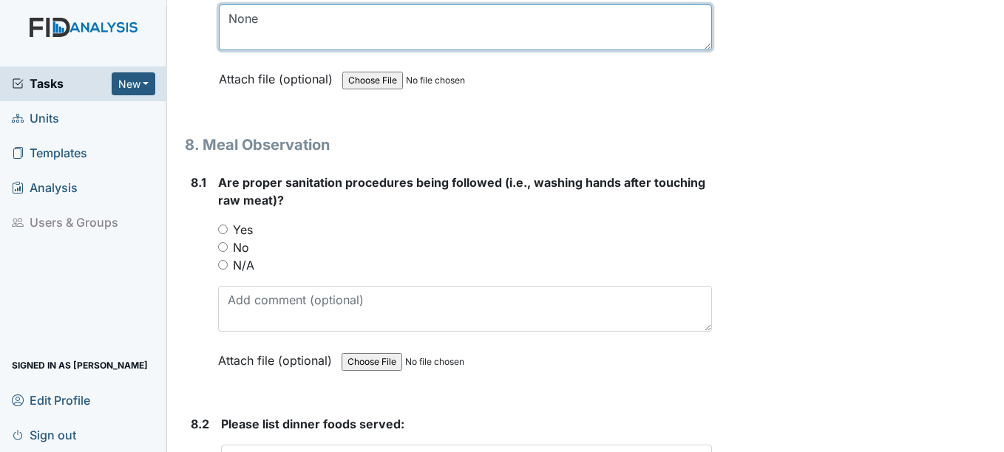
scroll to position [11255, 0]
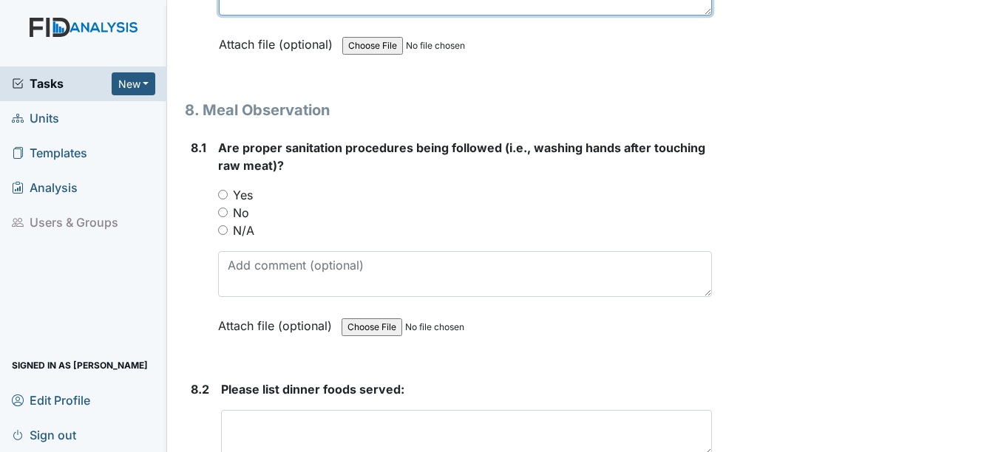
type textarea "None"
click at [223, 194] on input "Yes" at bounding box center [223, 195] width 10 height 10
radio input "true"
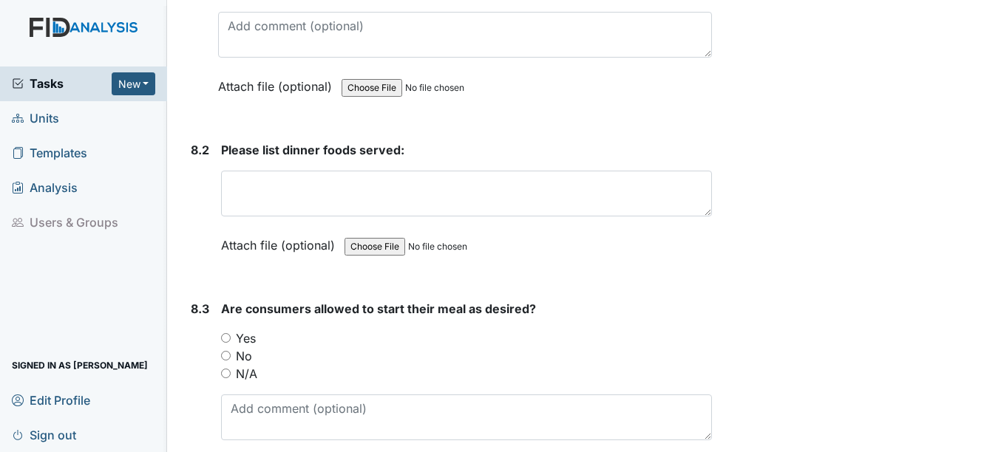
scroll to position [11498, 0]
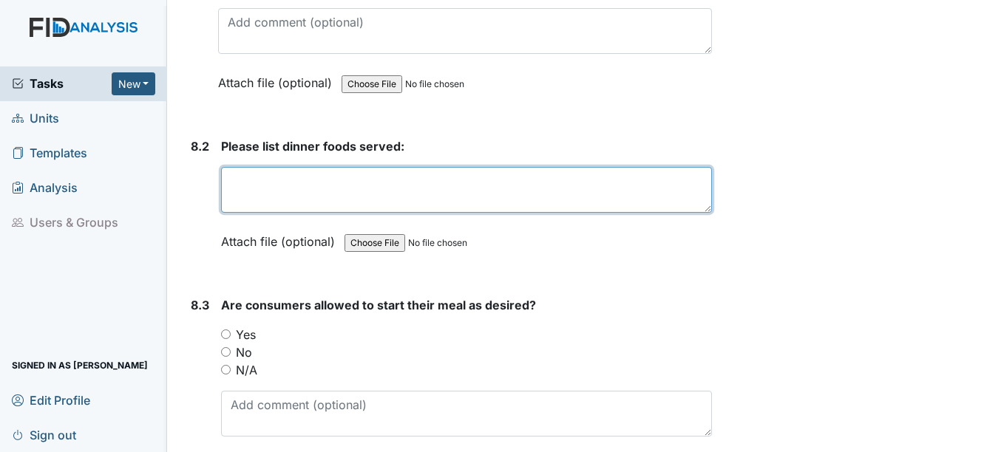
click at [250, 185] on textarea at bounding box center [466, 190] width 490 height 46
type textarea "Grilled chicken, vetgables"
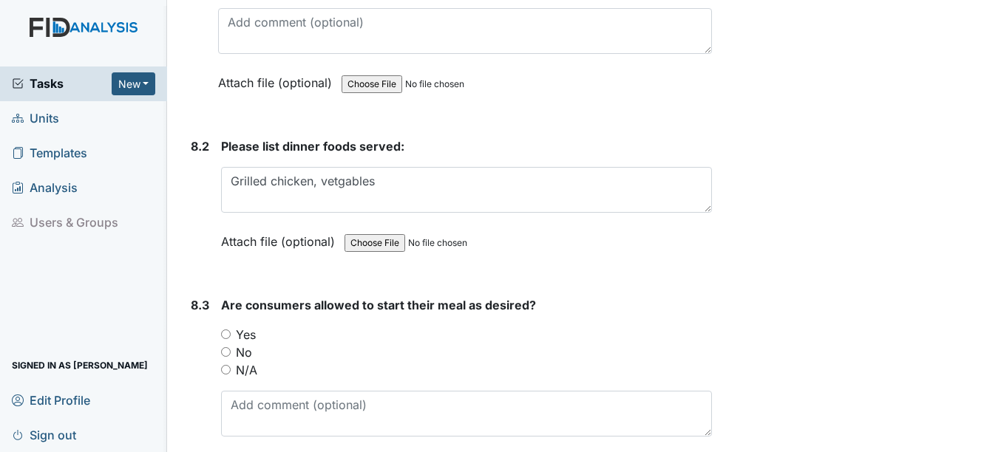
click at [226, 334] on input "Yes" at bounding box center [226, 335] width 10 height 10
radio input "true"
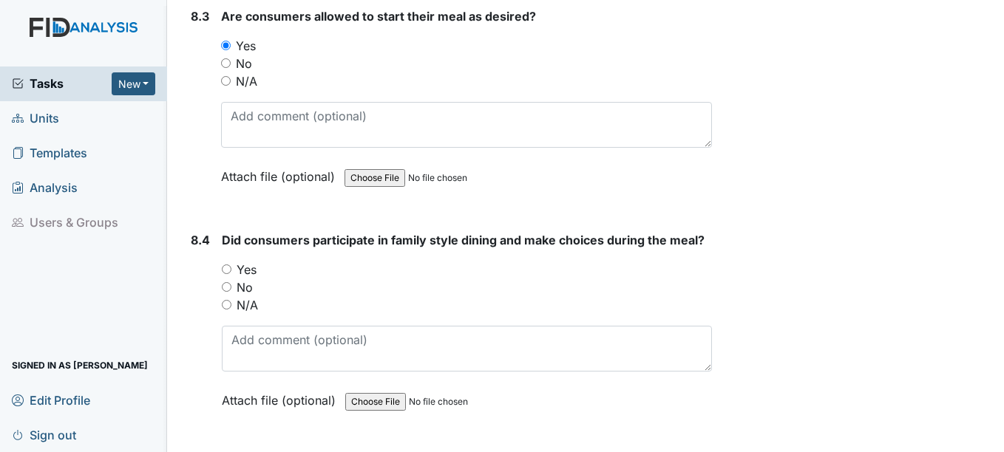
scroll to position [11788, 0]
click at [228, 268] on input "Yes" at bounding box center [227, 269] width 10 height 10
radio input "true"
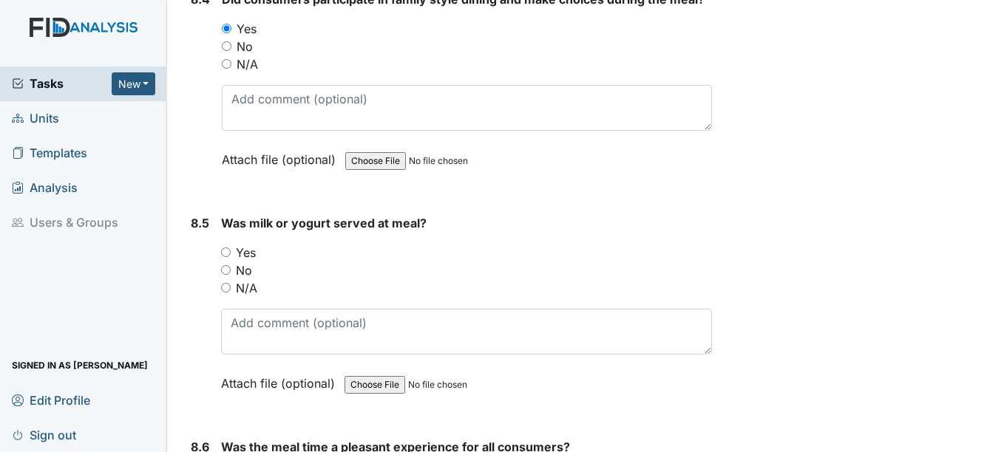
scroll to position [12030, 0]
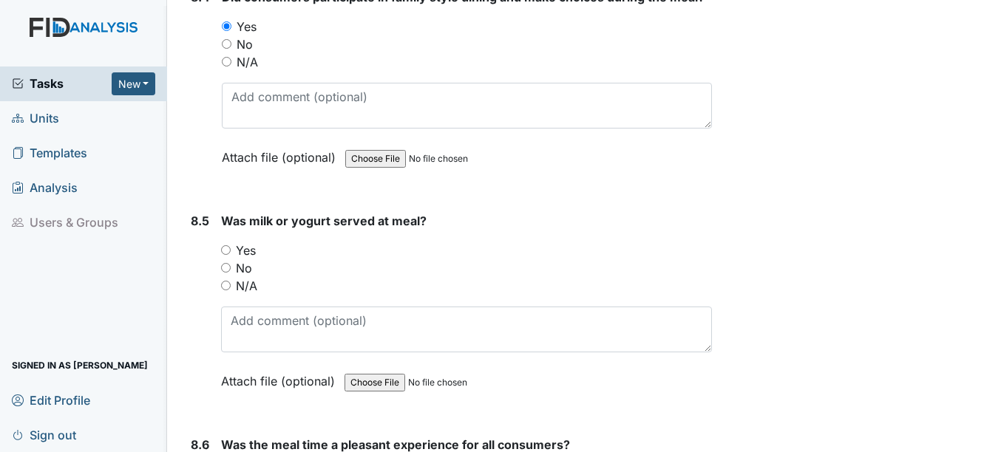
click at [226, 250] on input "Yes" at bounding box center [226, 250] width 10 height 10
radio input "true"
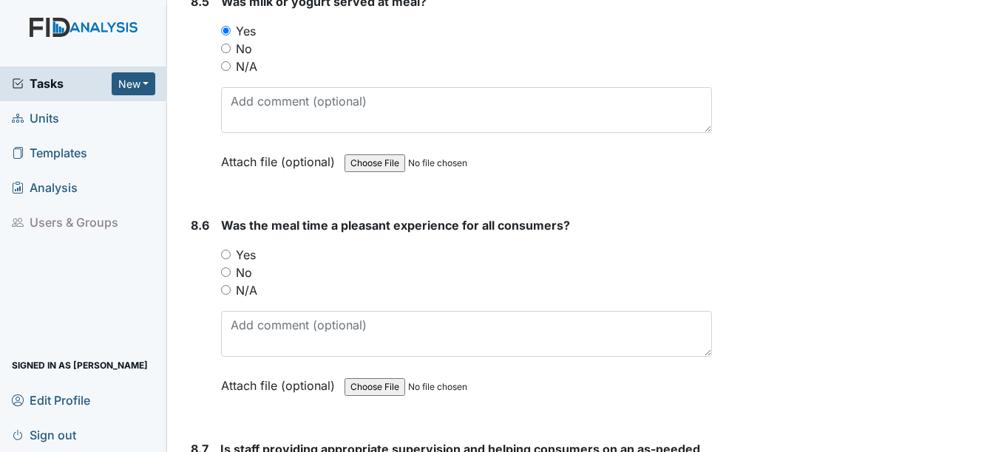
click at [226, 254] on input "Yes" at bounding box center [226, 255] width 10 height 10
radio input "true"
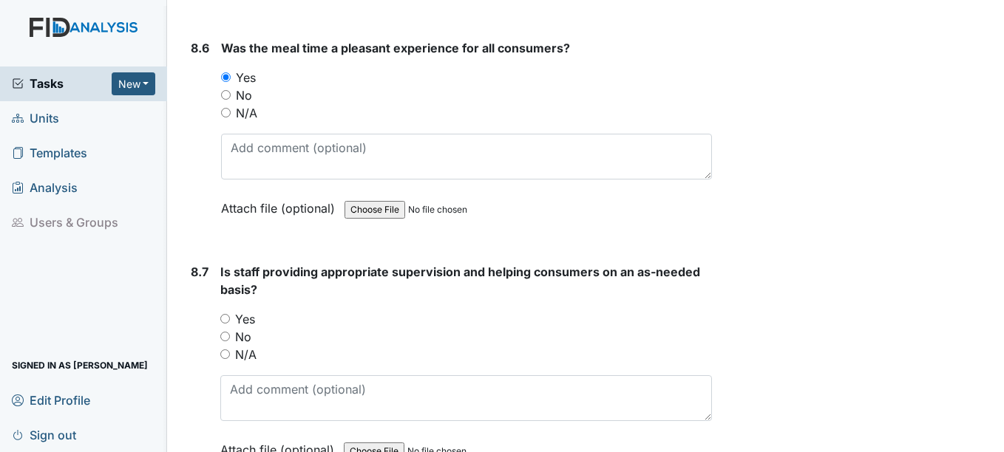
scroll to position [12460, 0]
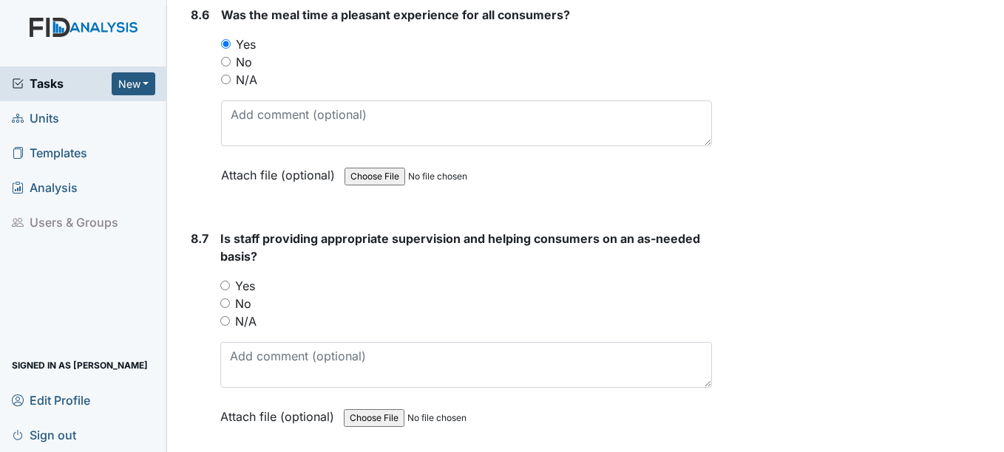
click at [224, 282] on input "Yes" at bounding box center [225, 286] width 10 height 10
radio input "true"
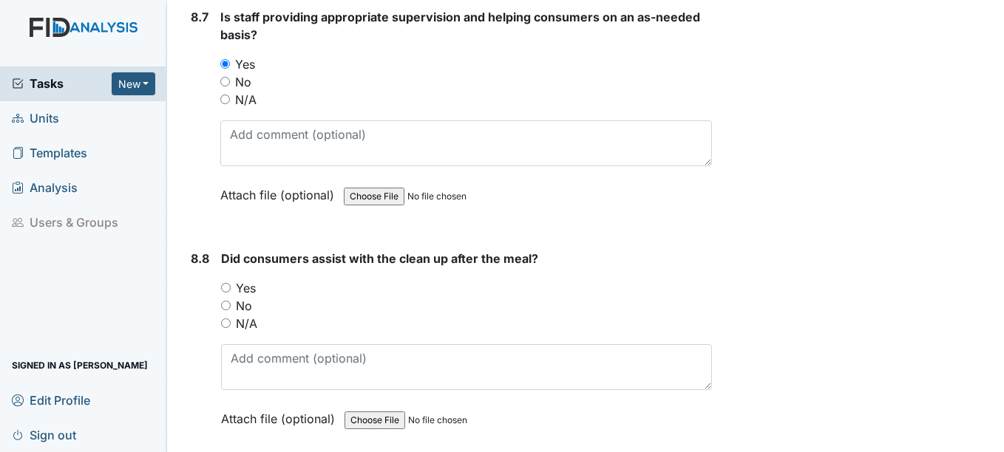
scroll to position [12690, 0]
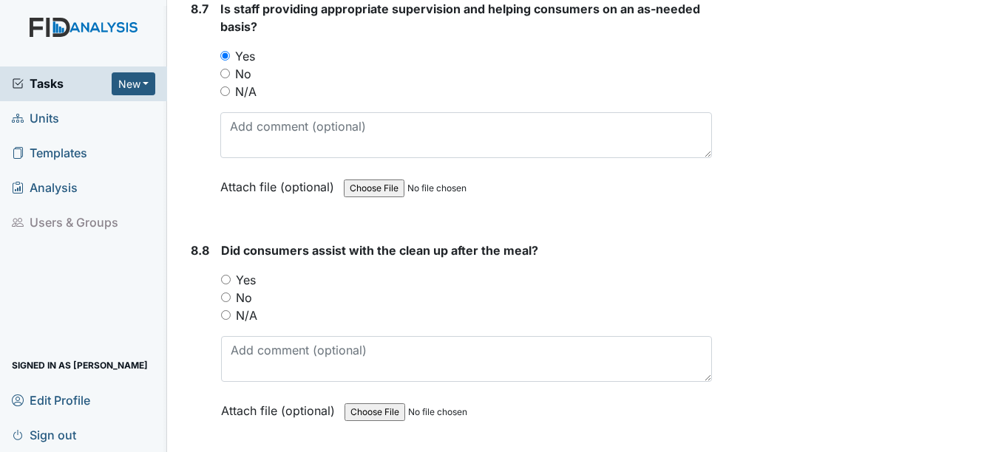
click at [226, 279] on input "Yes" at bounding box center [226, 280] width 10 height 10
radio input "true"
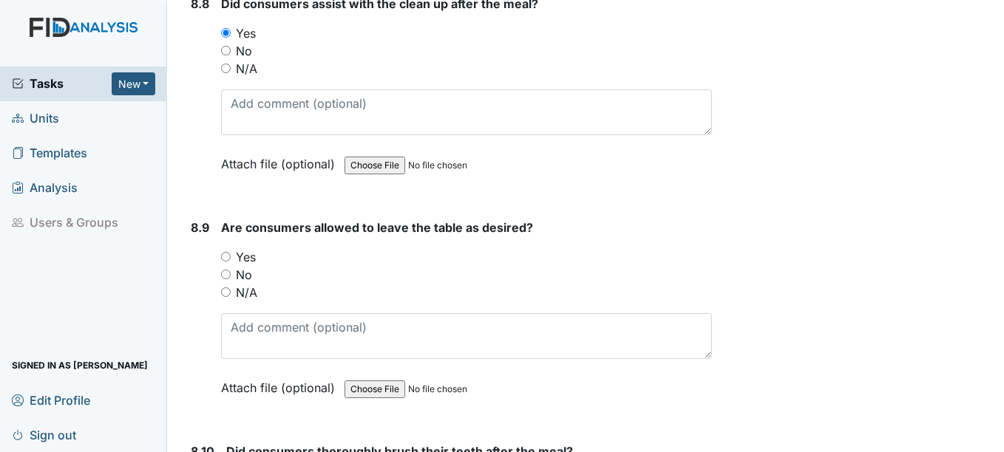
click at [227, 256] on input "Yes" at bounding box center [226, 257] width 10 height 10
radio input "true"
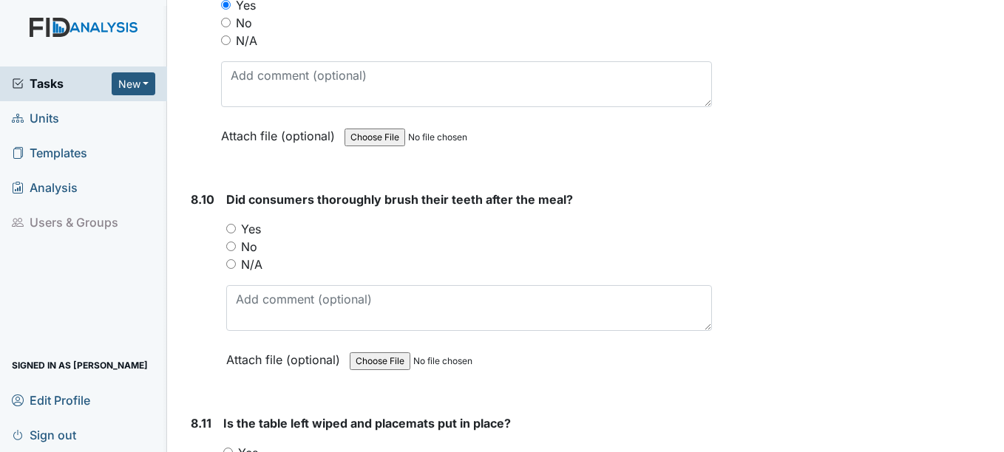
click at [233, 229] on input "Yes" at bounding box center [231, 229] width 10 height 10
radio input "true"
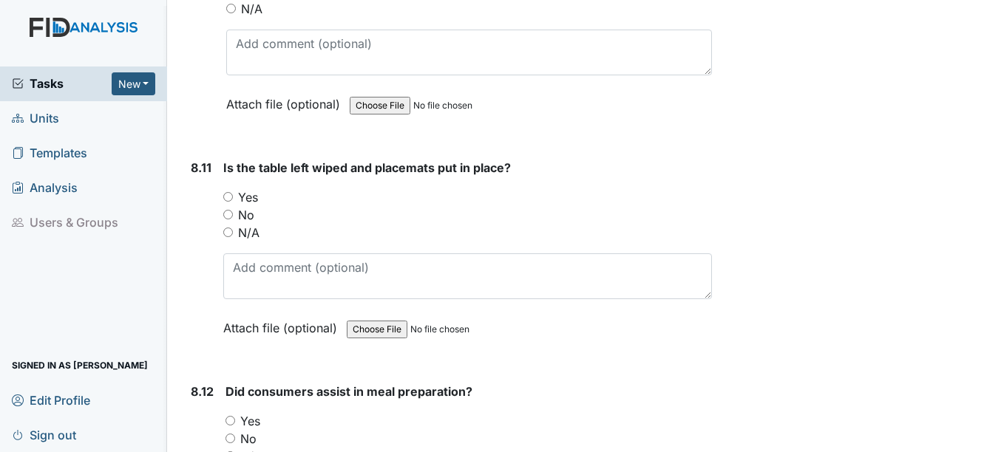
scroll to position [13448, 0]
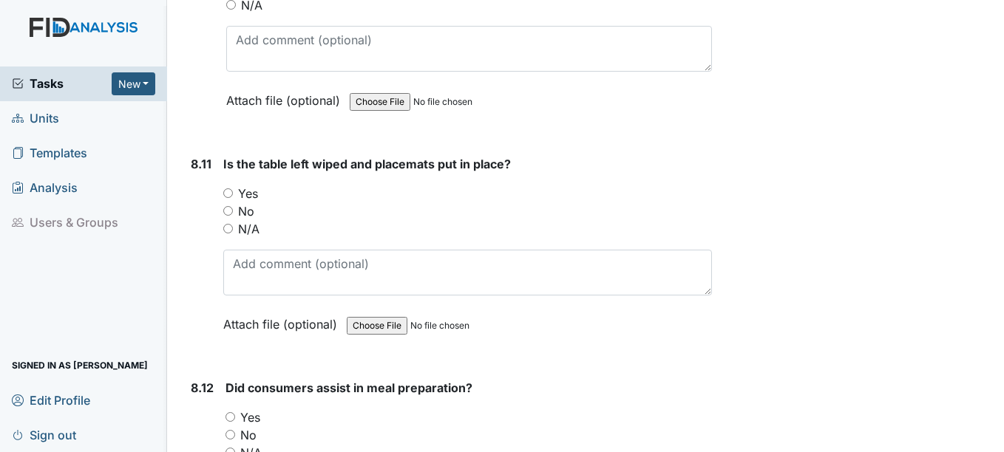
click at [229, 206] on input "No" at bounding box center [228, 211] width 10 height 10
radio input "true"
click at [230, 194] on input "Yes" at bounding box center [228, 193] width 10 height 10
radio input "true"
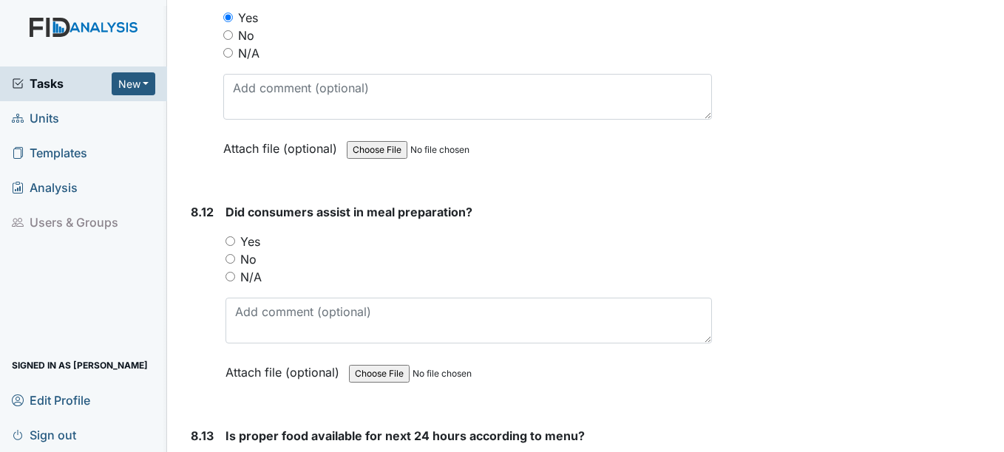
scroll to position [13668, 0]
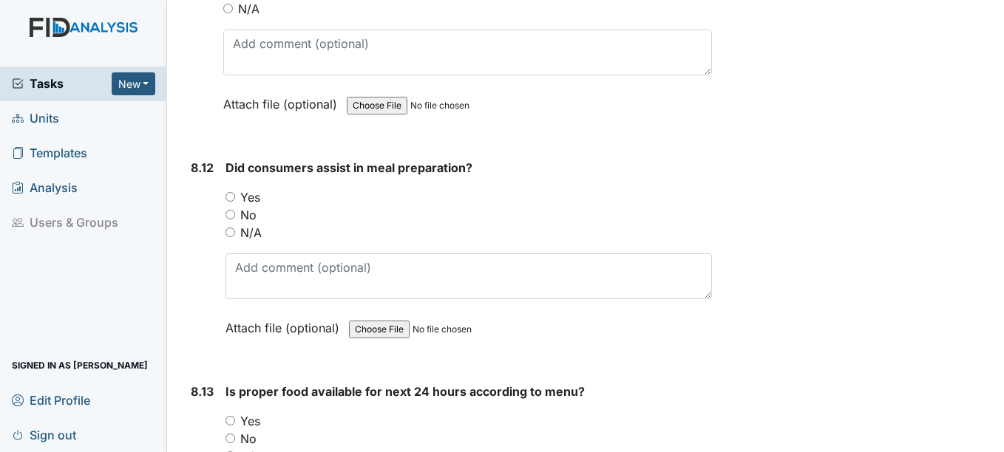
click at [228, 197] on input "Yes" at bounding box center [230, 197] width 10 height 10
radio input "true"
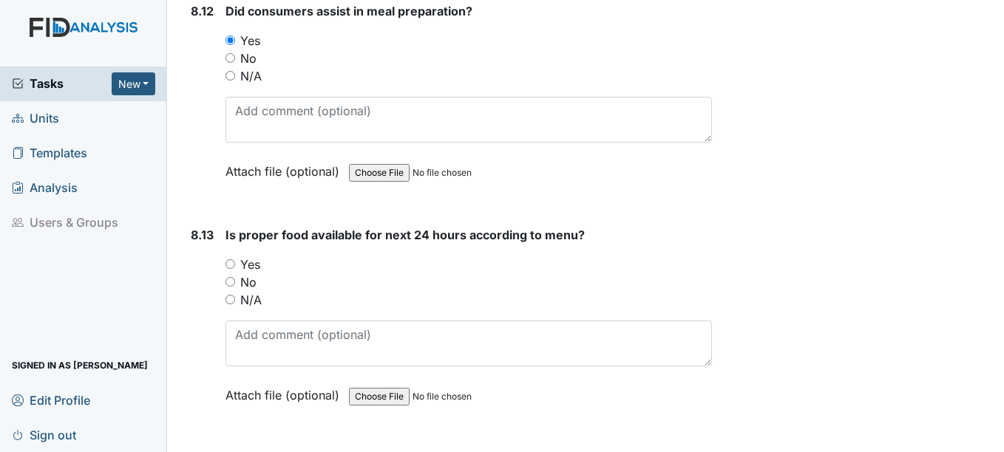
scroll to position [13867, 0]
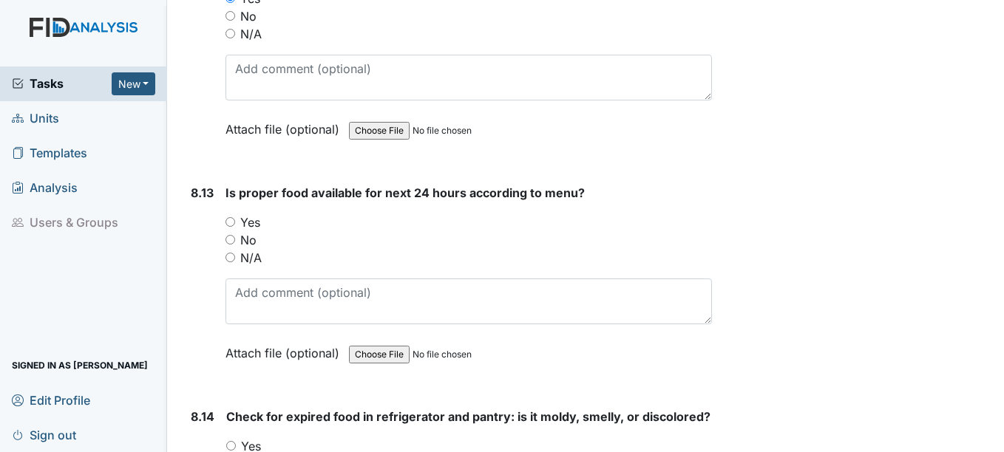
click at [219, 202] on div "8.13 Is proper food available for next 24 hours according to menu? You must sel…" at bounding box center [448, 284] width 526 height 200
click at [230, 225] on input "Yes" at bounding box center [230, 222] width 10 height 10
radio input "true"
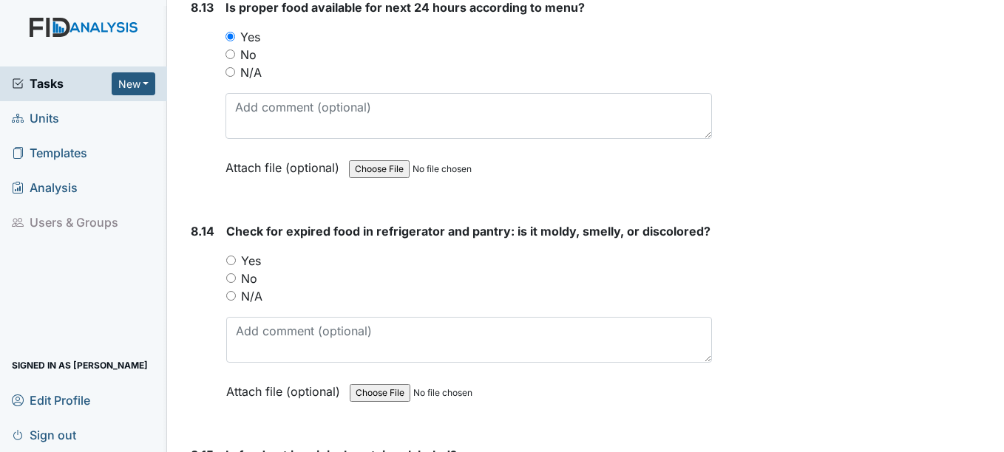
scroll to position [14050, 0]
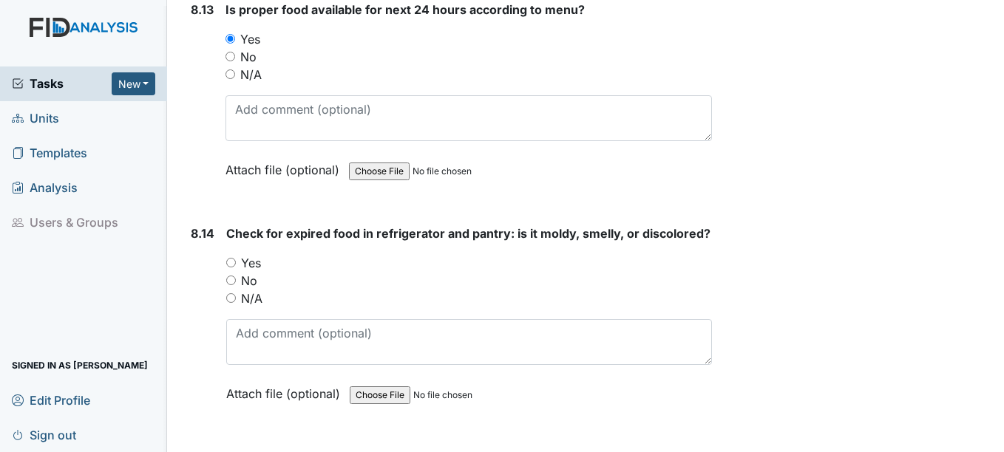
click at [252, 272] on label "Yes" at bounding box center [251, 263] width 20 height 18
click at [236, 268] on input "Yes" at bounding box center [231, 263] width 10 height 10
radio input "true"
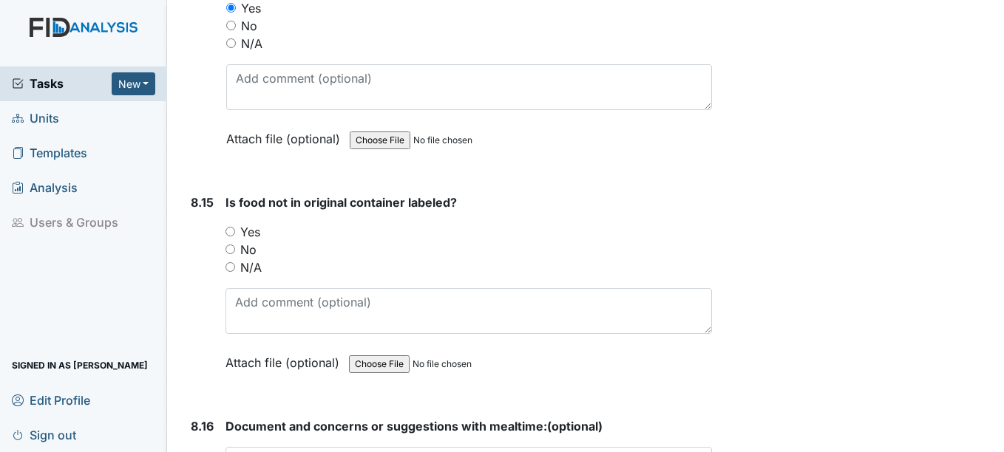
scroll to position [14313, 0]
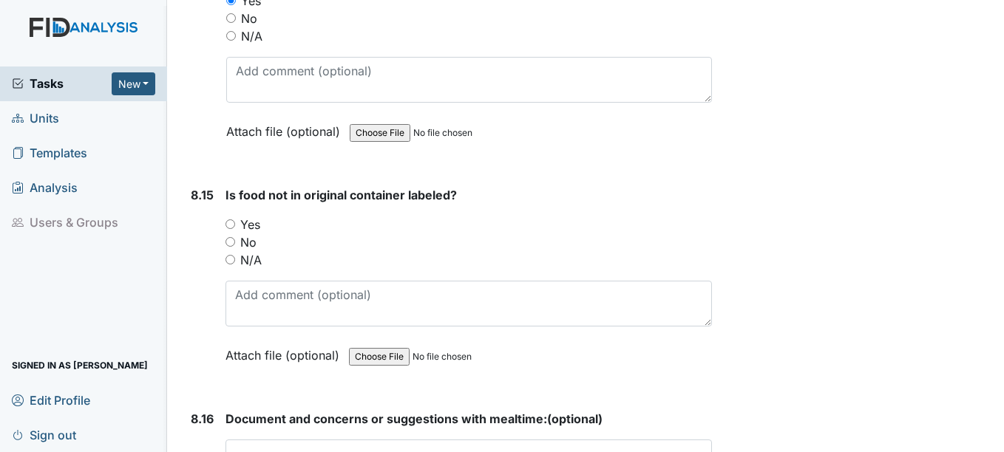
click at [257, 234] on label "Yes" at bounding box center [250, 225] width 20 height 18
click at [235, 229] on input "Yes" at bounding box center [230, 224] width 10 height 10
radio input "true"
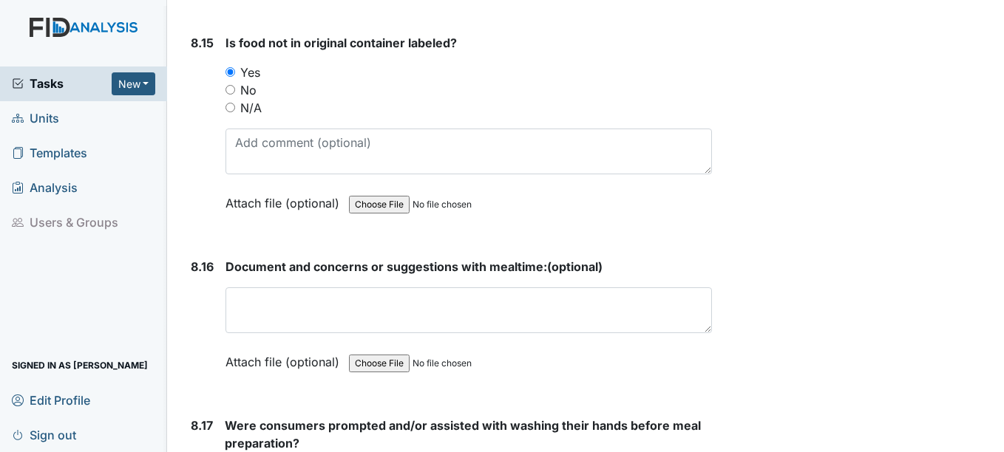
scroll to position [14487, 0]
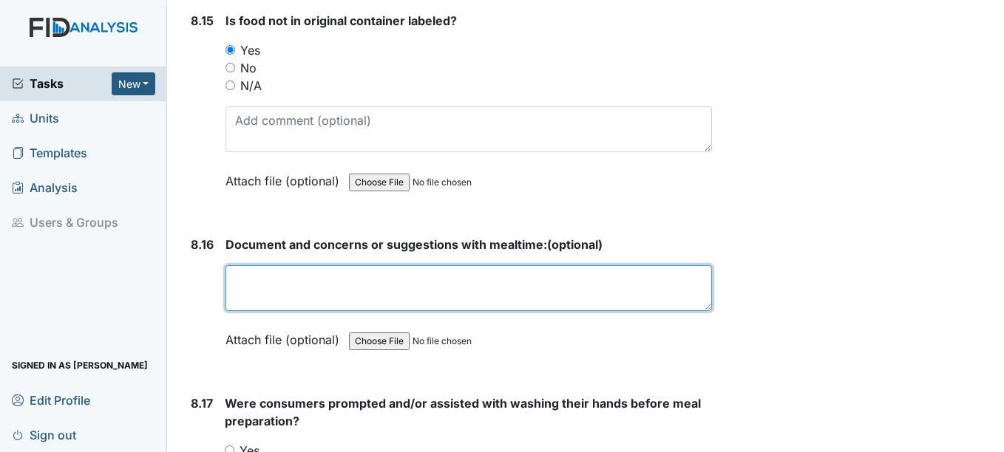
click at [245, 303] on textarea at bounding box center [468, 288] width 486 height 46
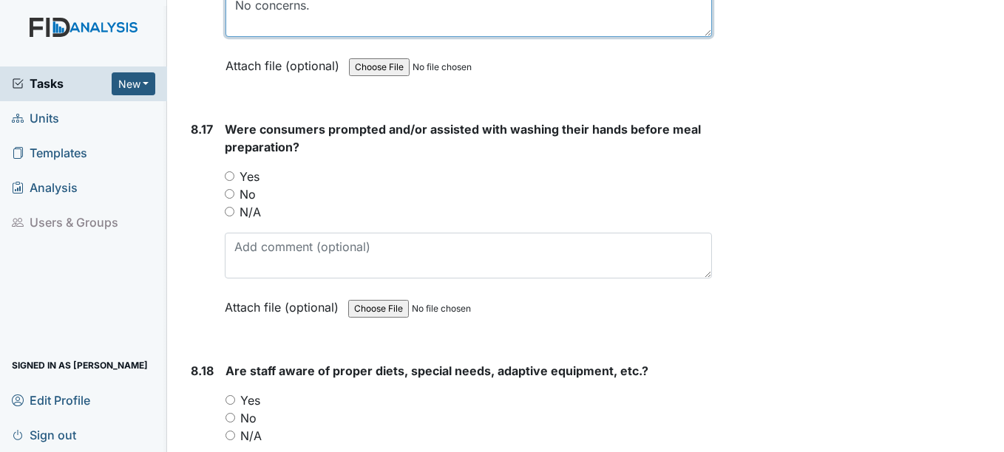
scroll to position [14772, 0]
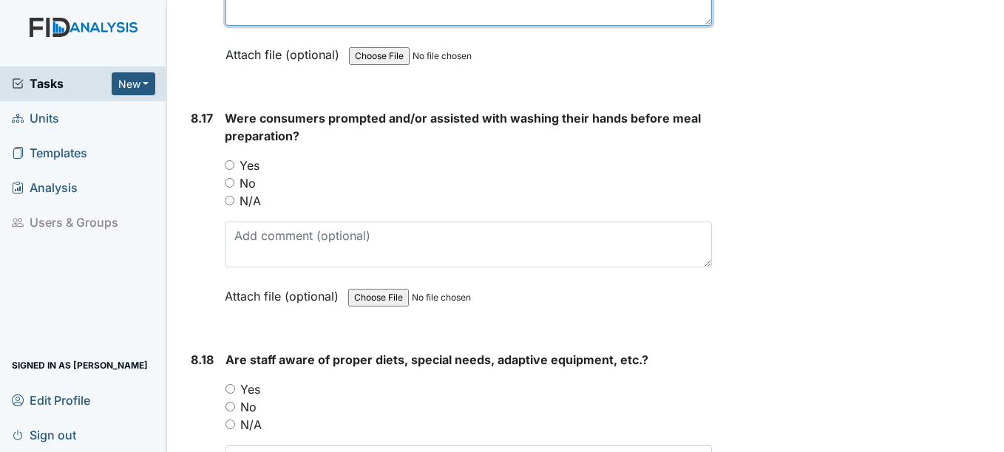
type textarea "No concerns."
click at [234, 170] on input "Yes" at bounding box center [230, 165] width 10 height 10
radio input "true"
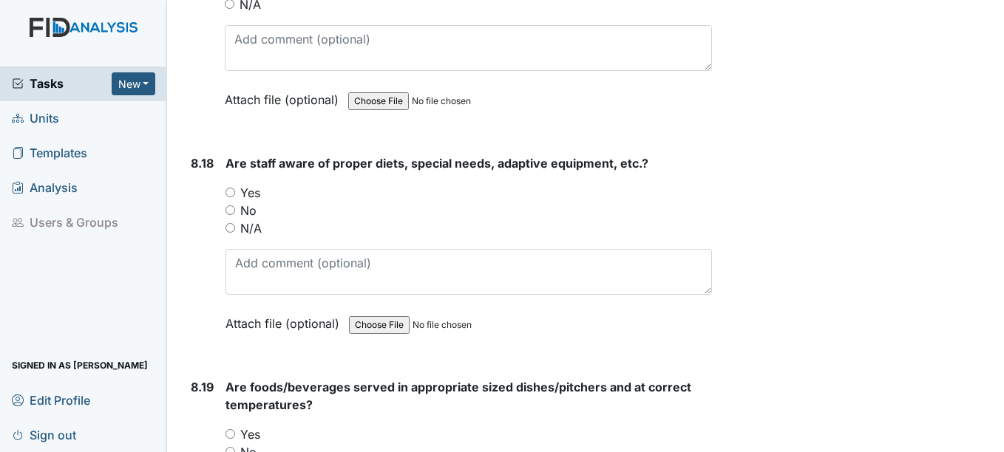
scroll to position [14976, 0]
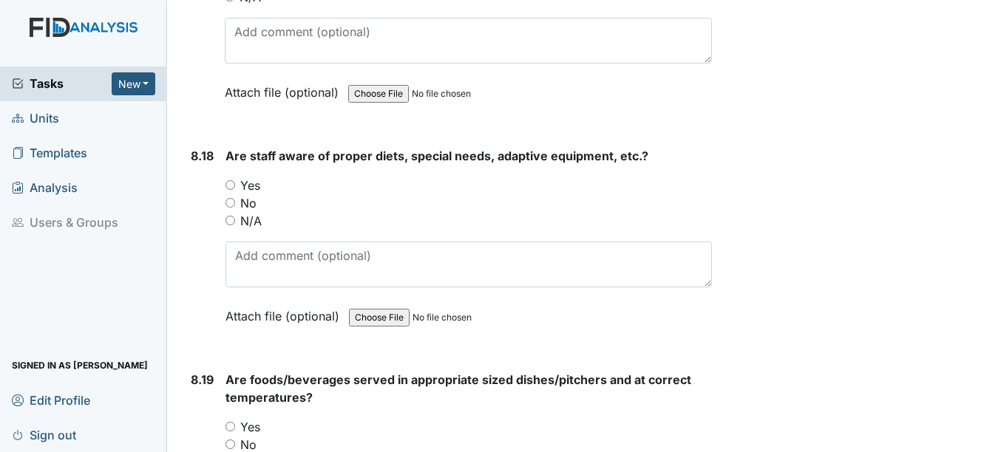
click at [231, 190] on input "Yes" at bounding box center [230, 185] width 10 height 10
radio input "true"
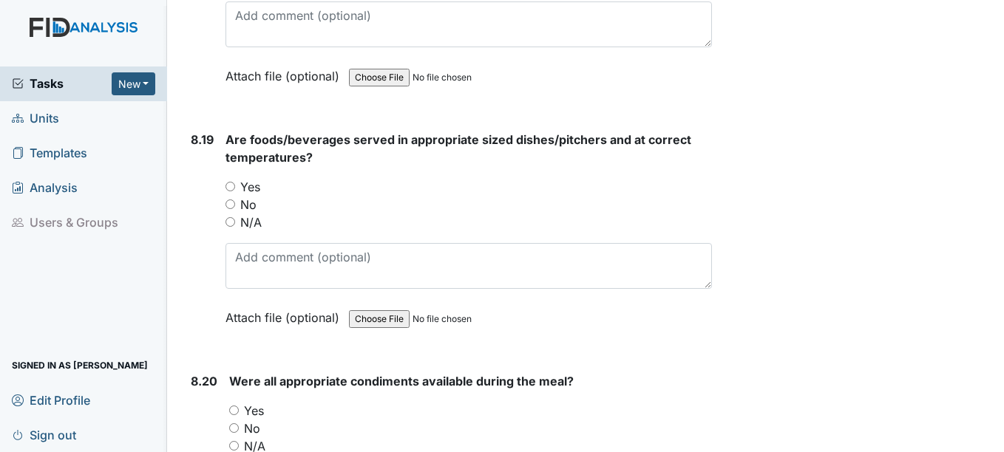
scroll to position [15217, 0]
click at [248, 213] on label "No" at bounding box center [248, 204] width 16 height 18
click at [235, 208] on input "No" at bounding box center [230, 204] width 10 height 10
radio input "true"
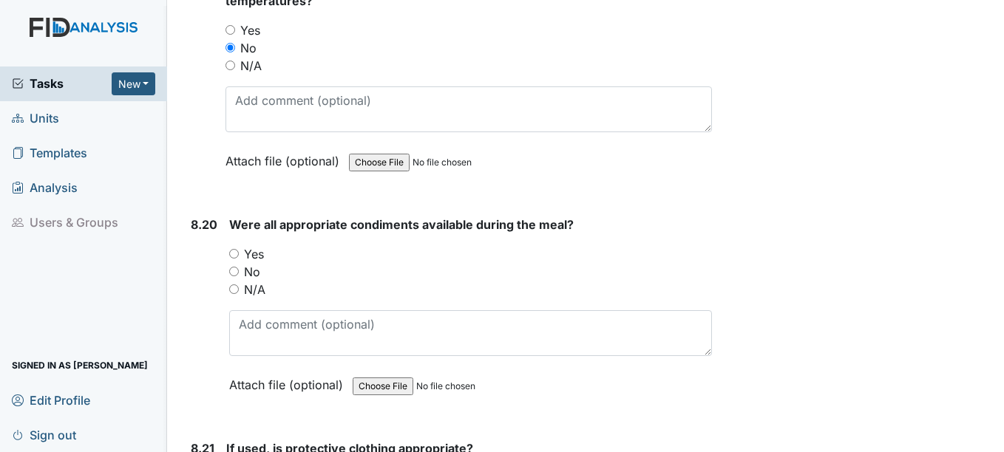
scroll to position [15380, 0]
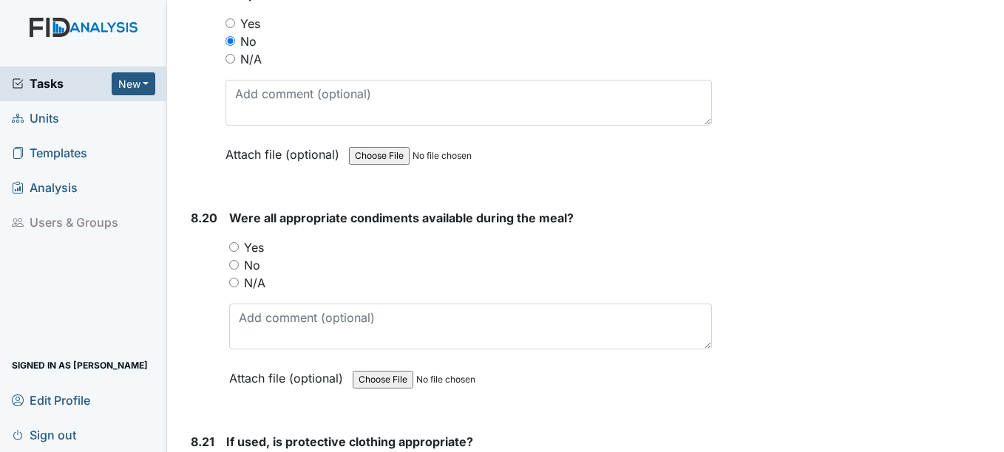
click at [231, 28] on input "Yes" at bounding box center [230, 23] width 10 height 10
radio input "true"
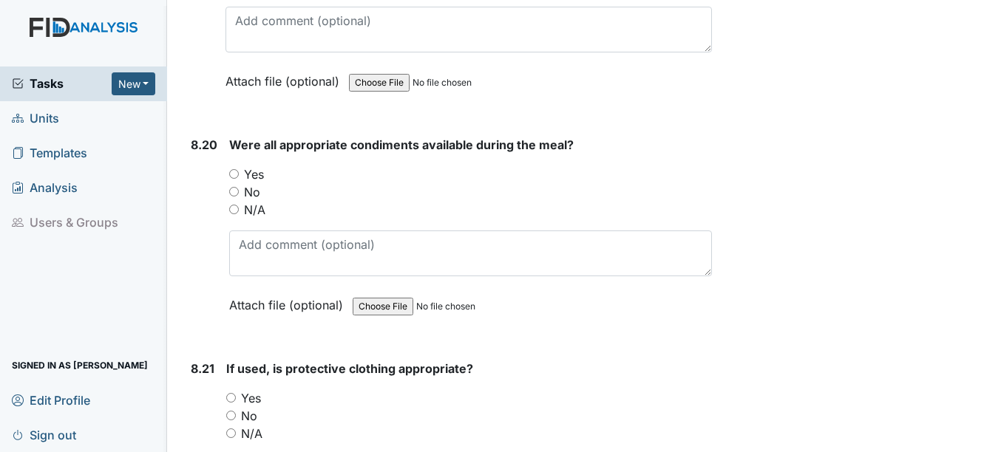
scroll to position [15454, 0]
click at [233, 177] on input "Yes" at bounding box center [234, 173] width 10 height 10
radio input "true"
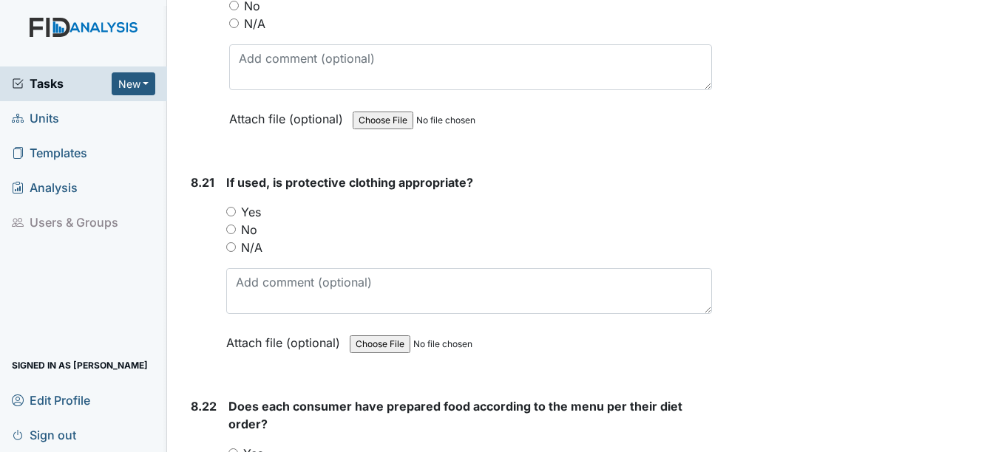
scroll to position [15641, 0]
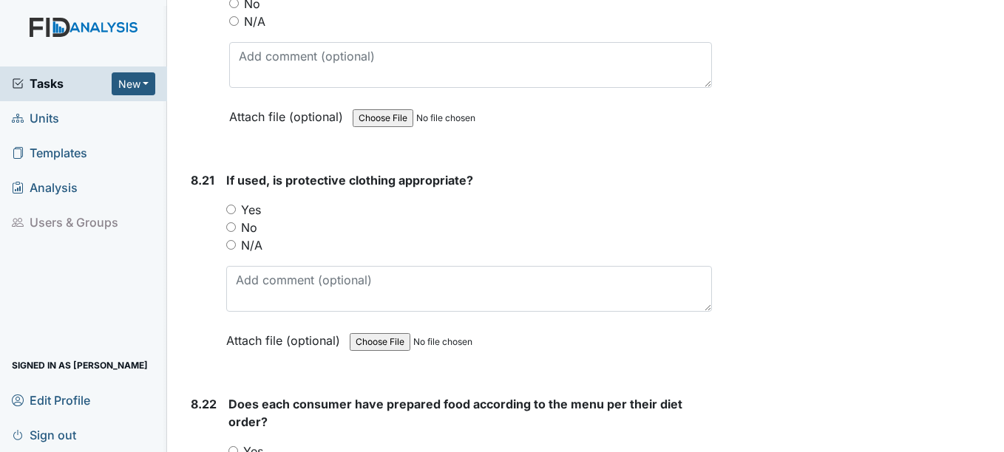
click at [233, 214] on input "Yes" at bounding box center [231, 210] width 10 height 10
radio input "true"
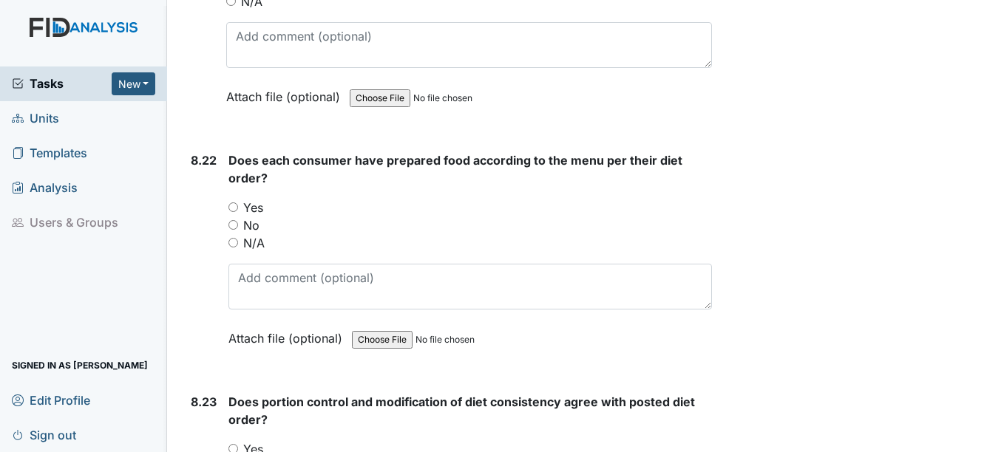
scroll to position [15887, 0]
click at [234, 211] on input "Yes" at bounding box center [233, 206] width 10 height 10
radio input "true"
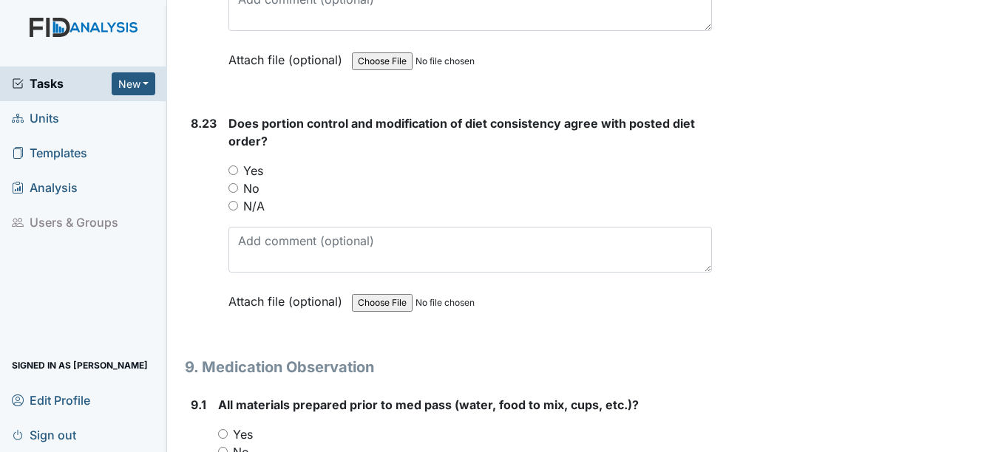
scroll to position [16165, 0]
click at [229, 174] on input "Yes" at bounding box center [233, 169] width 10 height 10
radio input "true"
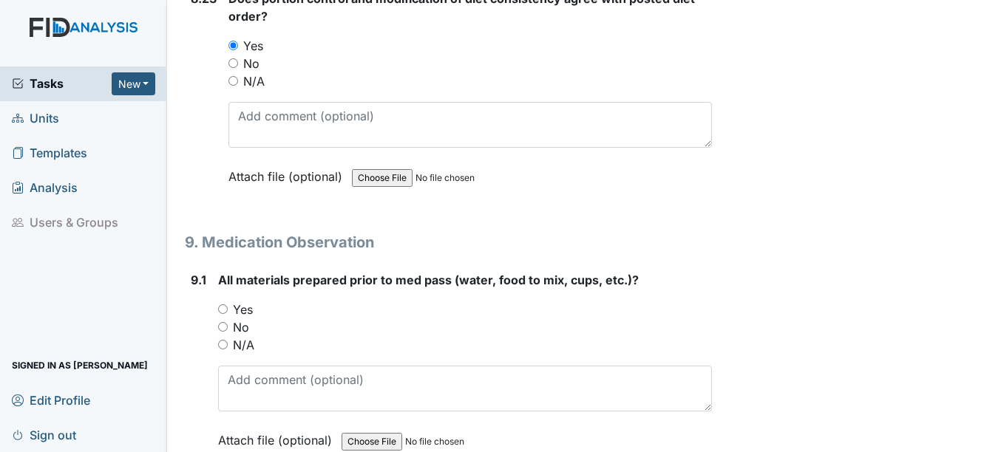
scroll to position [16312, 0]
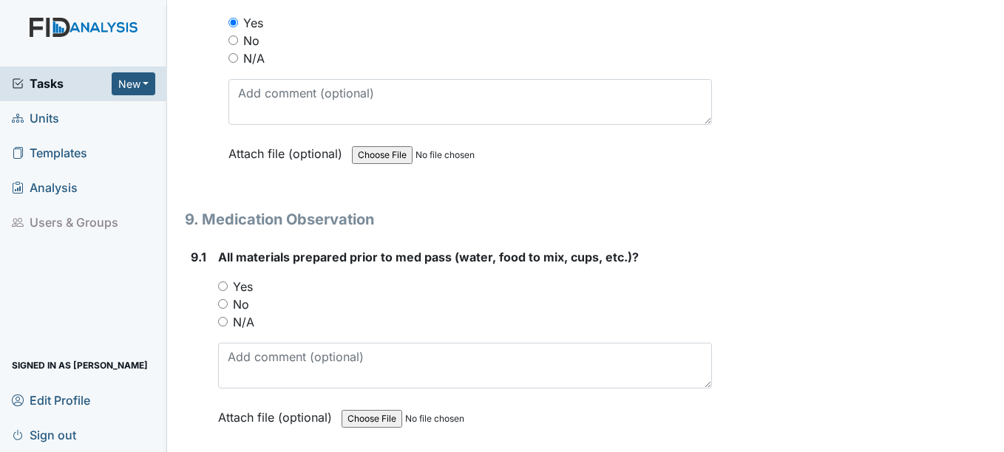
click at [223, 291] on input "Yes" at bounding box center [223, 287] width 10 height 10
radio input "true"
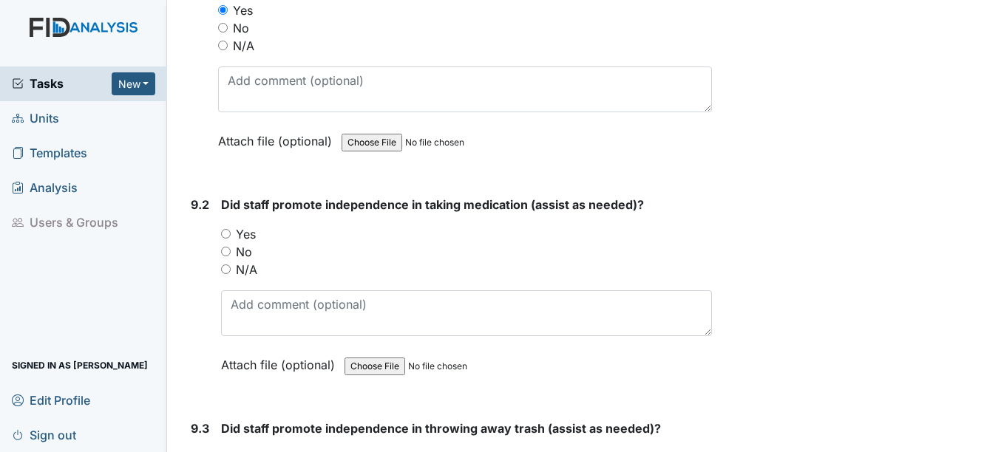
scroll to position [16598, 0]
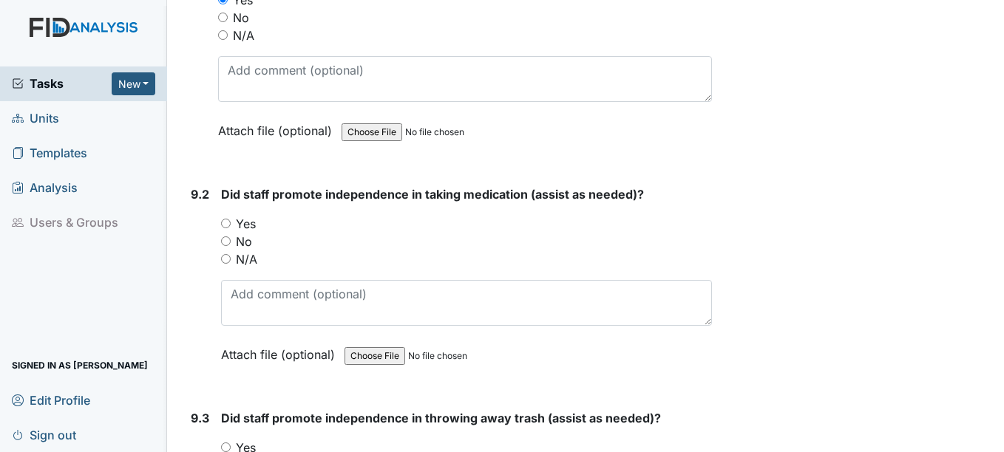
click at [229, 228] on input "Yes" at bounding box center [226, 224] width 10 height 10
radio input "true"
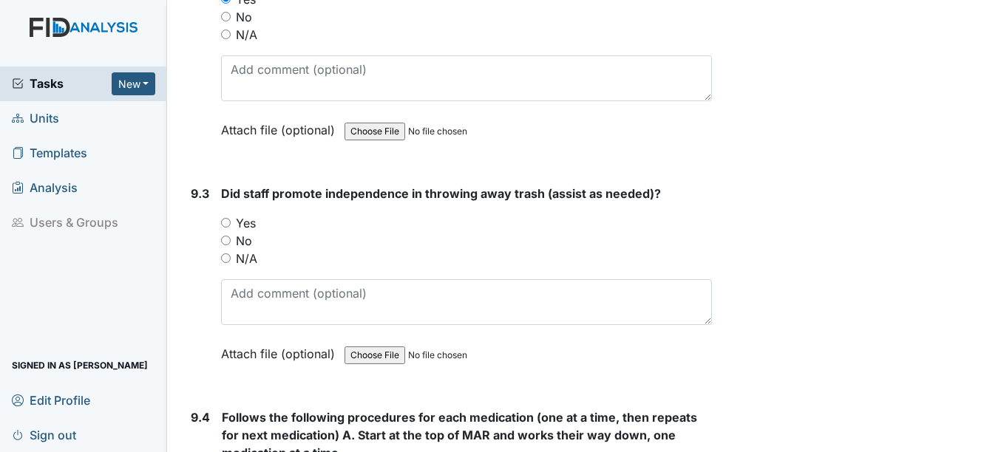
click at [229, 228] on input "Yes" at bounding box center [226, 223] width 10 height 10
radio input "true"
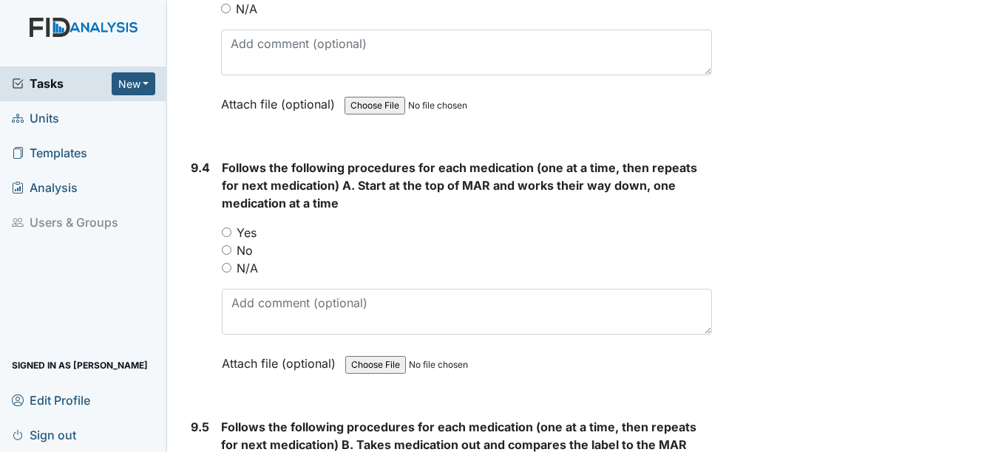
scroll to position [17116, 0]
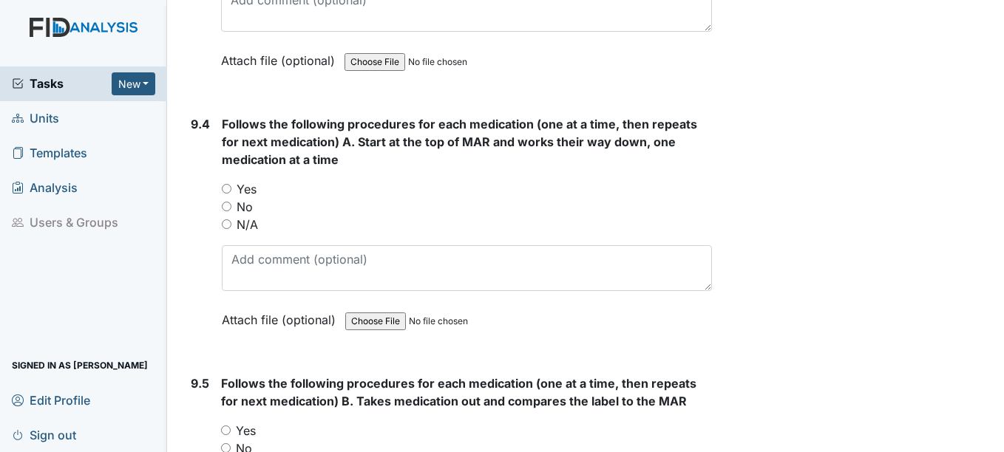
click at [222, 194] on input "Yes" at bounding box center [227, 189] width 10 height 10
radio input "true"
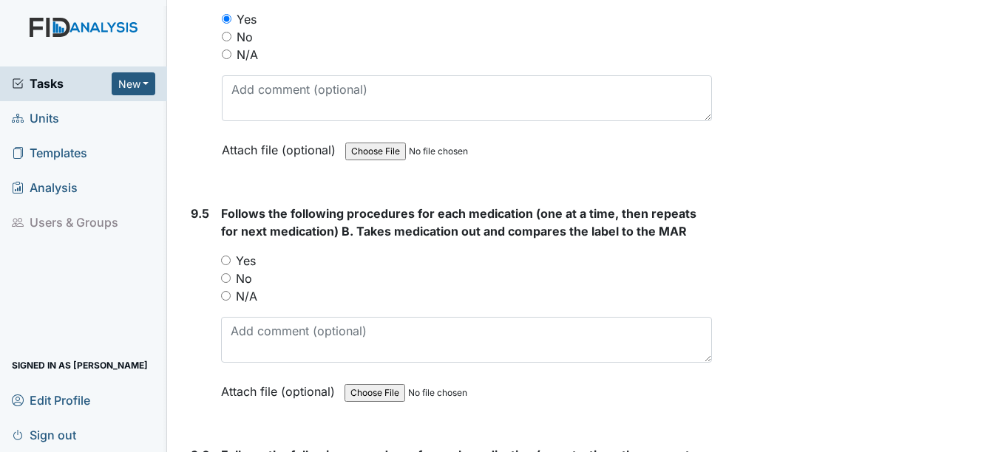
click at [224, 265] on input "Yes" at bounding box center [226, 261] width 10 height 10
radio input "true"
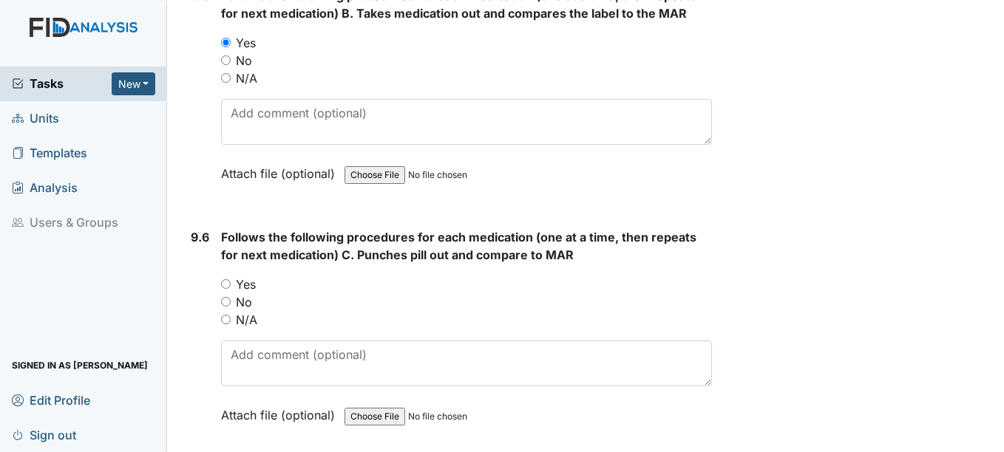
scroll to position [17507, 0]
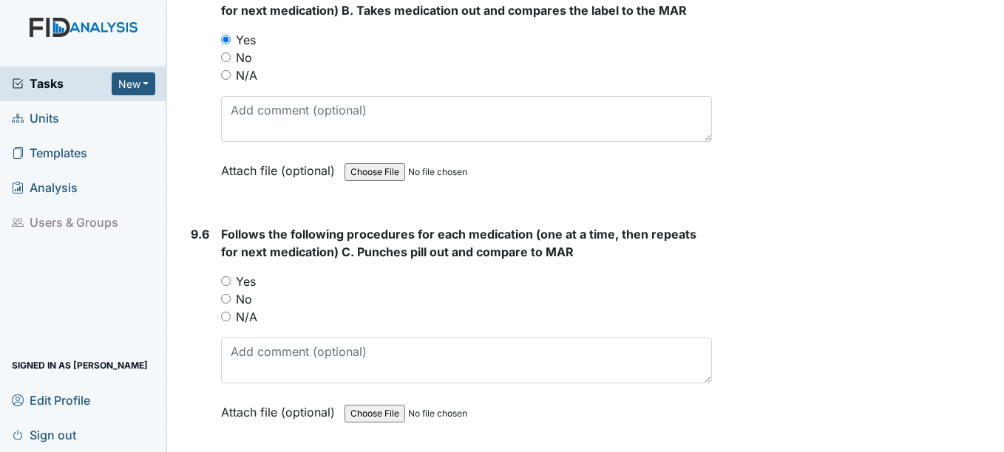
click at [226, 286] on input "Yes" at bounding box center [226, 281] width 10 height 10
radio input "true"
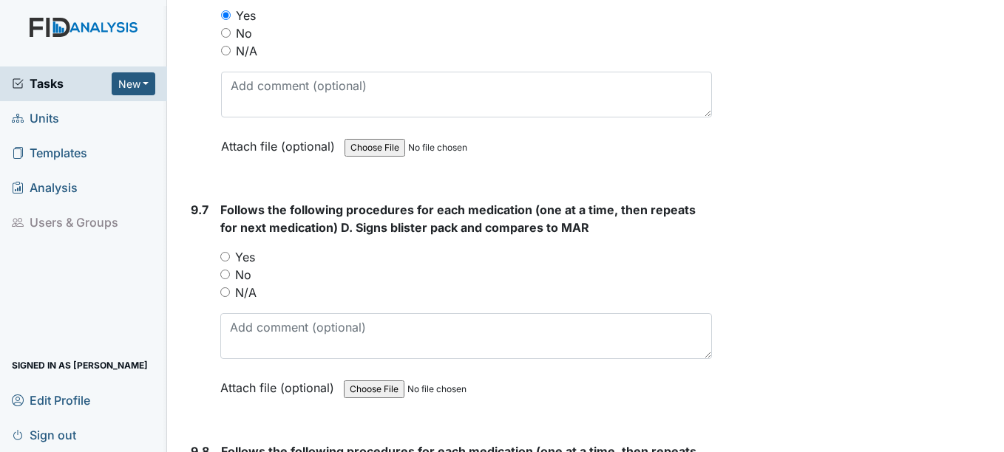
click at [225, 262] on input "Yes" at bounding box center [225, 257] width 10 height 10
radio input "true"
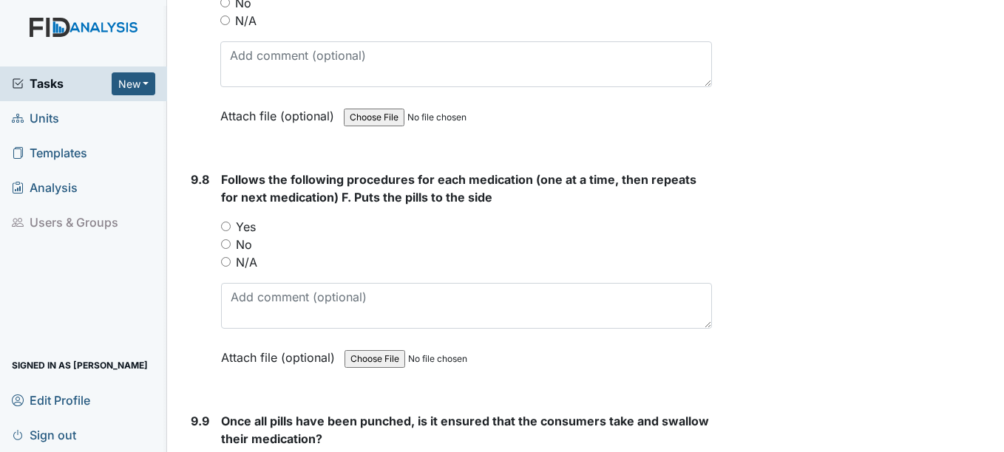
scroll to position [18068, 0]
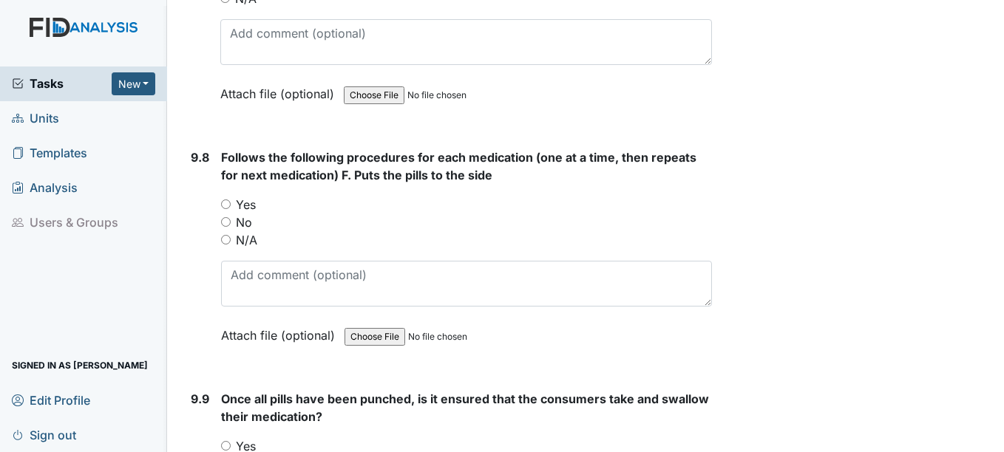
click at [226, 209] on input "Yes" at bounding box center [226, 205] width 10 height 10
radio input "true"
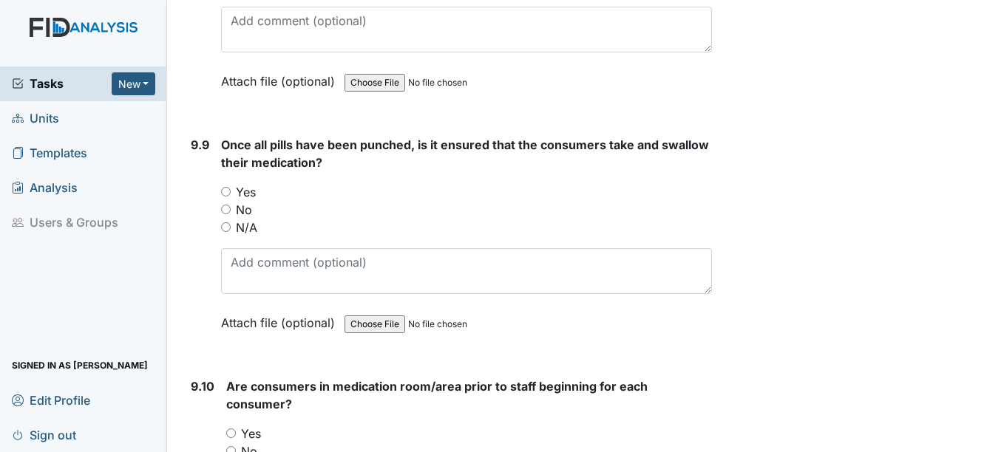
scroll to position [18323, 0]
click at [225, 195] on input "Yes" at bounding box center [226, 190] width 10 height 10
radio input "true"
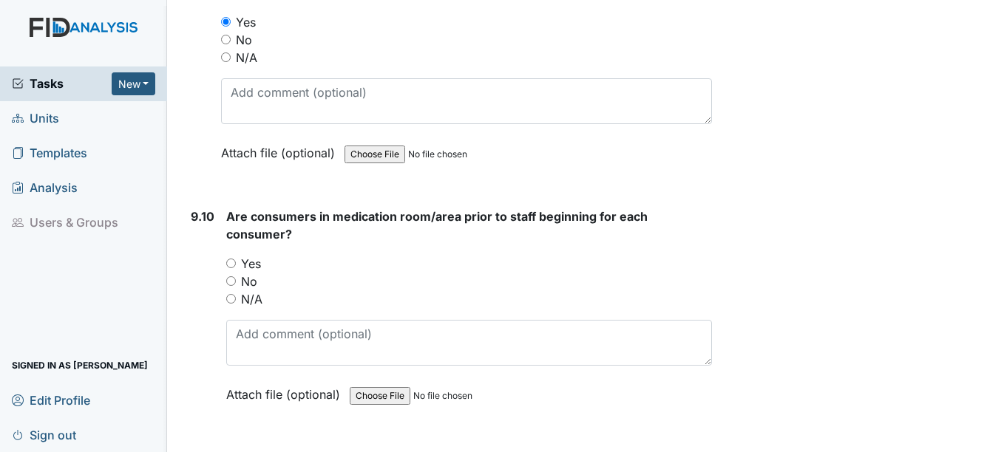
scroll to position [18503, 0]
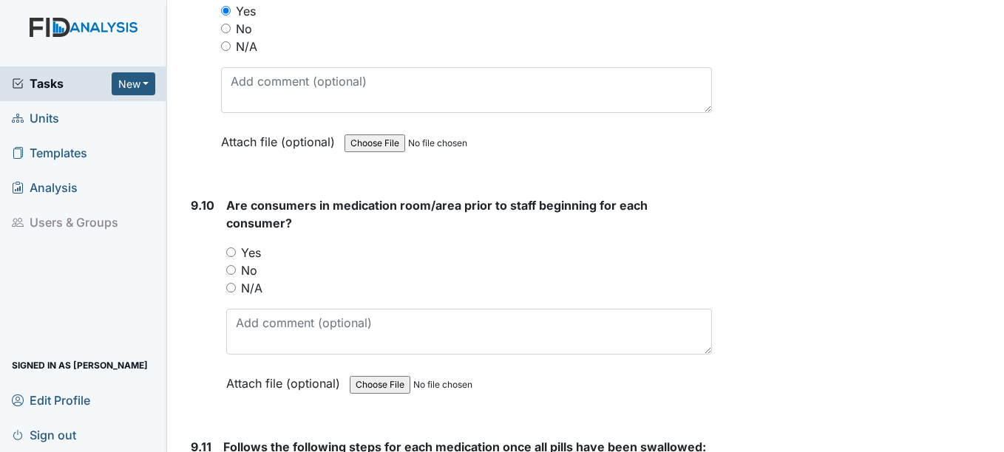
click at [251, 262] on label "Yes" at bounding box center [251, 253] width 20 height 18
click at [236, 257] on input "Yes" at bounding box center [231, 253] width 10 height 10
radio input "true"
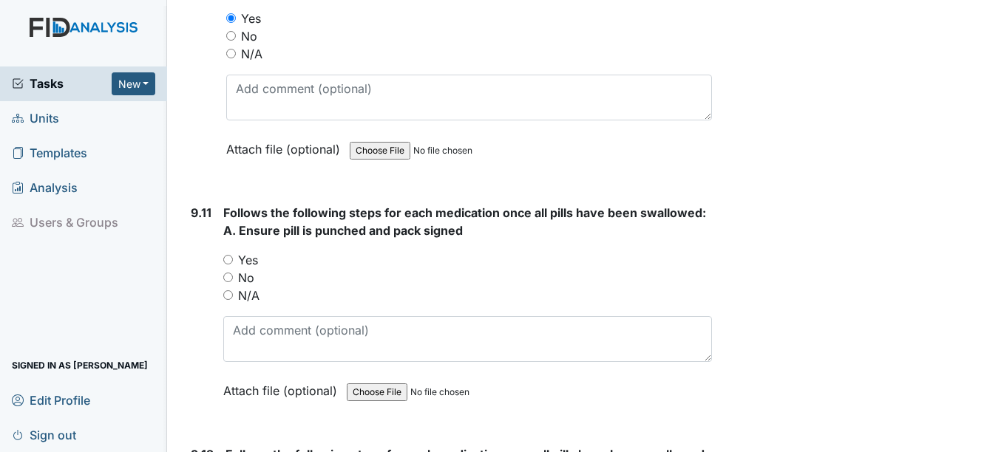
click at [231, 265] on input "Yes" at bounding box center [228, 260] width 10 height 10
radio input "true"
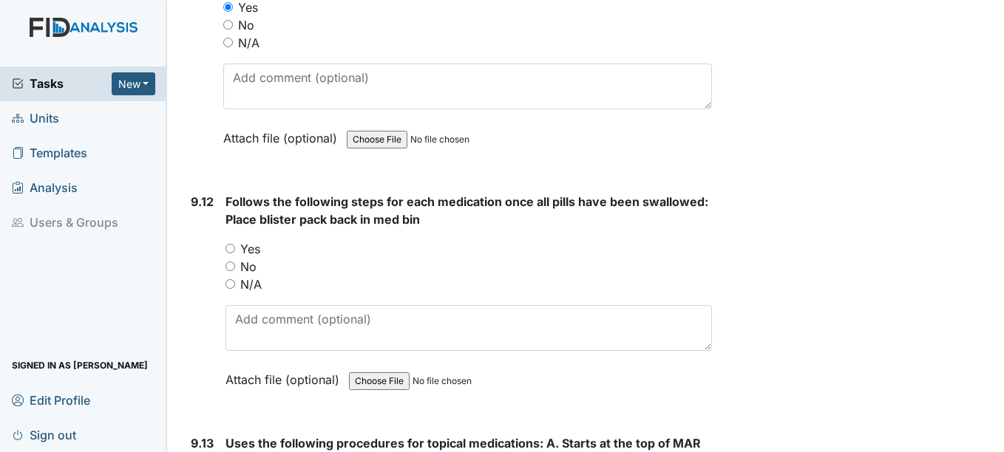
click at [233, 253] on input "Yes" at bounding box center [230, 249] width 10 height 10
radio input "true"
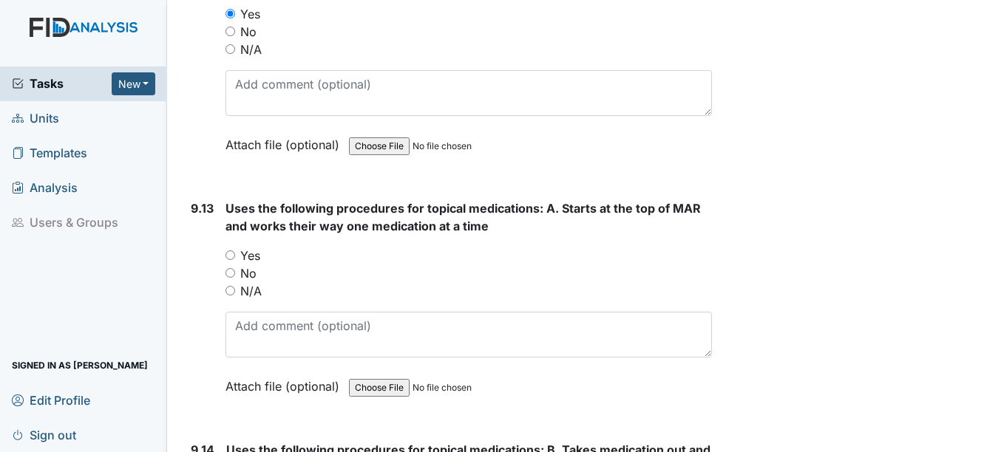
scroll to position [19239, 0]
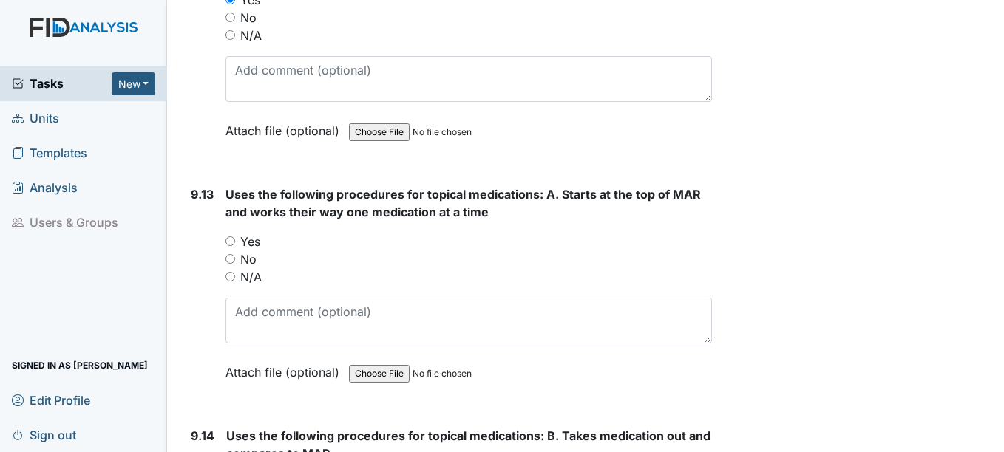
click at [230, 246] on input "Yes" at bounding box center [230, 241] width 10 height 10
radio input "true"
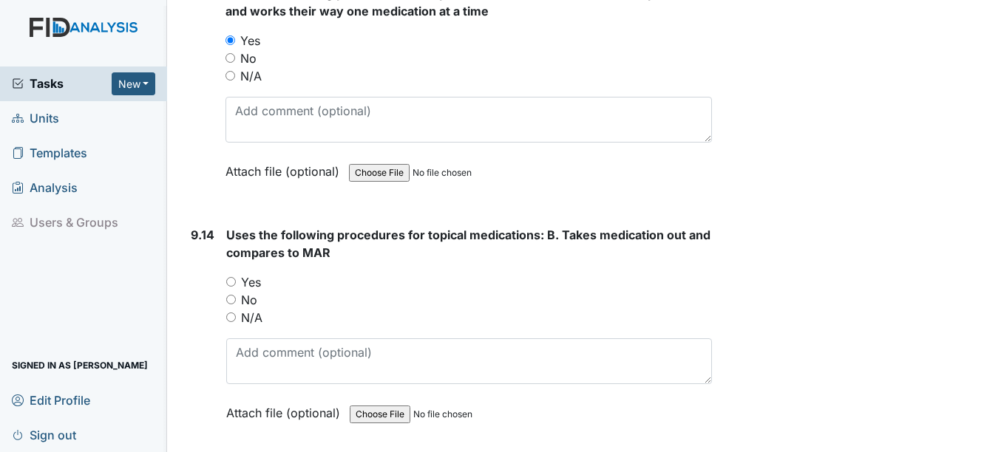
scroll to position [19476, 0]
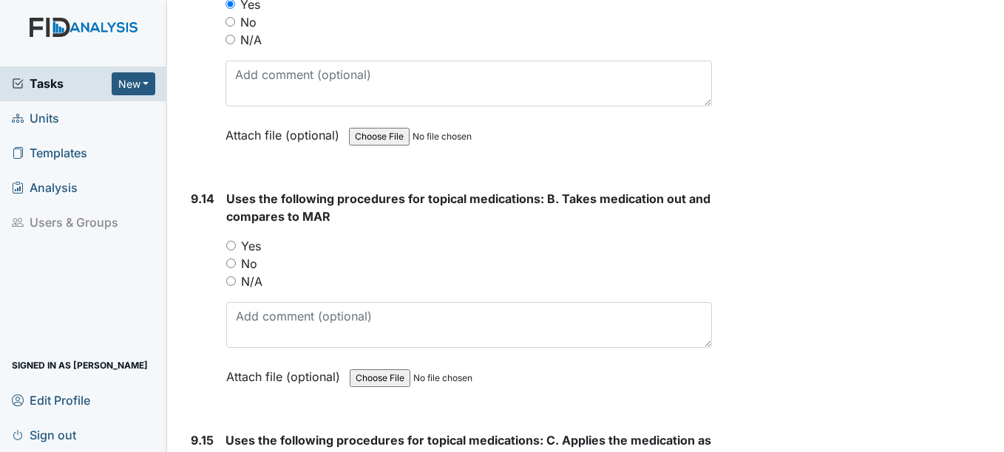
click at [203, 319] on div "9.14" at bounding box center [203, 299] width 24 height 218
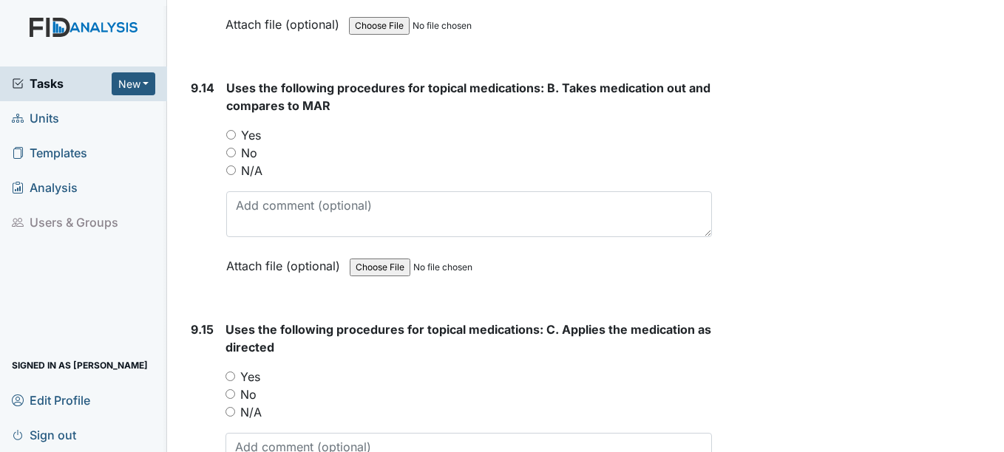
scroll to position [19590, 0]
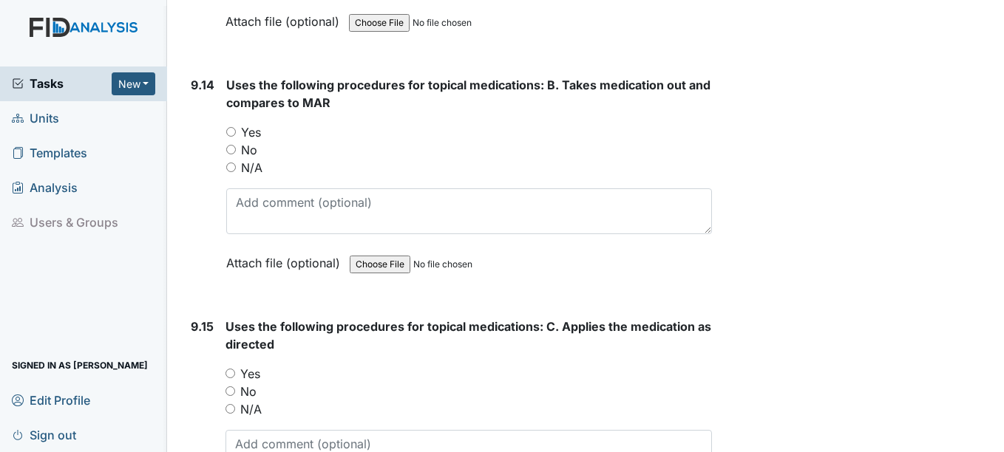
click at [231, 137] on input "Yes" at bounding box center [231, 132] width 10 height 10
radio input "true"
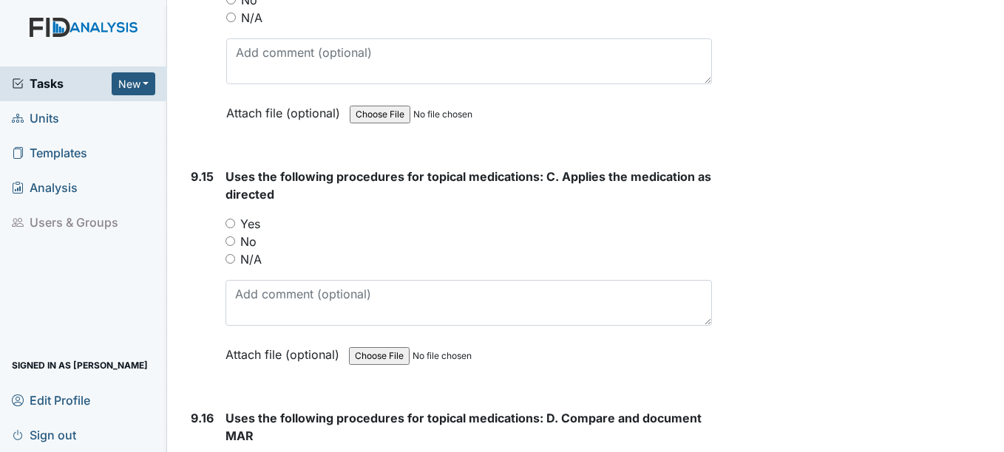
scroll to position [19751, 0]
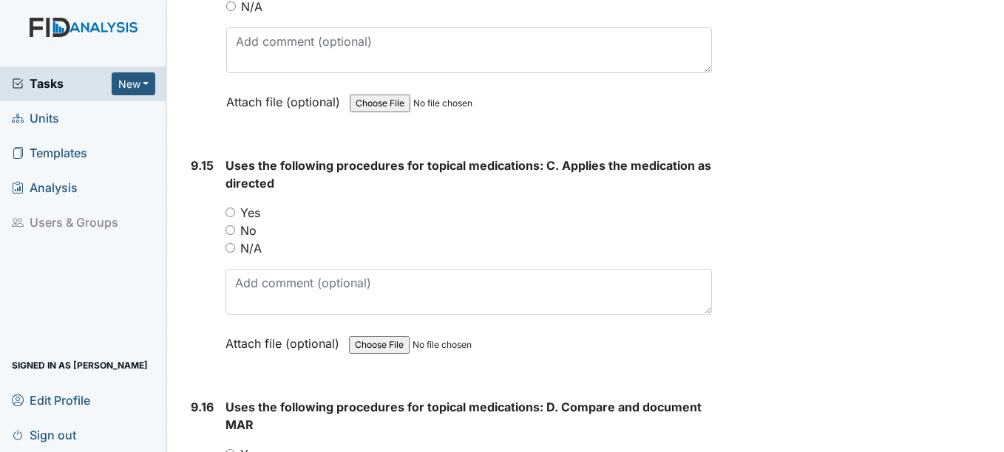
click at [231, 217] on input "Yes" at bounding box center [230, 213] width 10 height 10
radio input "true"
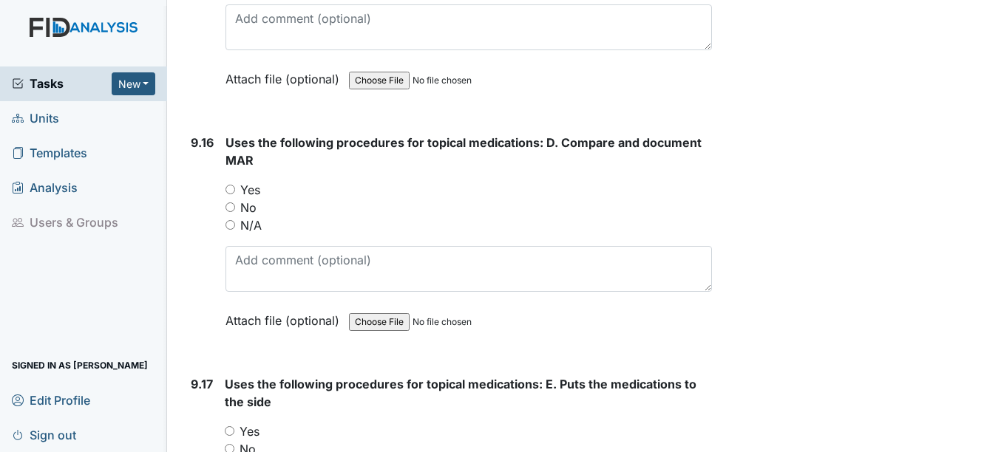
click at [229, 194] on input "Yes" at bounding box center [230, 190] width 10 height 10
radio input "true"
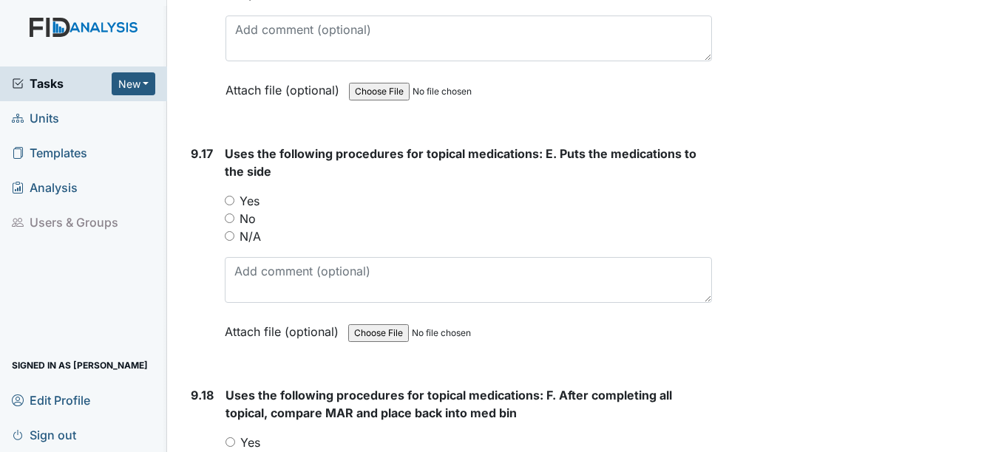
click at [231, 205] on input "Yes" at bounding box center [230, 201] width 10 height 10
radio input "true"
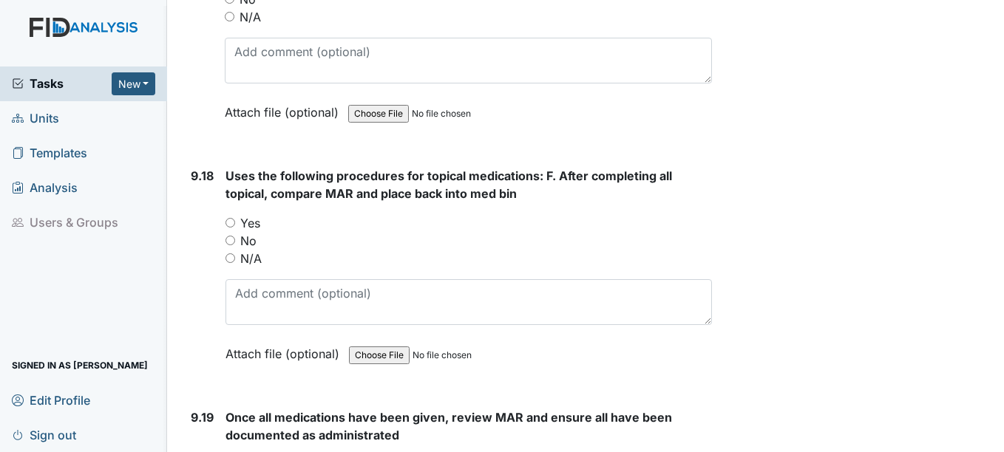
click at [231, 228] on input "Yes" at bounding box center [230, 223] width 10 height 10
radio input "true"
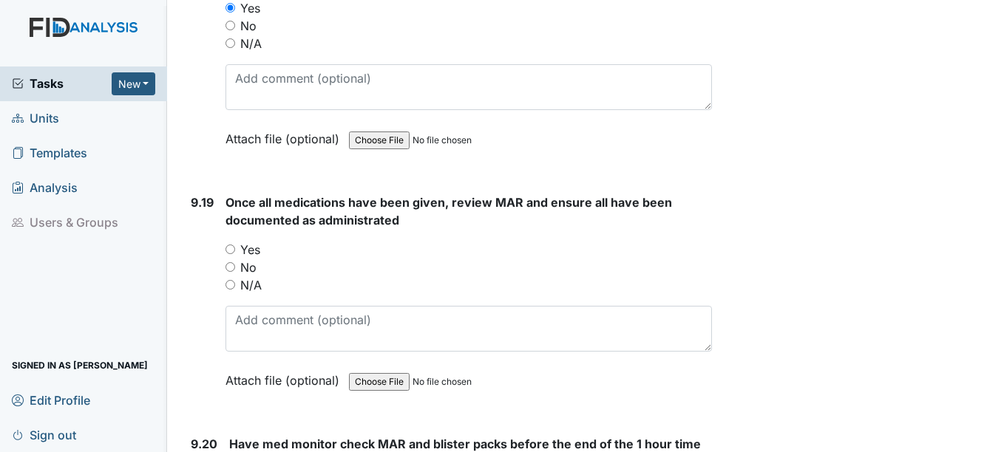
scroll to position [20689, 0]
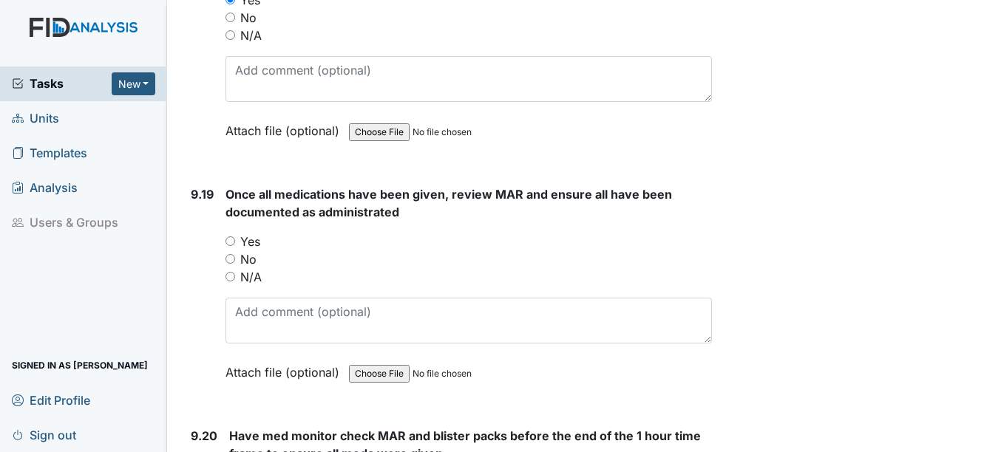
click at [231, 246] on input "Yes" at bounding box center [230, 241] width 10 height 10
radio input "true"
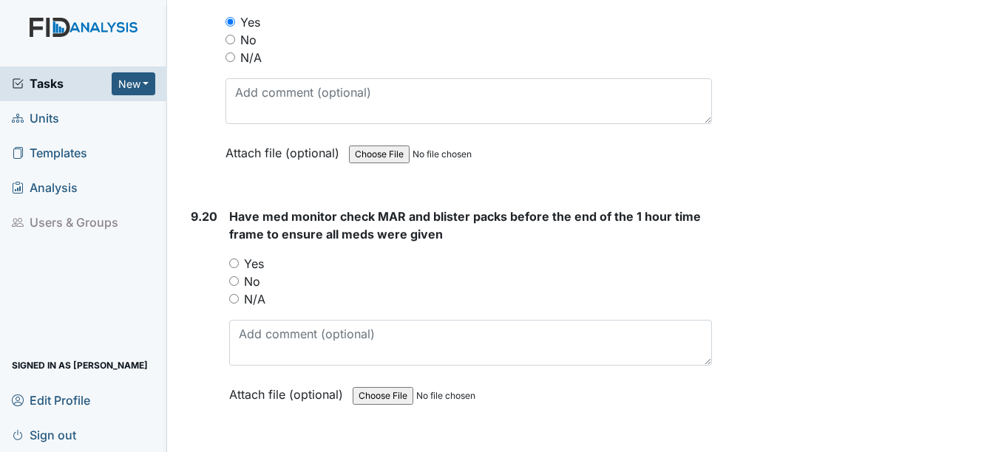
scroll to position [20931, 0]
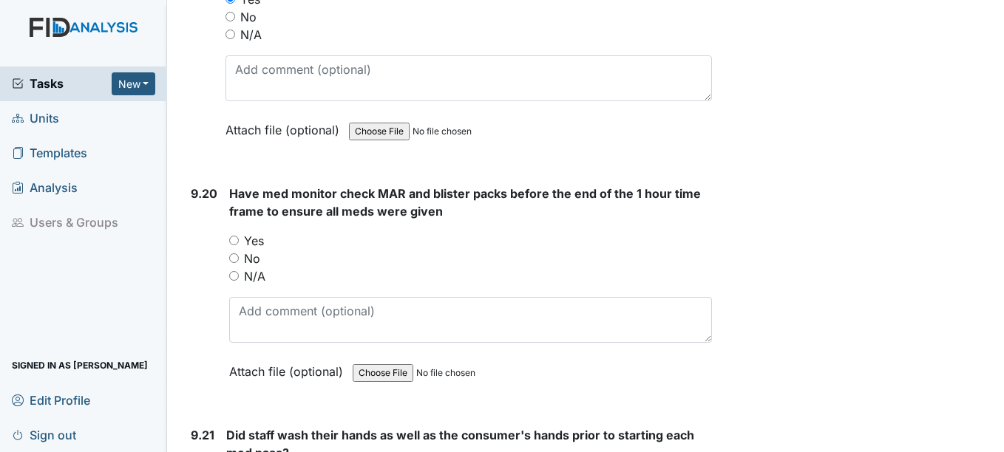
click at [234, 245] on input "Yes" at bounding box center [234, 241] width 10 height 10
radio input "true"
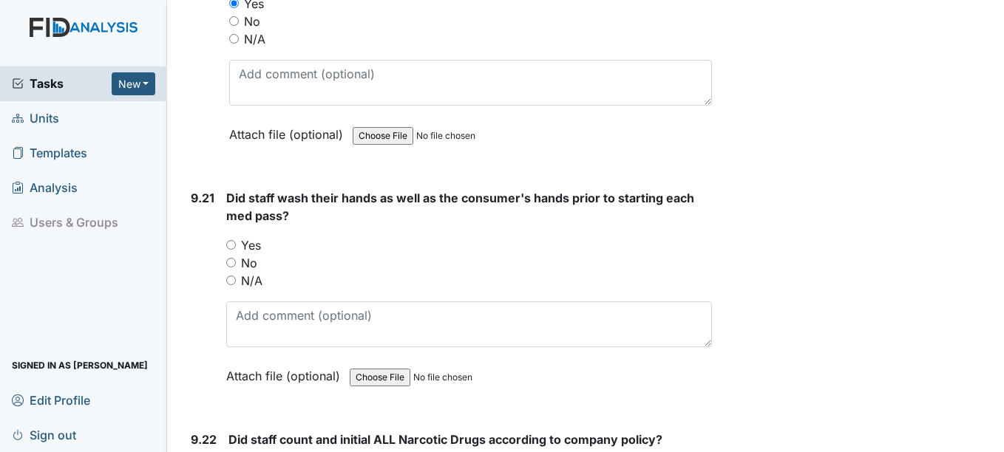
click at [233, 250] on input "Yes" at bounding box center [231, 245] width 10 height 10
radio input "true"
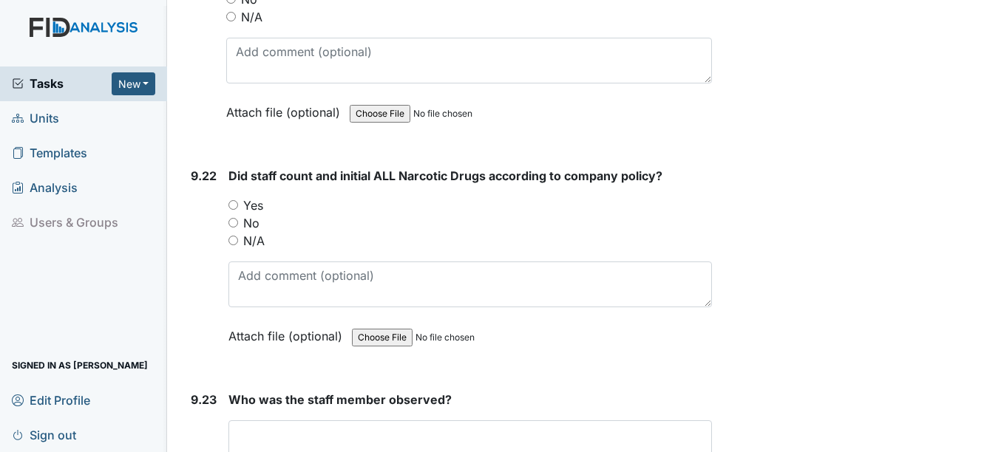
scroll to position [21434, 0]
click at [234, 208] on input "Yes" at bounding box center [233, 204] width 10 height 10
radio input "true"
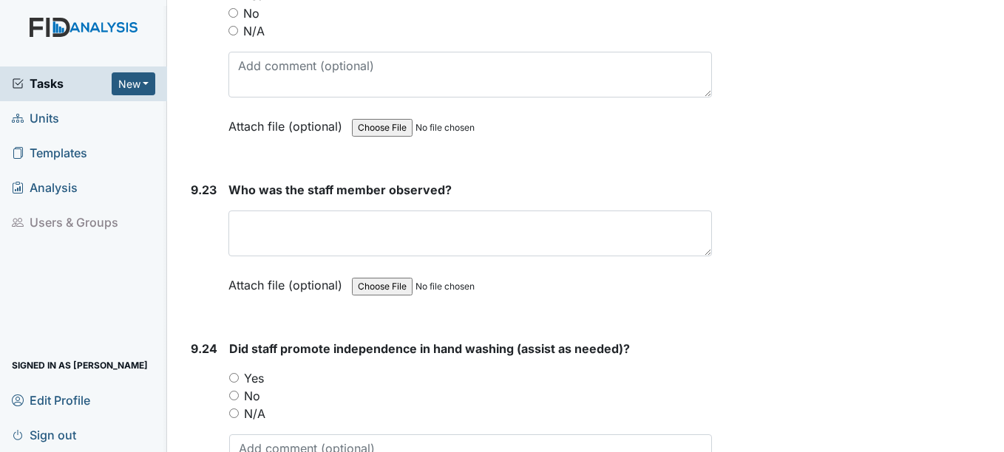
scroll to position [21673, 0]
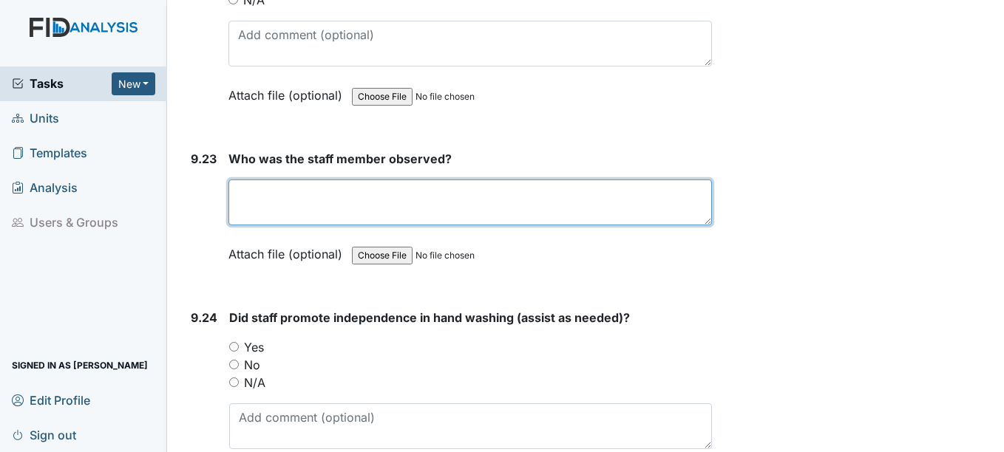
click at [248, 208] on textarea at bounding box center [469, 203] width 483 height 46
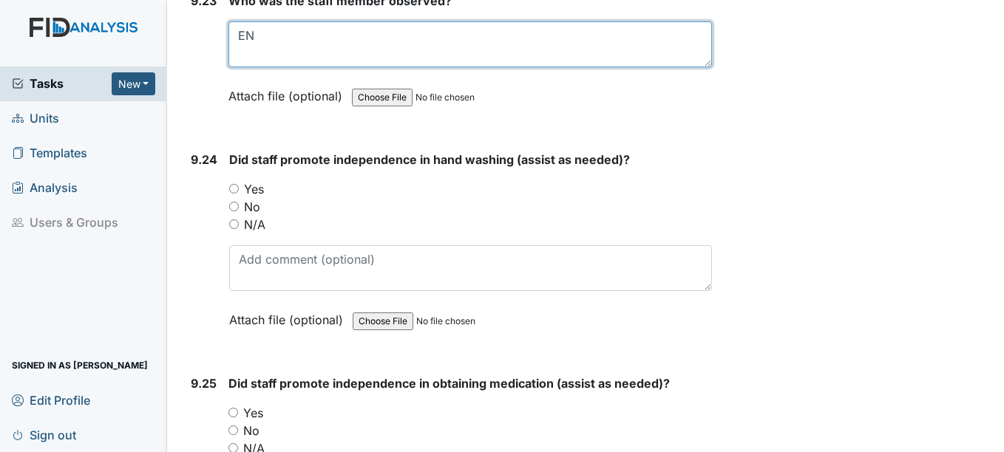
scroll to position [21838, 0]
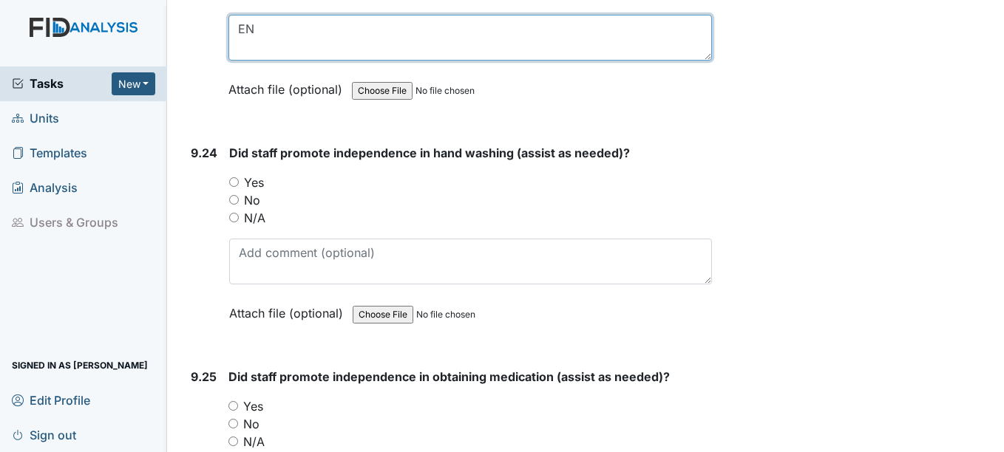
type textarea "EN"
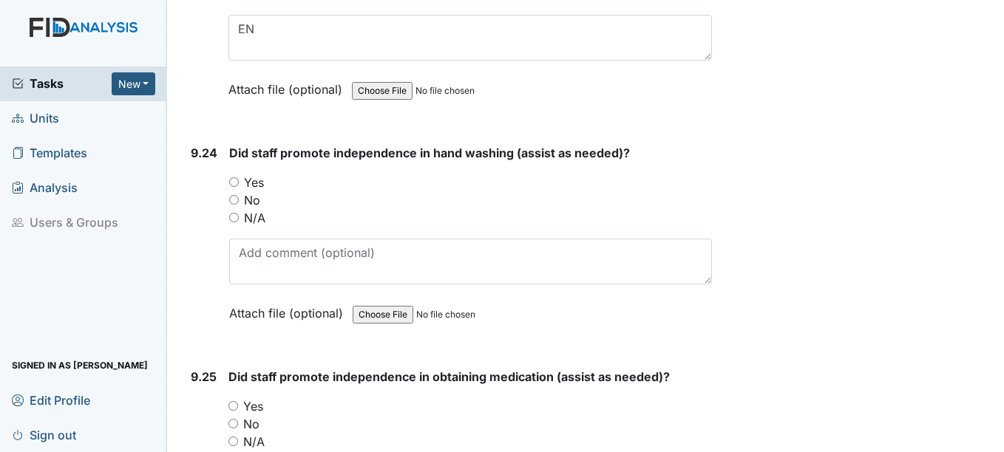
click at [234, 187] on input "Yes" at bounding box center [234, 182] width 10 height 10
radio input "true"
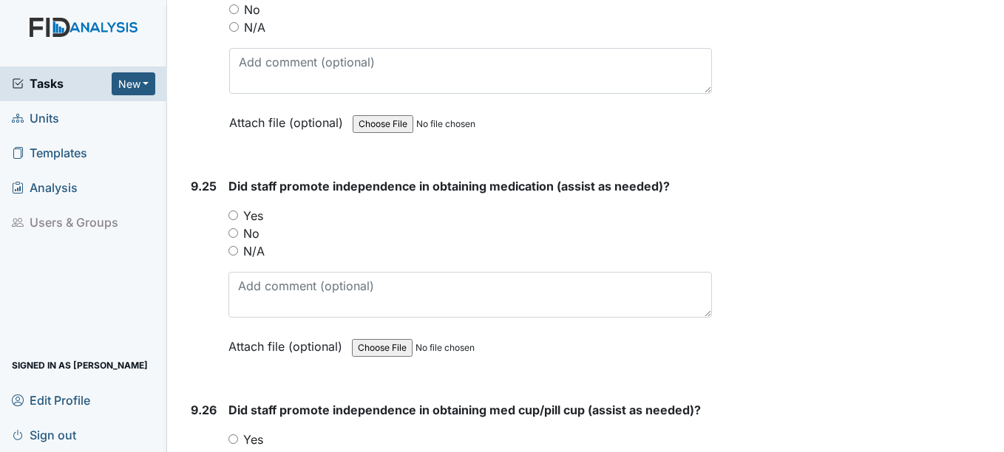
click at [234, 220] on input "Yes" at bounding box center [233, 216] width 10 height 10
radio input "true"
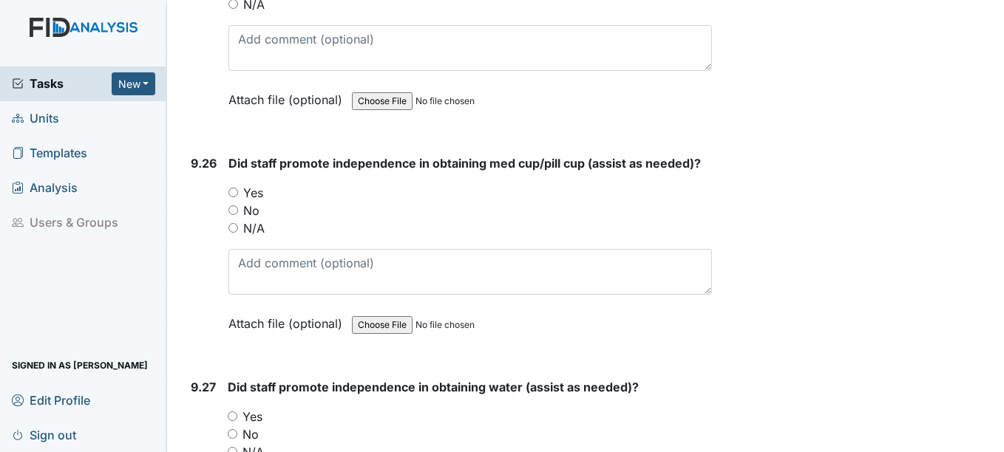
click at [234, 197] on input "Yes" at bounding box center [233, 193] width 10 height 10
radio input "true"
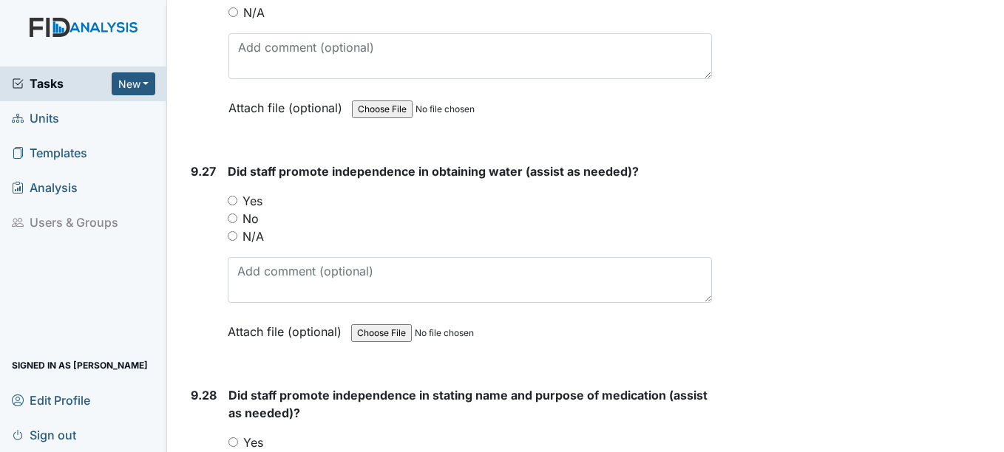
click at [233, 223] on input "No" at bounding box center [233, 219] width 10 height 10
radio input "true"
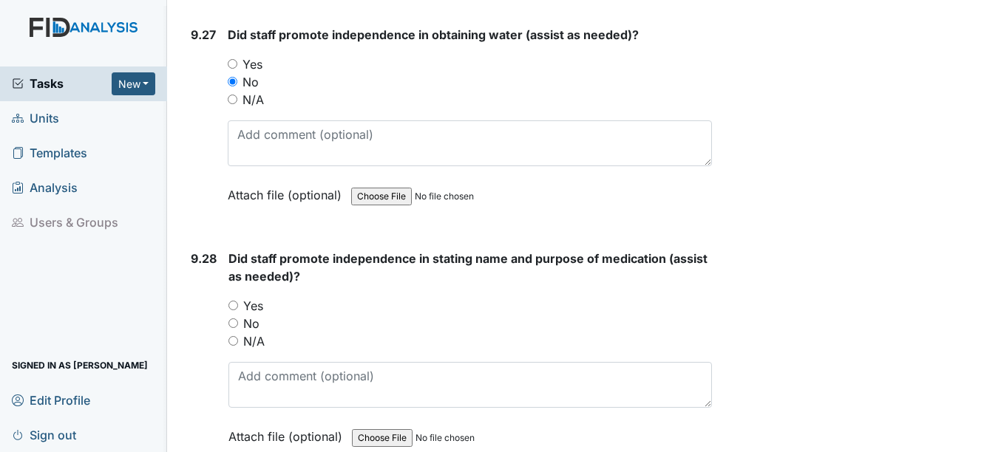
scroll to position [22614, 0]
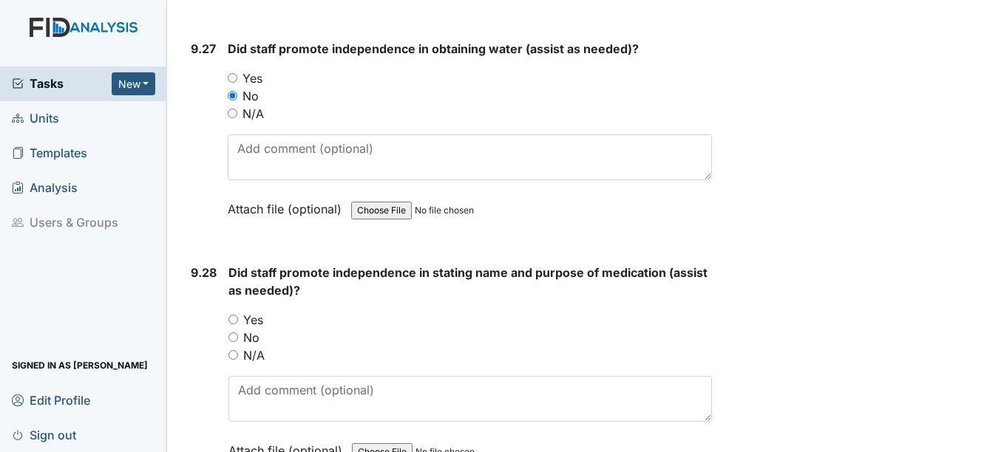
click at [236, 83] on input "Yes" at bounding box center [233, 78] width 10 height 10
radio input "true"
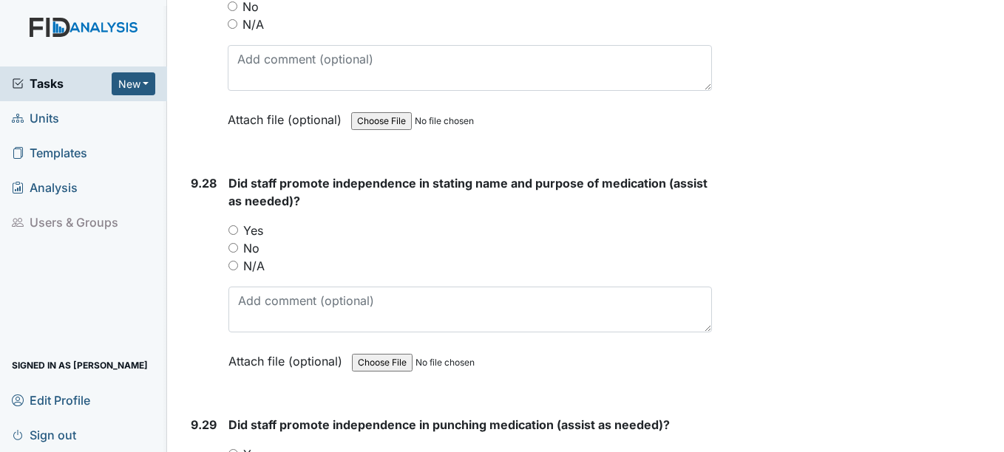
scroll to position [22771, 0]
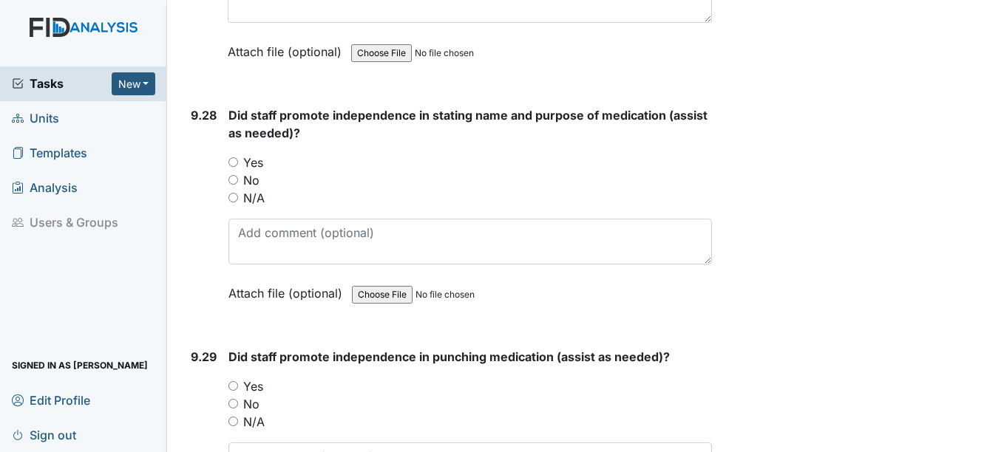
click at [231, 167] on input "Yes" at bounding box center [233, 162] width 10 height 10
radio input "true"
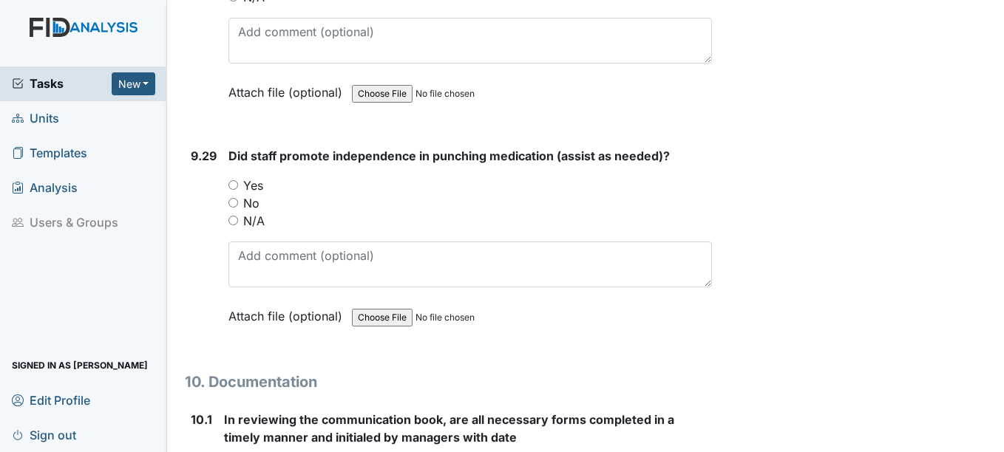
click at [232, 190] on input "Yes" at bounding box center [233, 185] width 10 height 10
radio input "true"
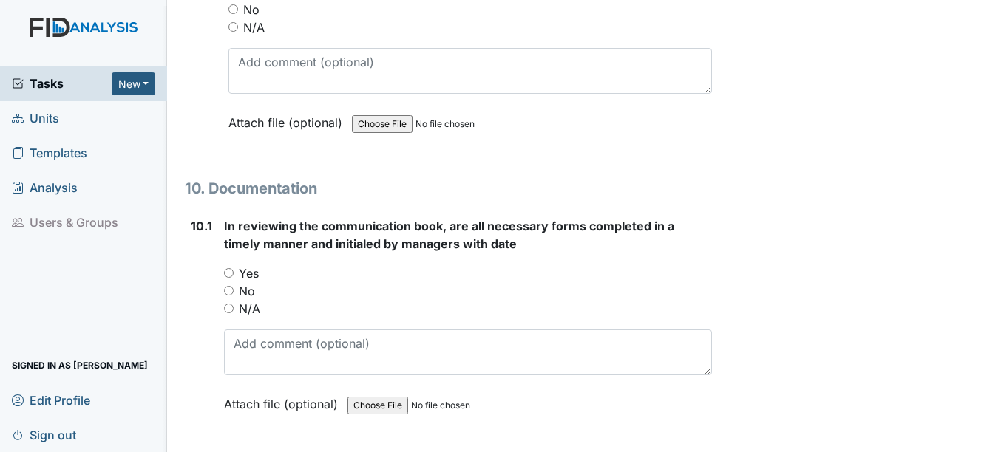
click at [228, 278] on input "Yes" at bounding box center [229, 273] width 10 height 10
radio input "true"
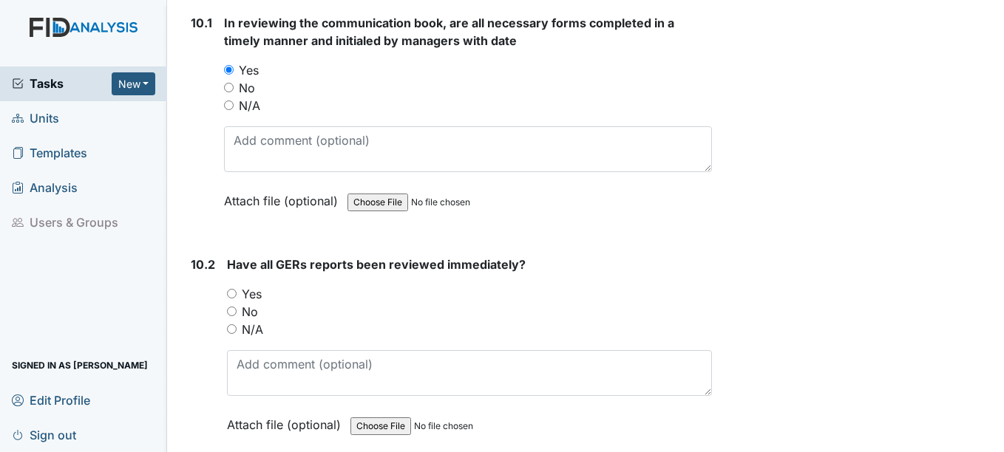
scroll to position [23405, 0]
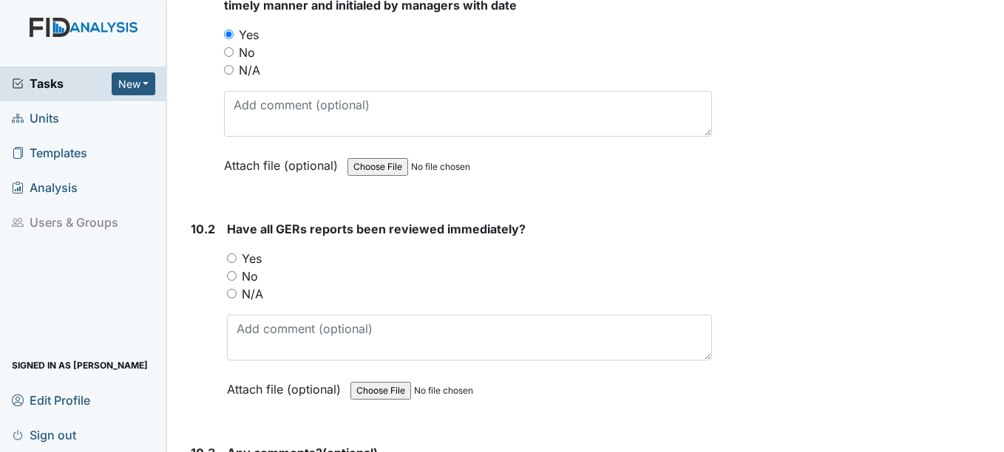
click at [231, 263] on input "Yes" at bounding box center [232, 258] width 10 height 10
radio input "true"
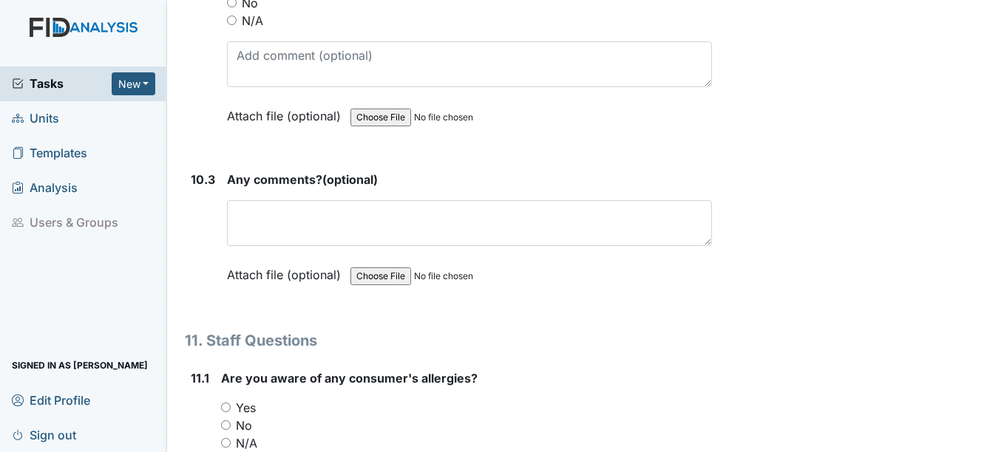
scroll to position [23679, 0]
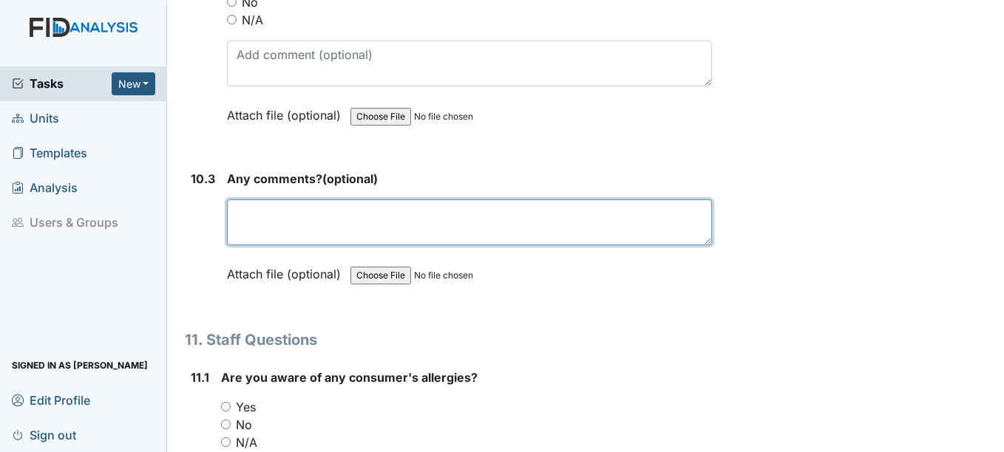
click at [238, 233] on textarea at bounding box center [469, 223] width 484 height 46
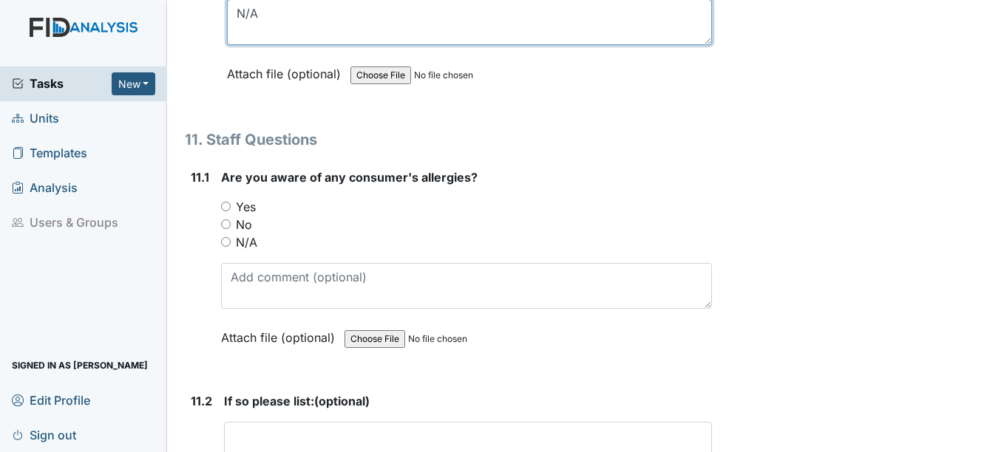
scroll to position [23894, 0]
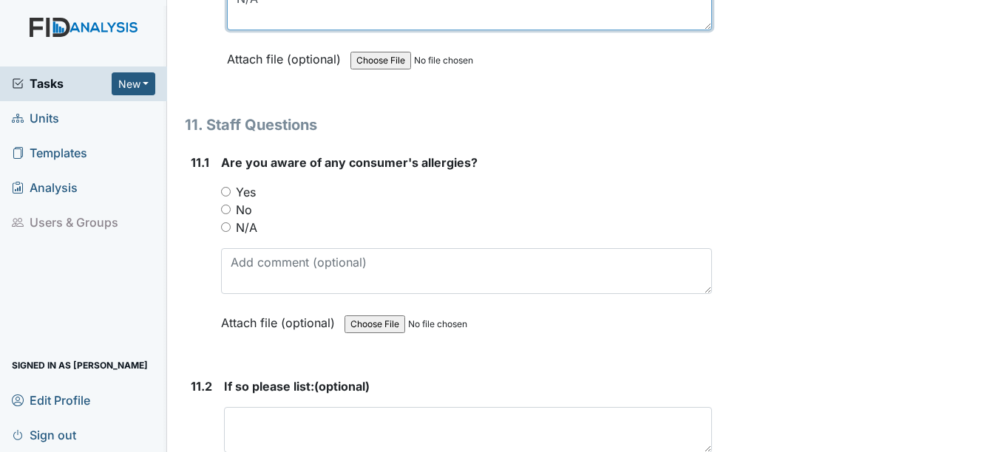
type textarea "N/A"
click at [226, 197] on input "Yes" at bounding box center [226, 192] width 10 height 10
radio input "true"
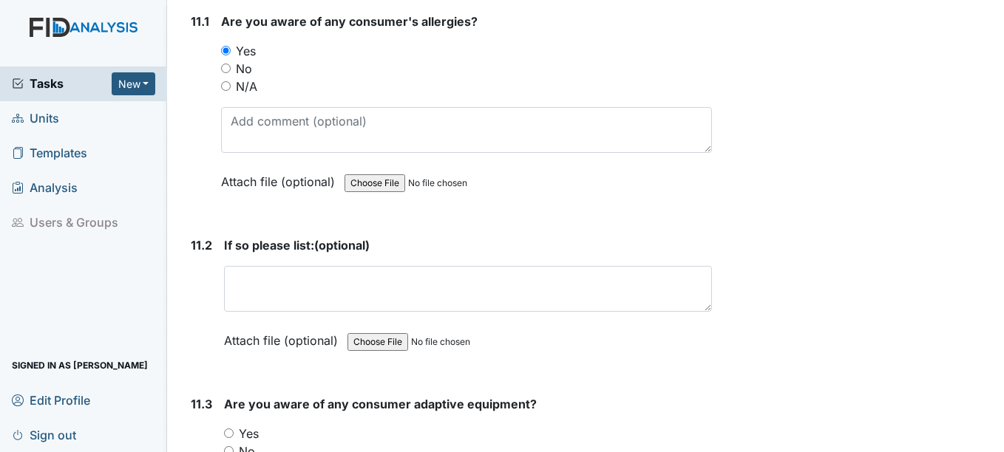
click at [245, 95] on label "N/A" at bounding box center [246, 87] width 21 height 18
click at [231, 91] on input "N/A" at bounding box center [226, 86] width 10 height 10
radio input "true"
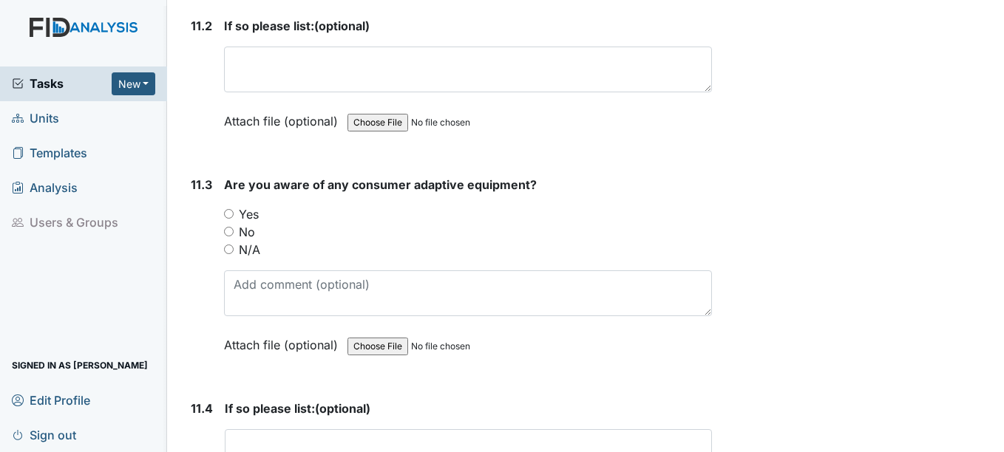
scroll to position [24255, 0]
click at [227, 218] on input "Yes" at bounding box center [229, 213] width 10 height 10
radio input "true"
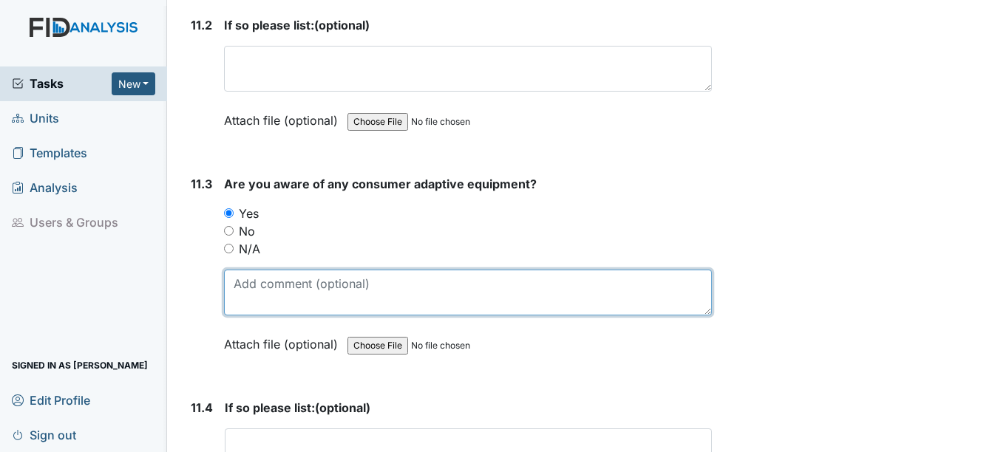
click at [236, 290] on textarea at bounding box center [467, 293] width 487 height 46
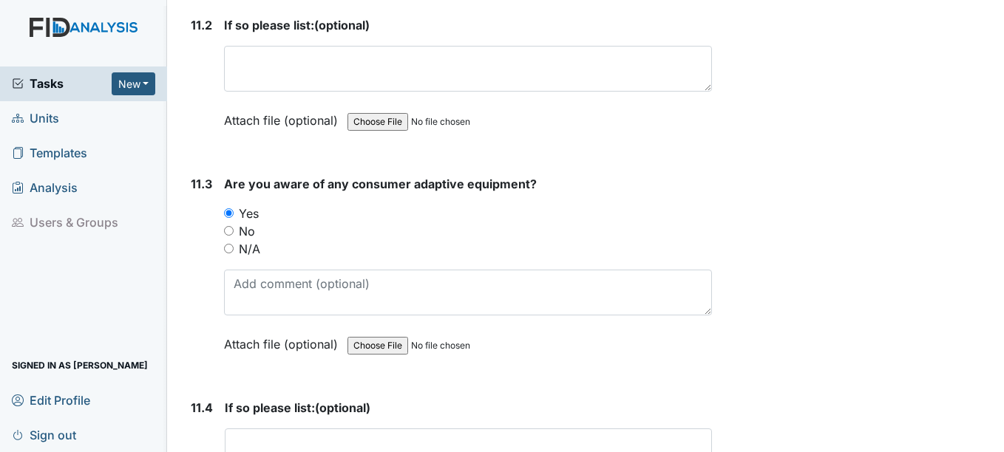
click at [228, 253] on input "N/A" at bounding box center [229, 249] width 10 height 10
radio input "true"
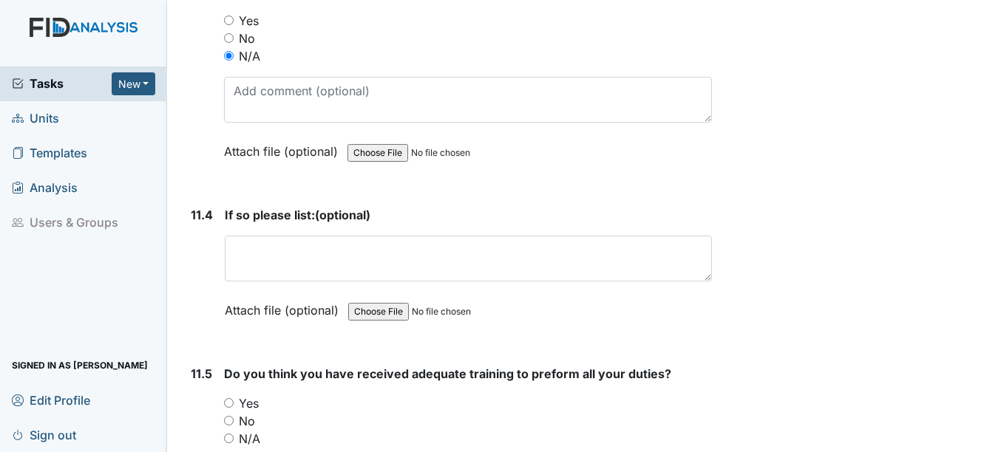
scroll to position [24489, 0]
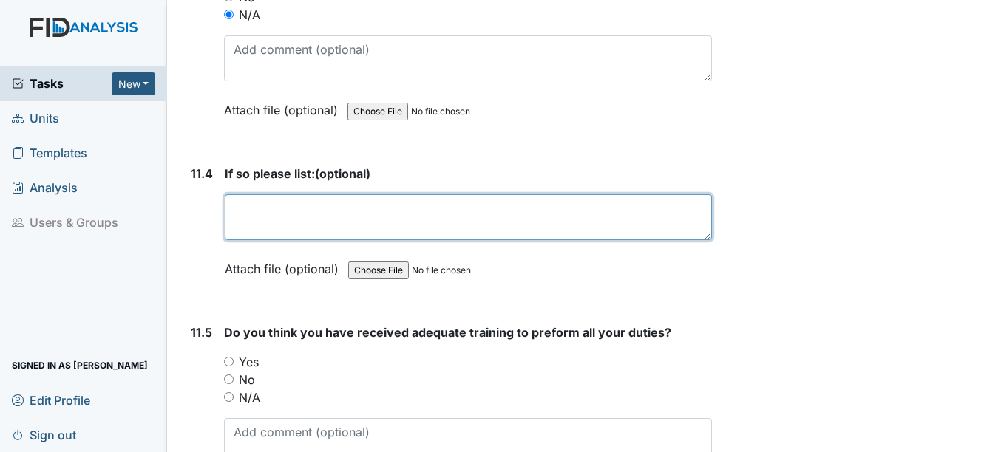
click at [237, 229] on textarea at bounding box center [468, 217] width 486 height 46
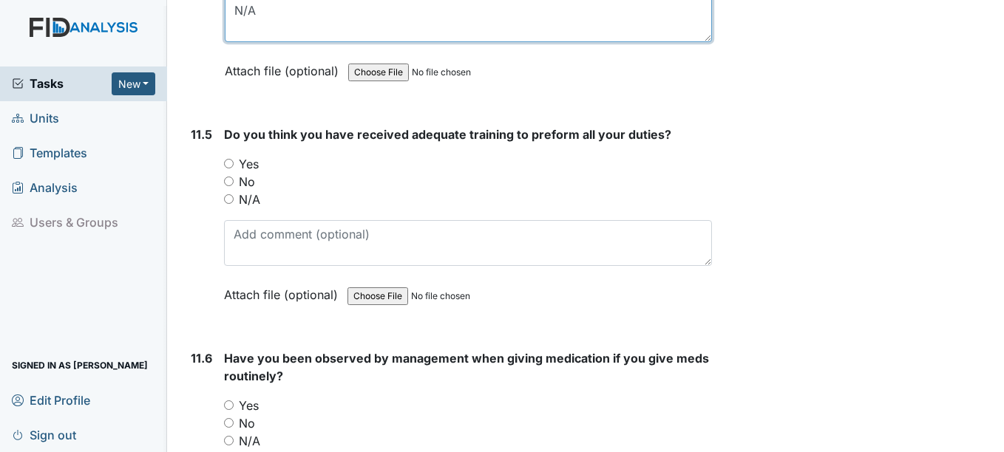
type textarea "N/A"
click at [231, 168] on input "Yes" at bounding box center [229, 164] width 10 height 10
radio input "true"
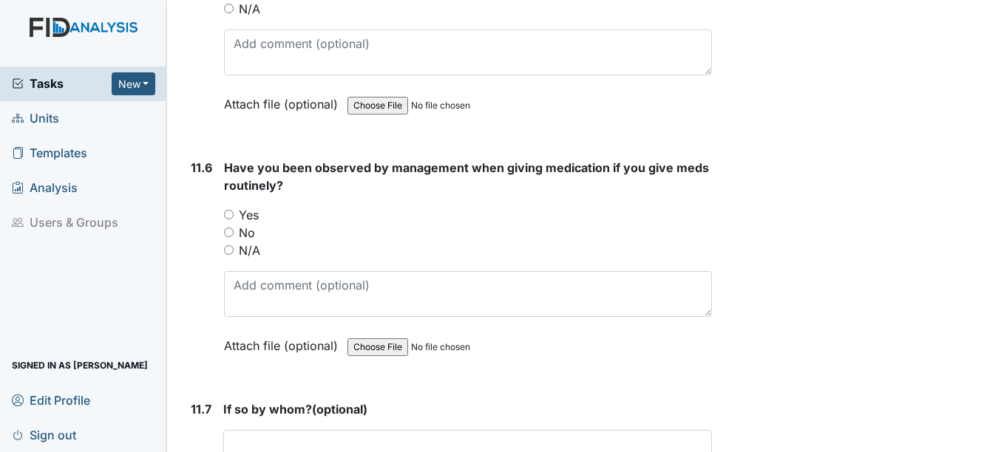
scroll to position [24891, 0]
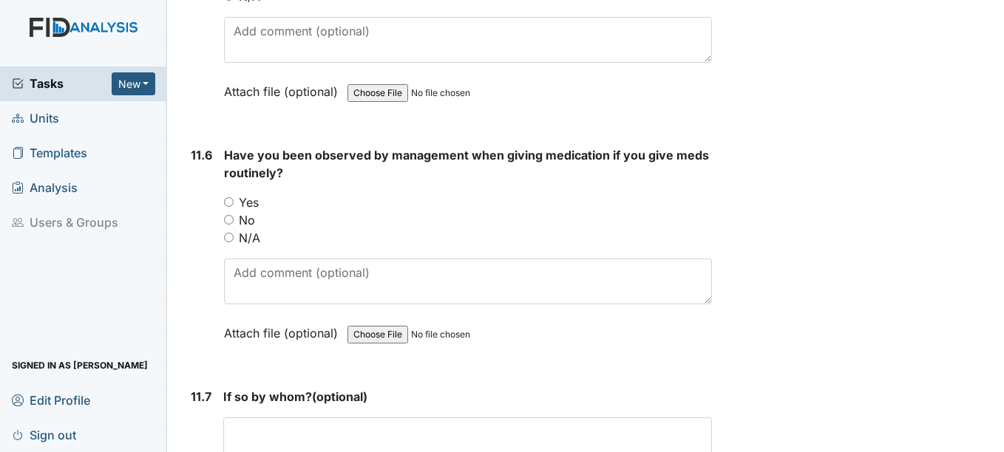
click at [229, 207] on input "Yes" at bounding box center [229, 202] width 10 height 10
radio input "true"
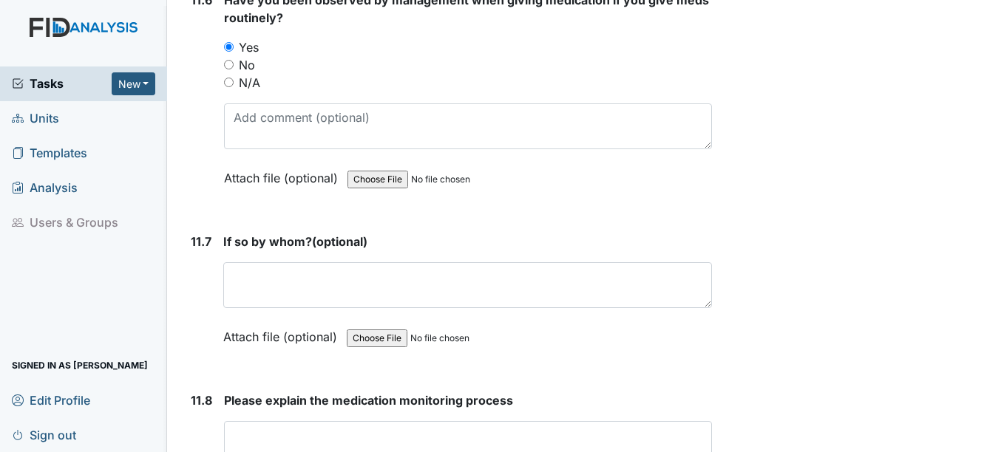
scroll to position [25089, 0]
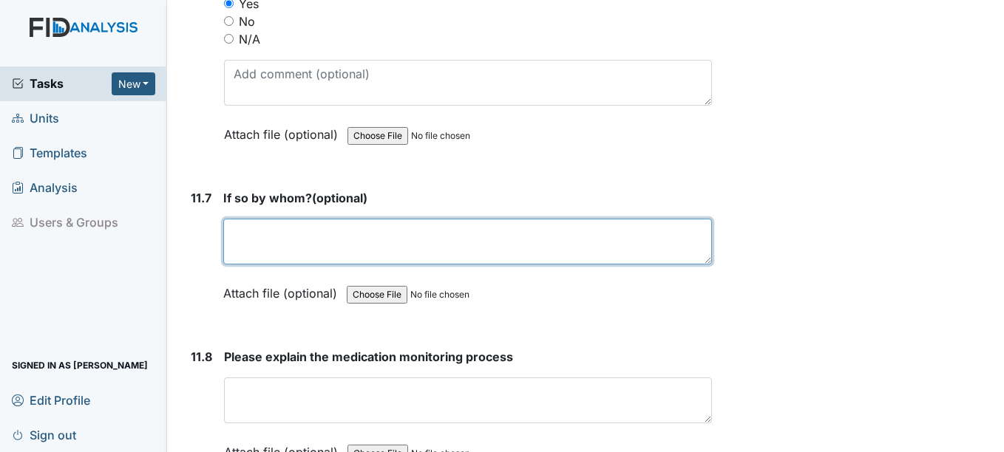
click at [242, 254] on textarea at bounding box center [467, 242] width 488 height 46
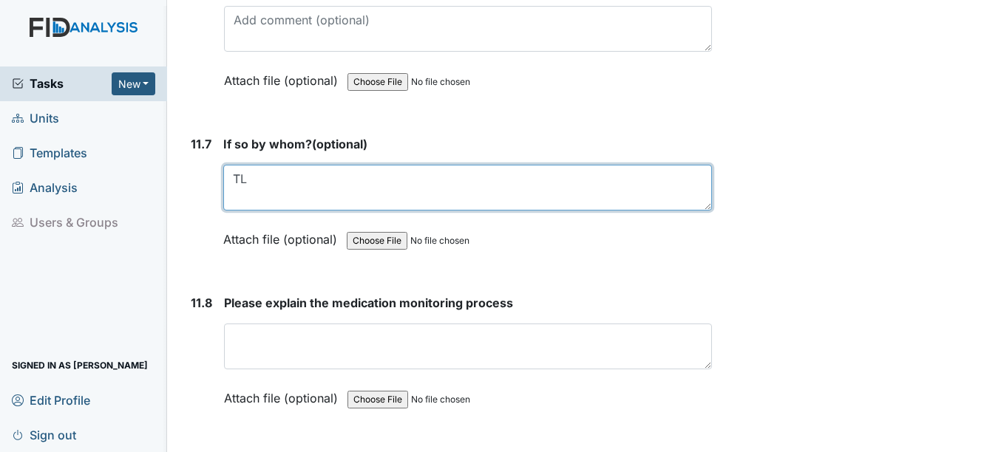
scroll to position [25177, 0]
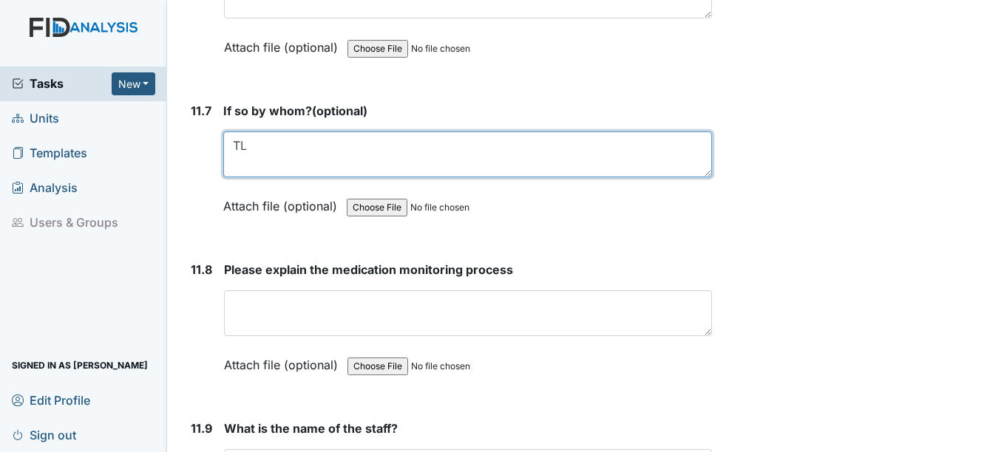
type textarea "TL"
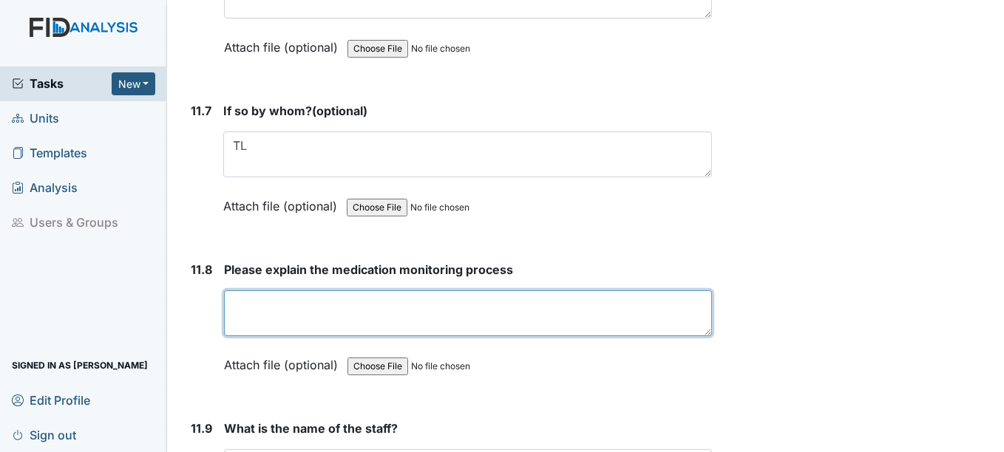
click at [262, 315] on textarea at bounding box center [467, 313] width 487 height 46
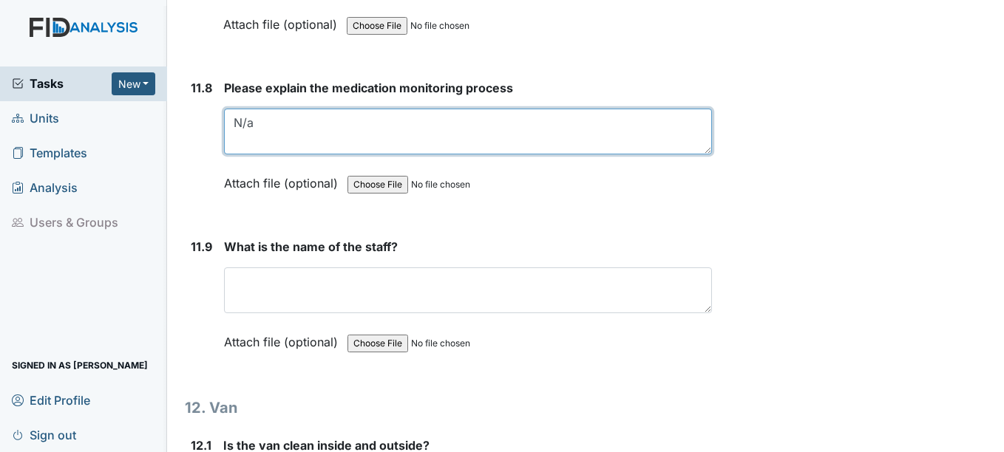
scroll to position [25381, 0]
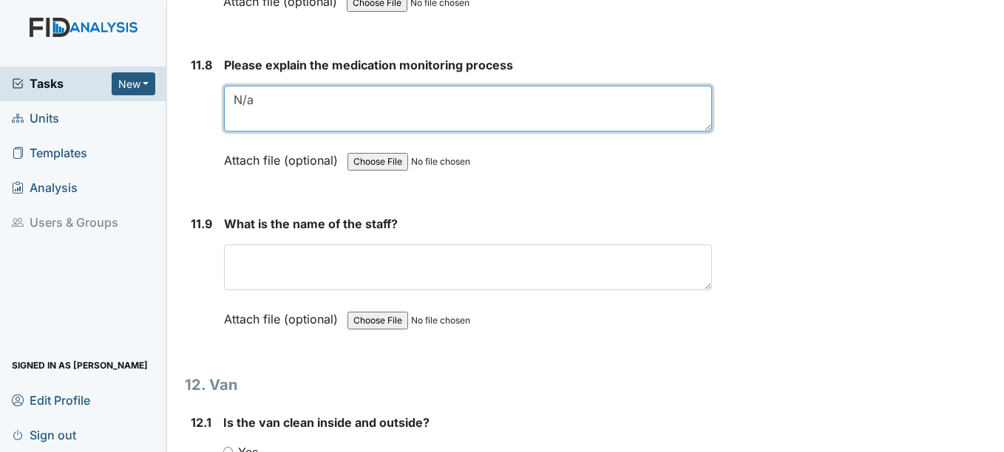
type textarea "N/a"
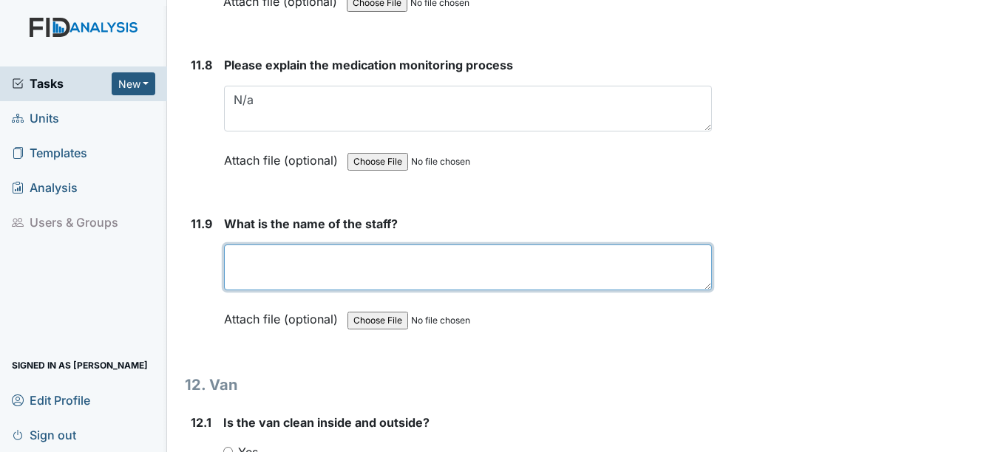
click at [253, 280] on textarea at bounding box center [467, 268] width 487 height 46
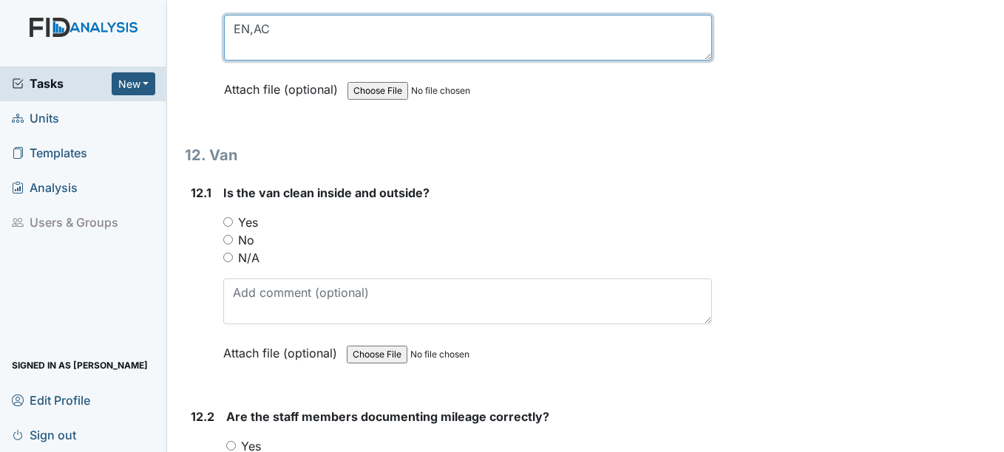
scroll to position [25624, 0]
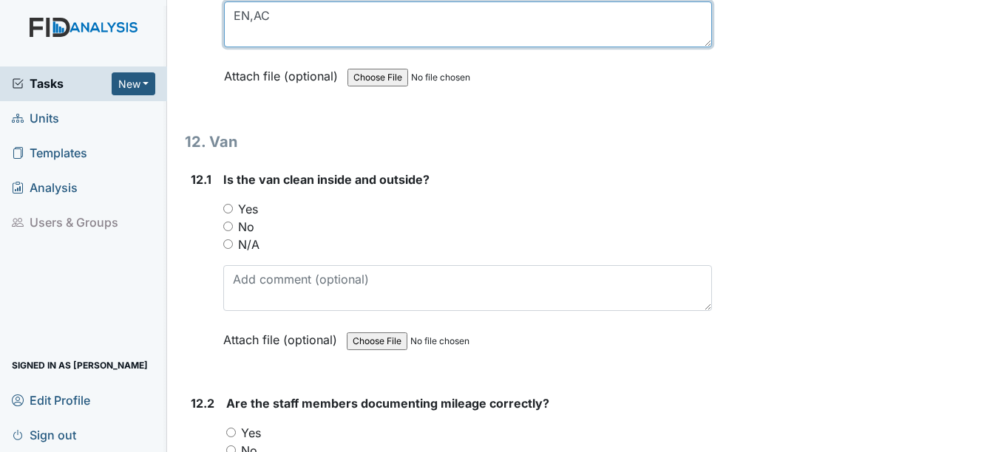
type textarea "EN,AC"
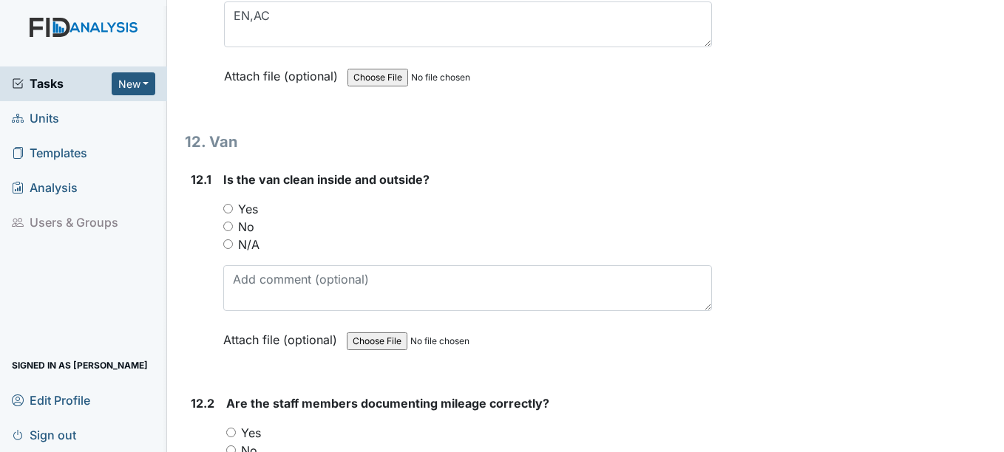
click at [248, 218] on label "Yes" at bounding box center [248, 209] width 20 height 18
click at [233, 214] on input "Yes" at bounding box center [228, 209] width 10 height 10
radio input "true"
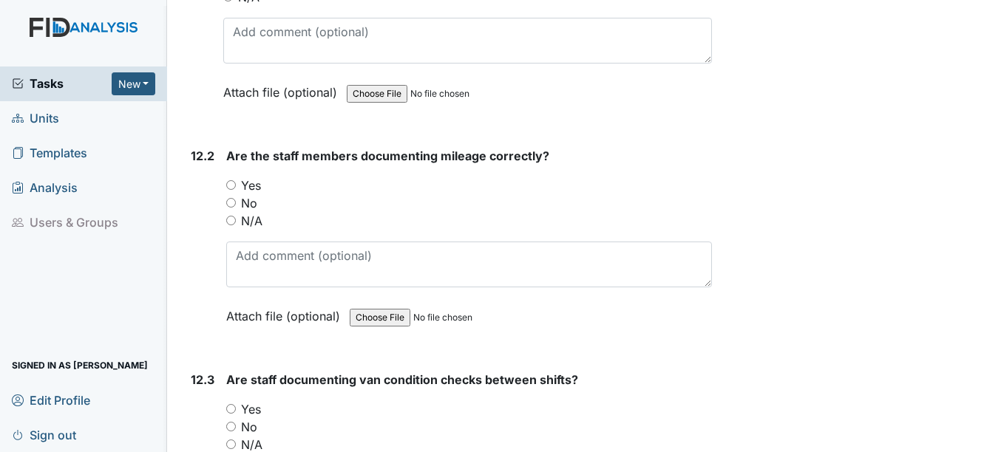
click at [231, 190] on input "Yes" at bounding box center [231, 185] width 10 height 10
radio input "true"
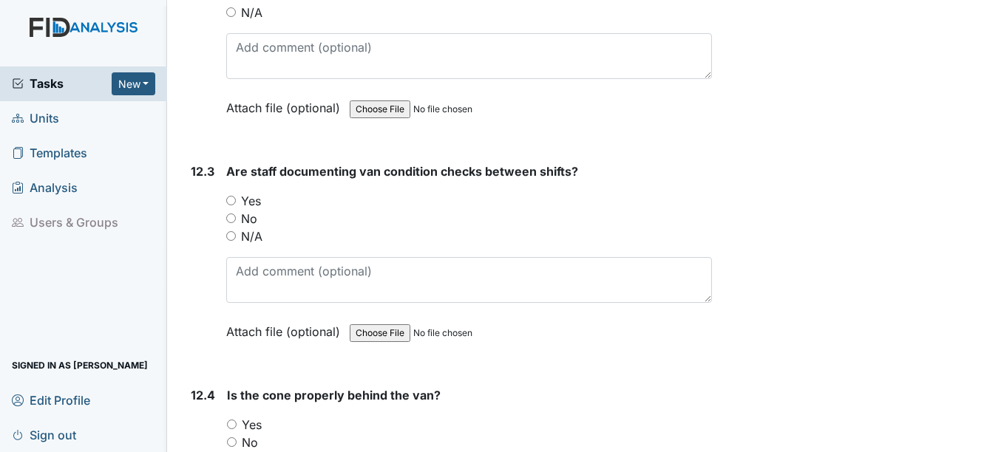
click at [231, 205] on input "Yes" at bounding box center [231, 201] width 10 height 10
radio input "true"
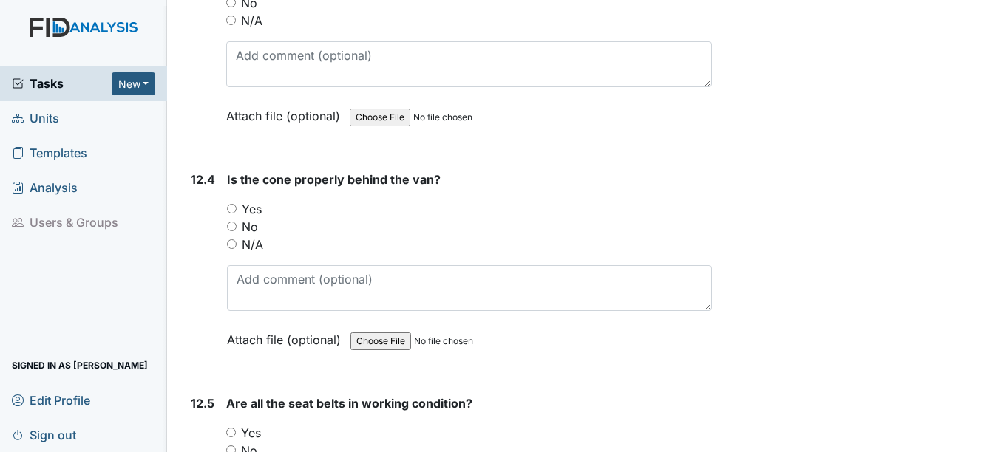
click at [231, 214] on input "Yes" at bounding box center [232, 209] width 10 height 10
radio input "true"
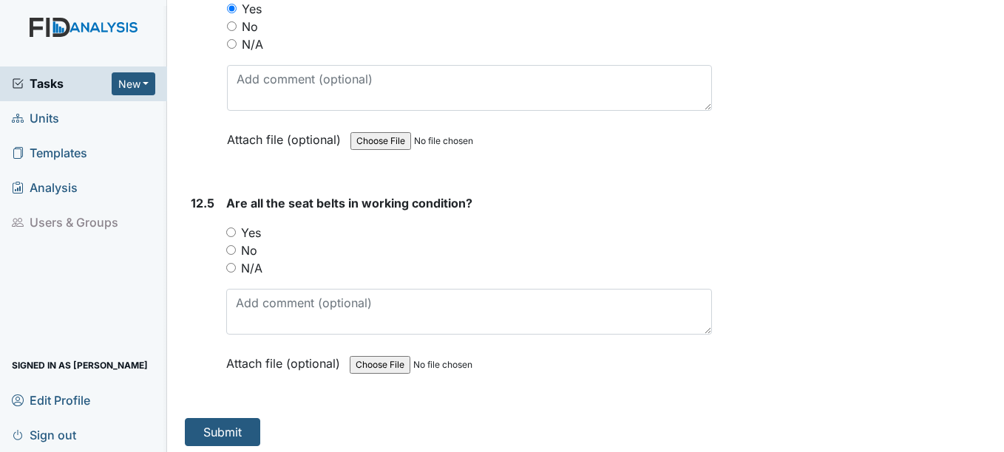
scroll to position [26501, 0]
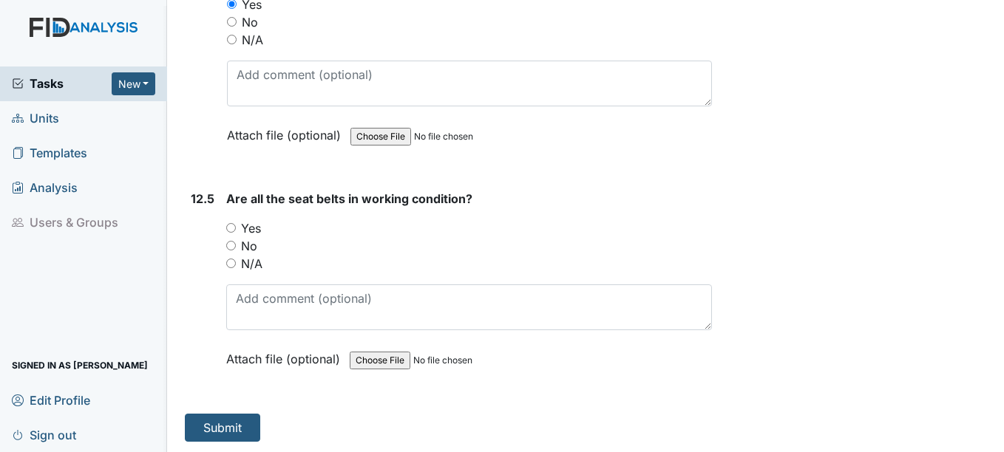
click at [227, 233] on input "Yes" at bounding box center [231, 228] width 10 height 10
radio input "true"
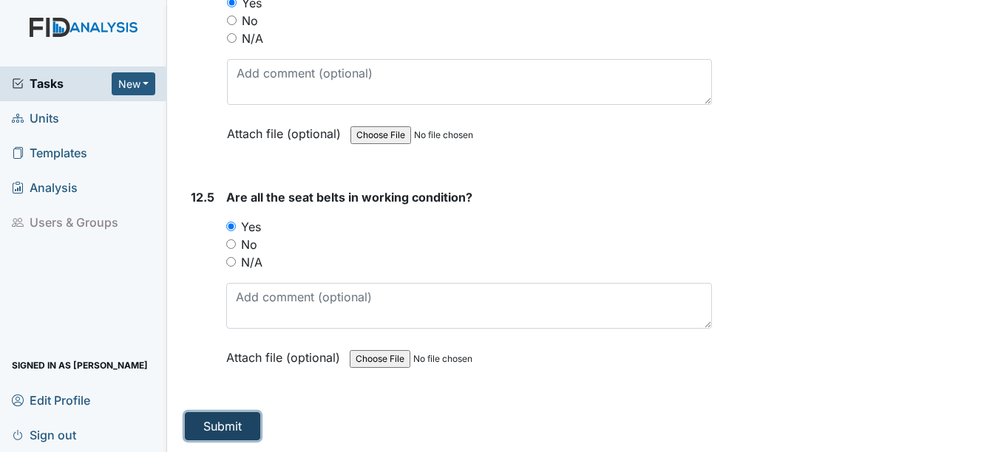
click at [220, 437] on button "Submit" at bounding box center [222, 426] width 75 height 28
